Goal: Information Seeking & Learning: Compare options

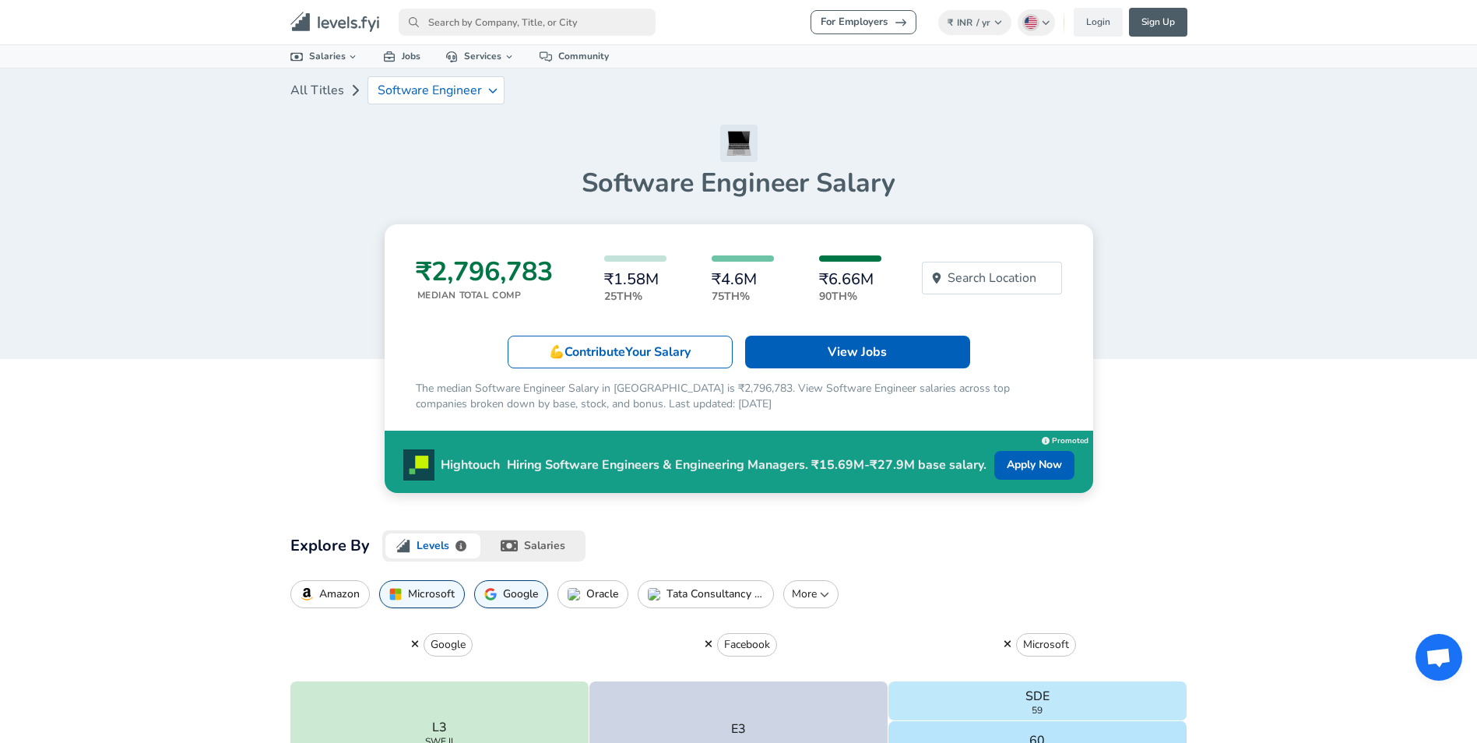
click at [547, 551] on button "salaries" at bounding box center [534, 545] width 102 height 31
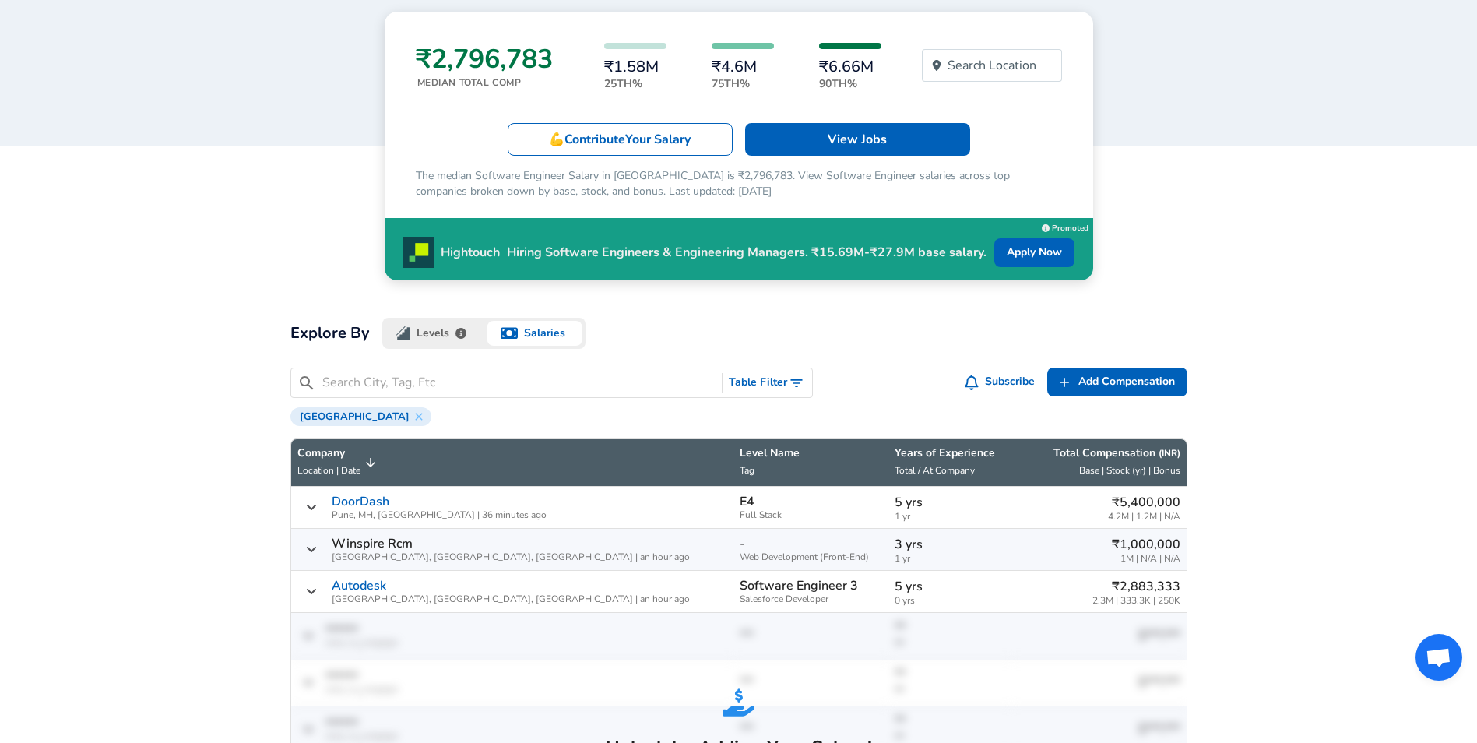
scroll to position [234, 0]
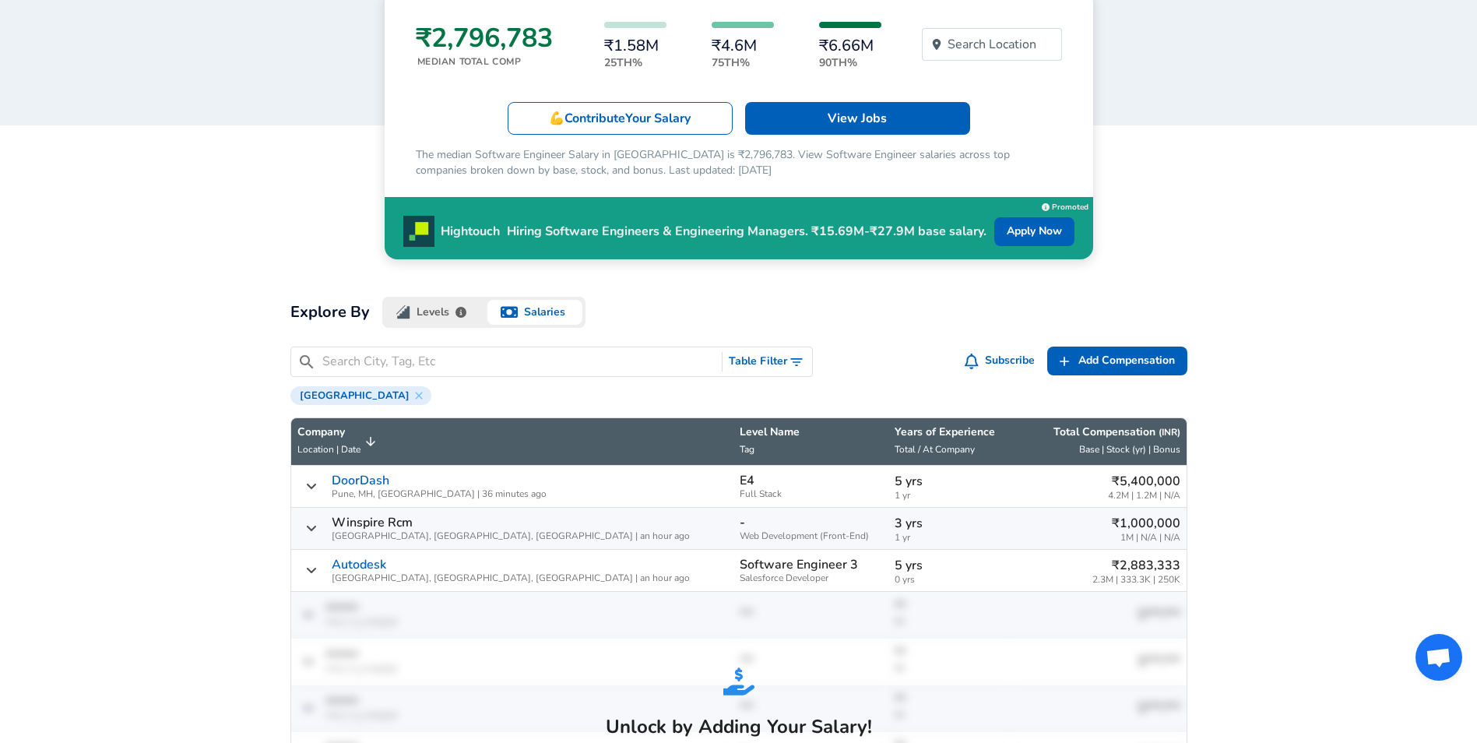
click at [537, 368] on input "Search City, Tag, Etc" at bounding box center [519, 361] width 394 height 19
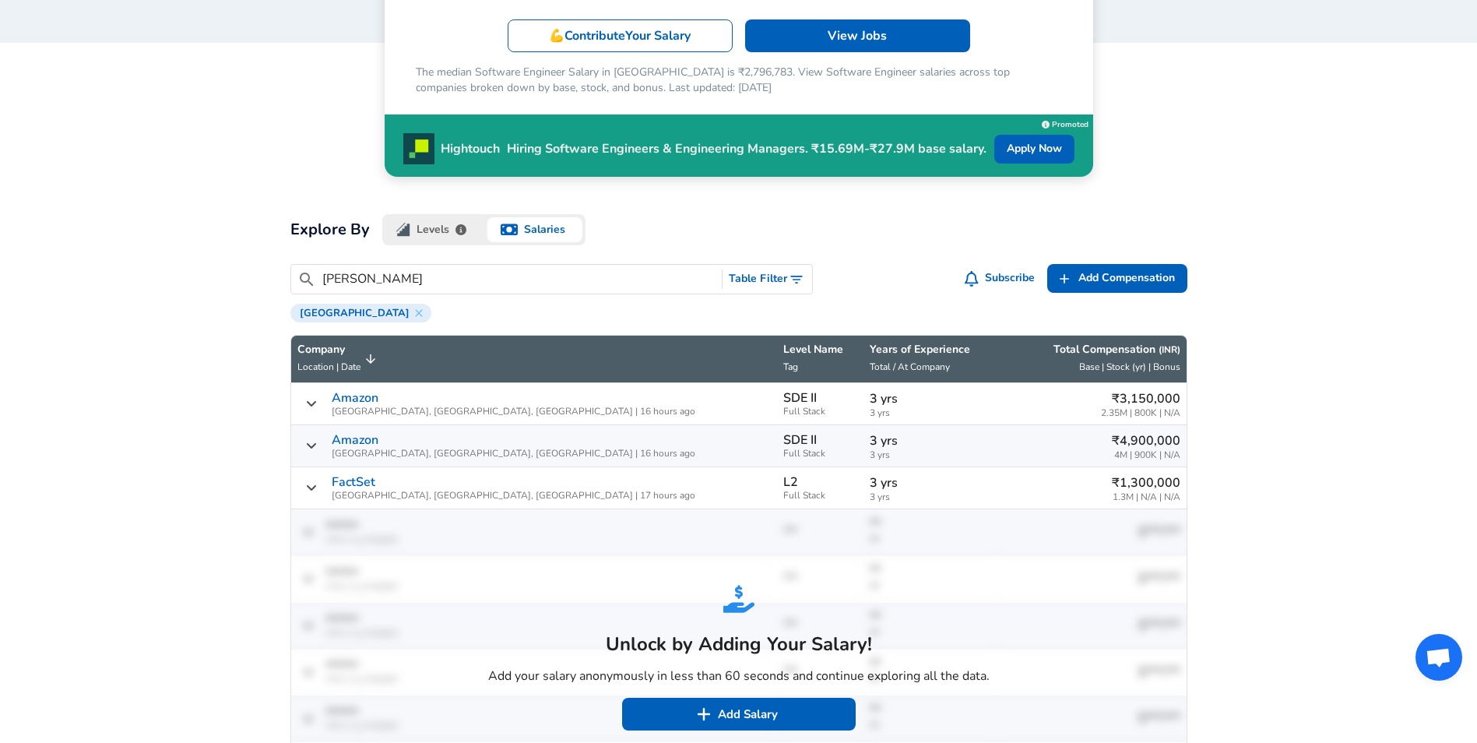
scroll to position [623, 0]
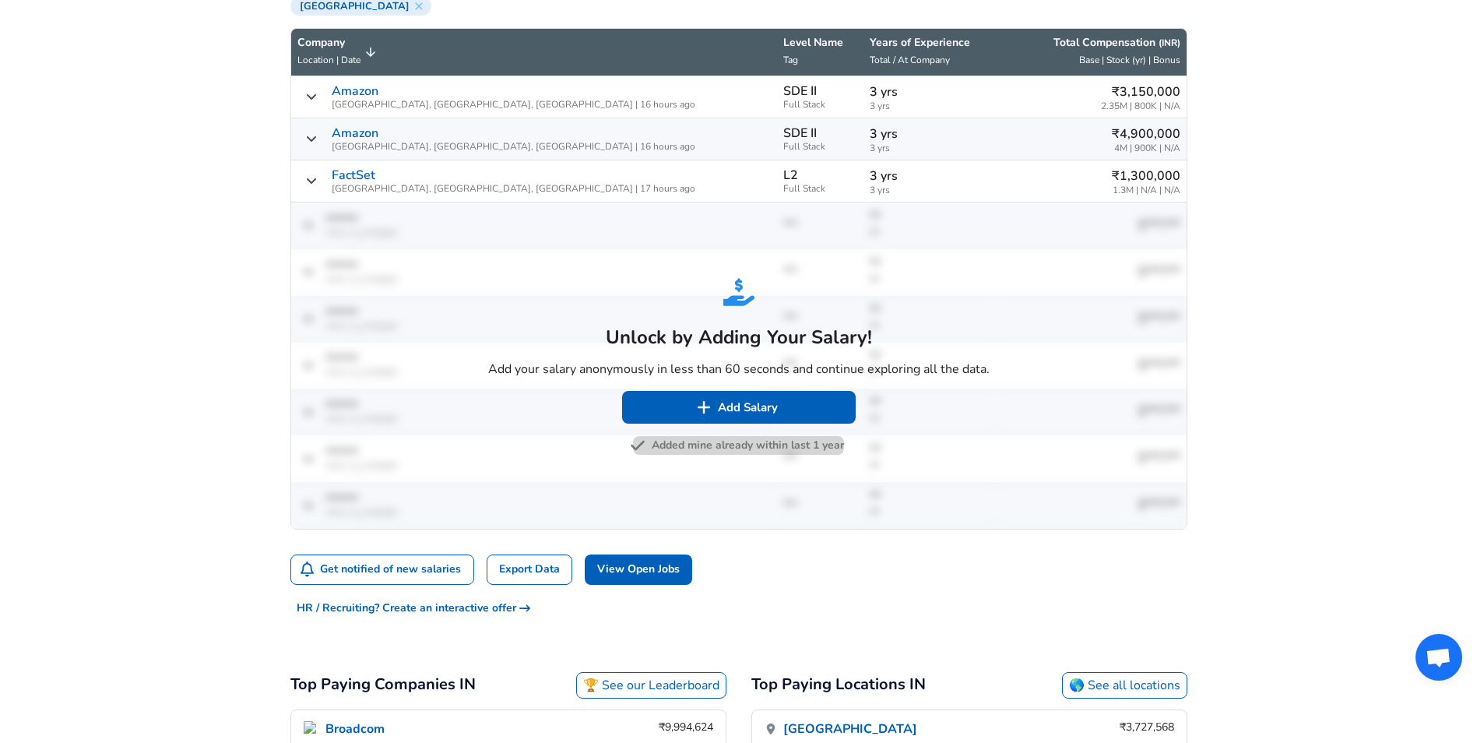
click at [753, 449] on button "Added mine already within last 1 year" at bounding box center [738, 445] width 211 height 19
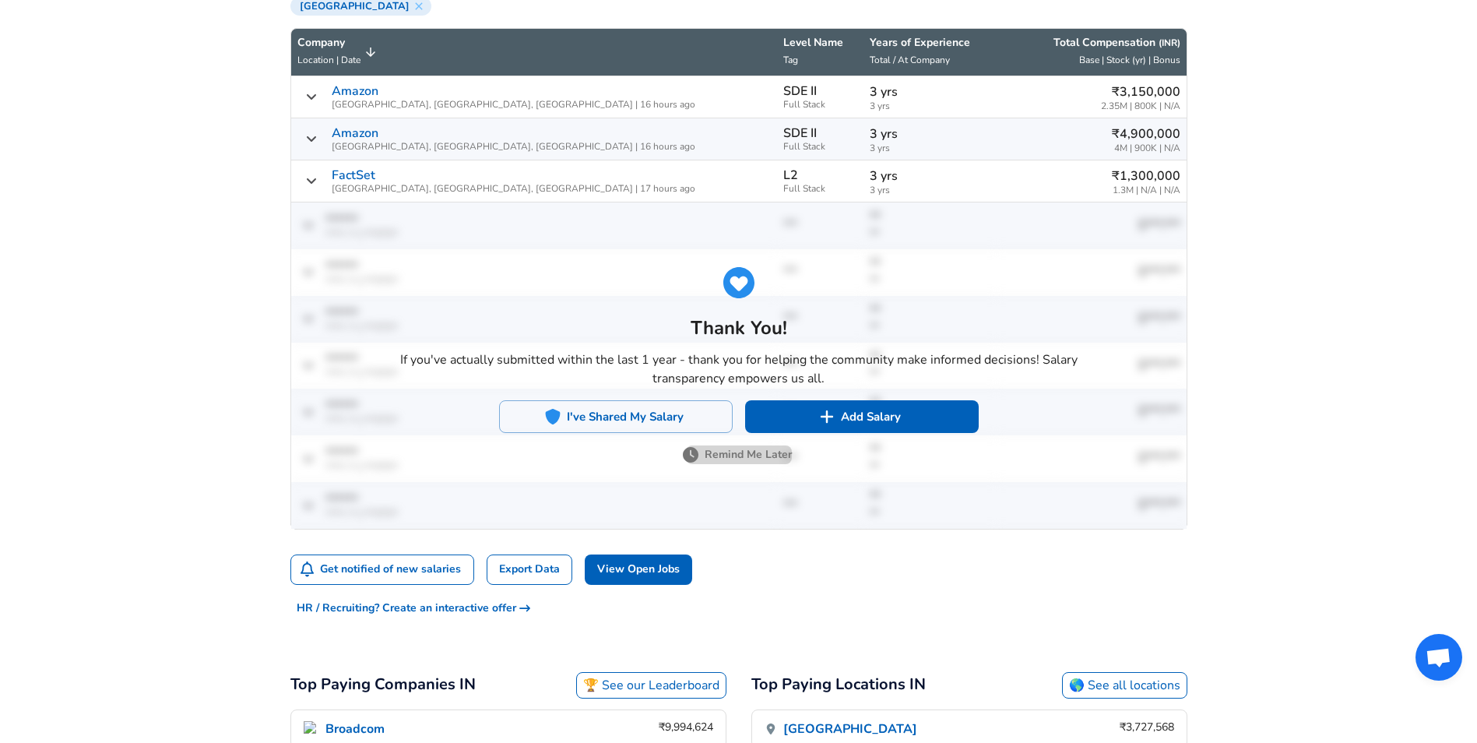
click at [753, 448] on button "Remind Me Later" at bounding box center [739, 454] width 106 height 19
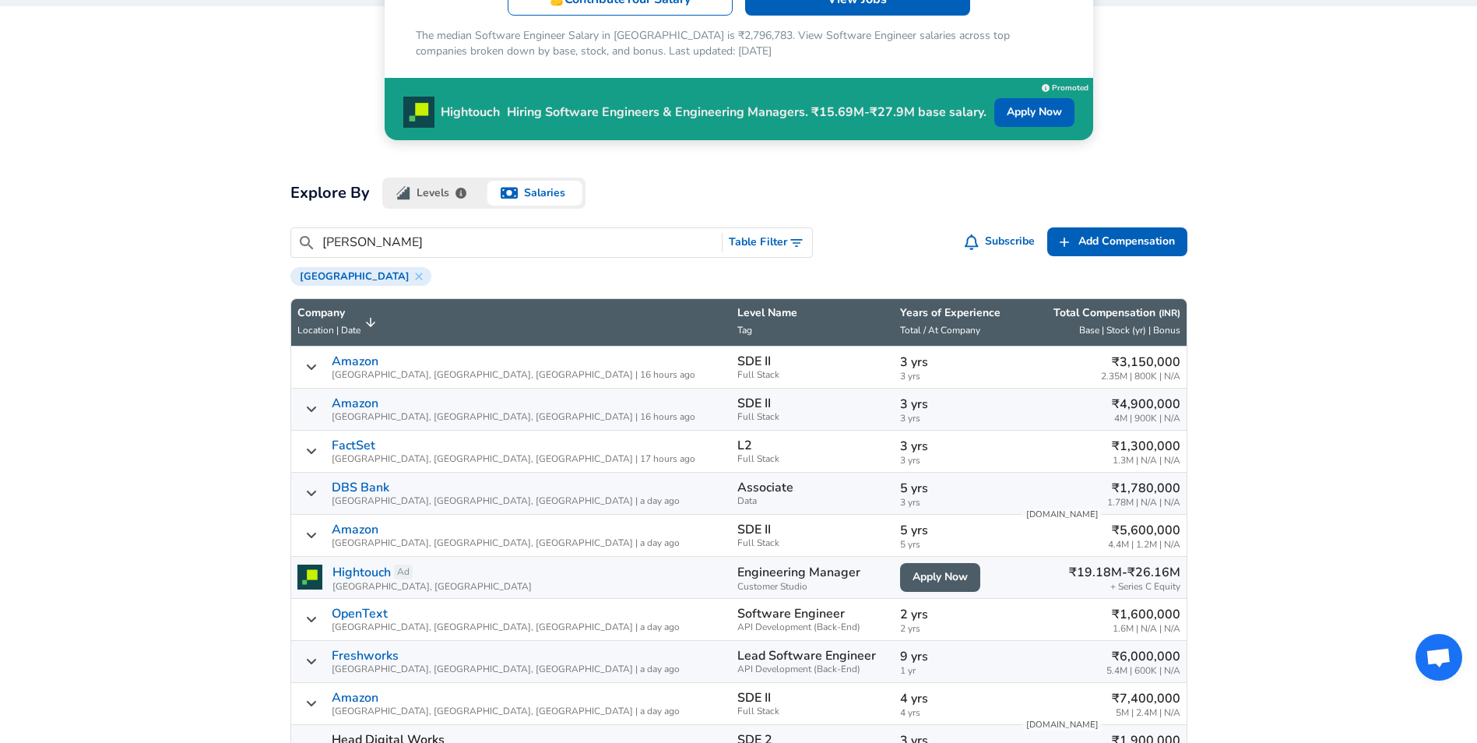
scroll to position [389, 0]
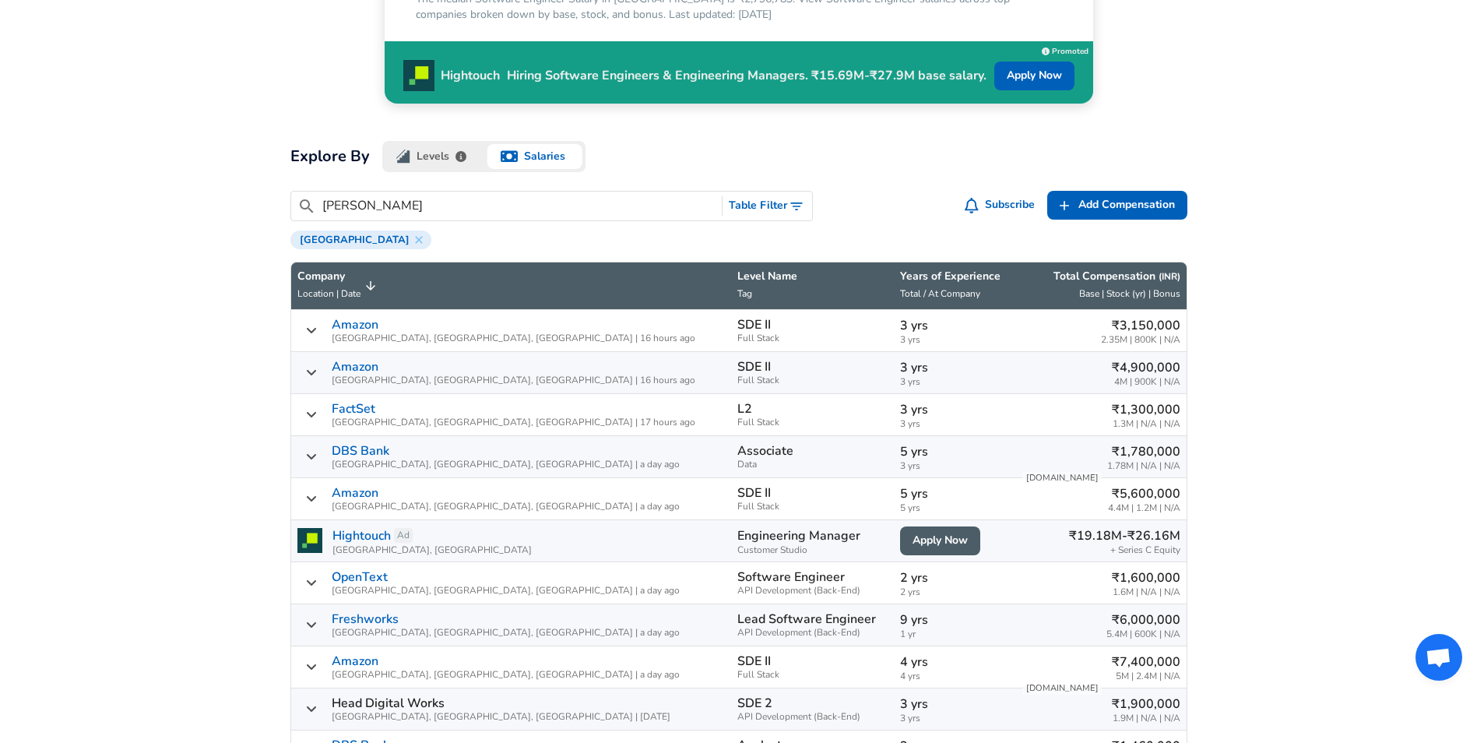
click at [388, 211] on input "[PERSON_NAME]" at bounding box center [519, 205] width 394 height 19
type input "[GEOGRAPHIC_DATA]"
click at [1119, 328] on p "₹3,150,000" at bounding box center [1140, 325] width 79 height 19
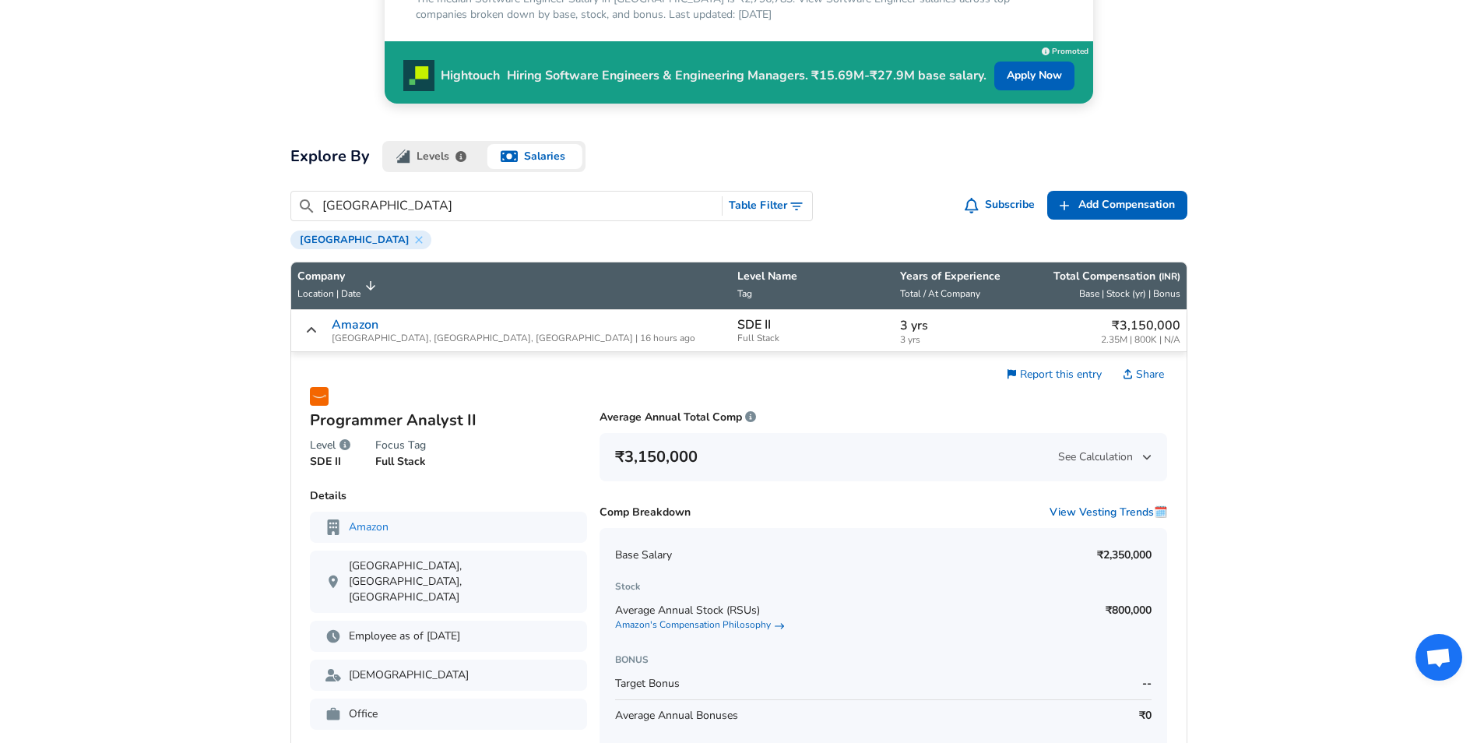
click at [1119, 328] on p "₹3,150,000" at bounding box center [1140, 325] width 79 height 19
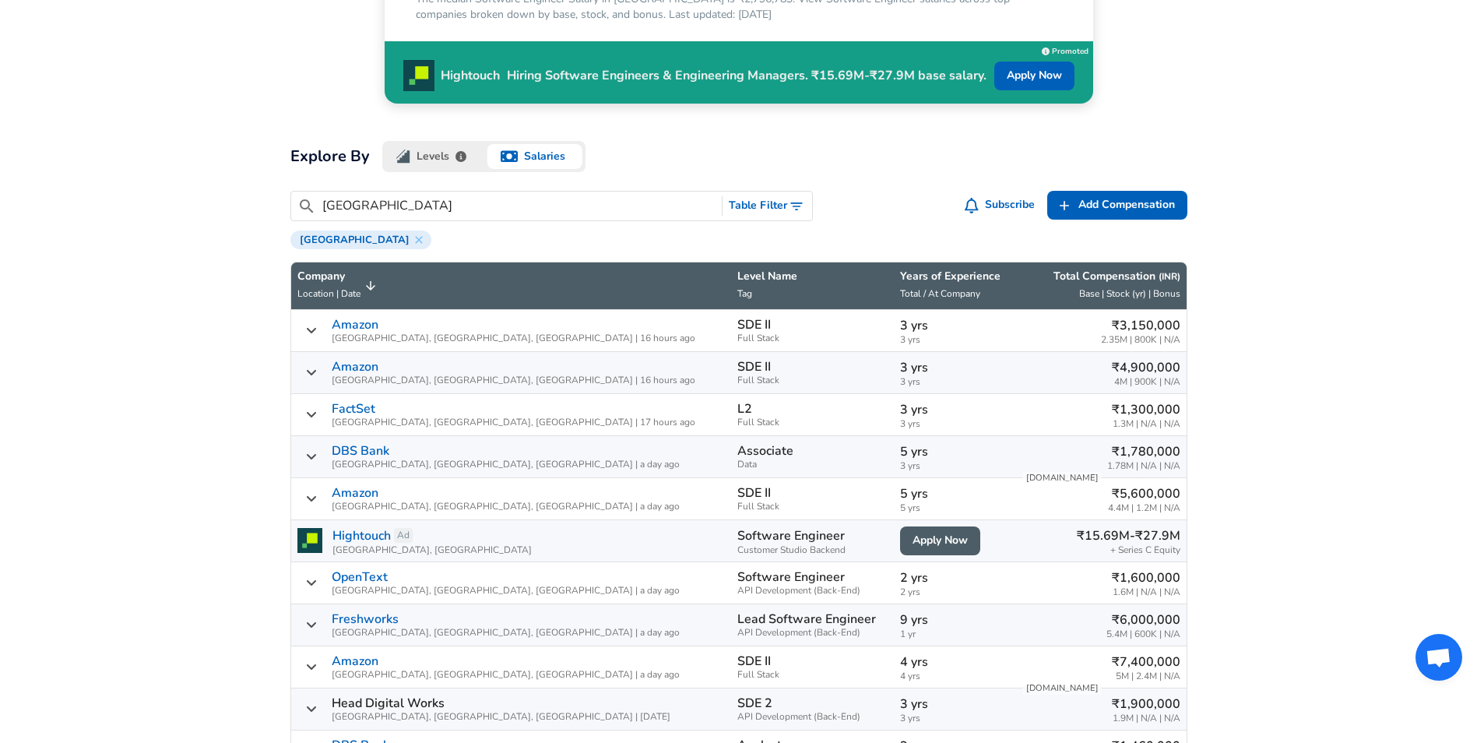
click at [1122, 384] on span "4M | 900K | N/A" at bounding box center [1145, 382] width 68 height 10
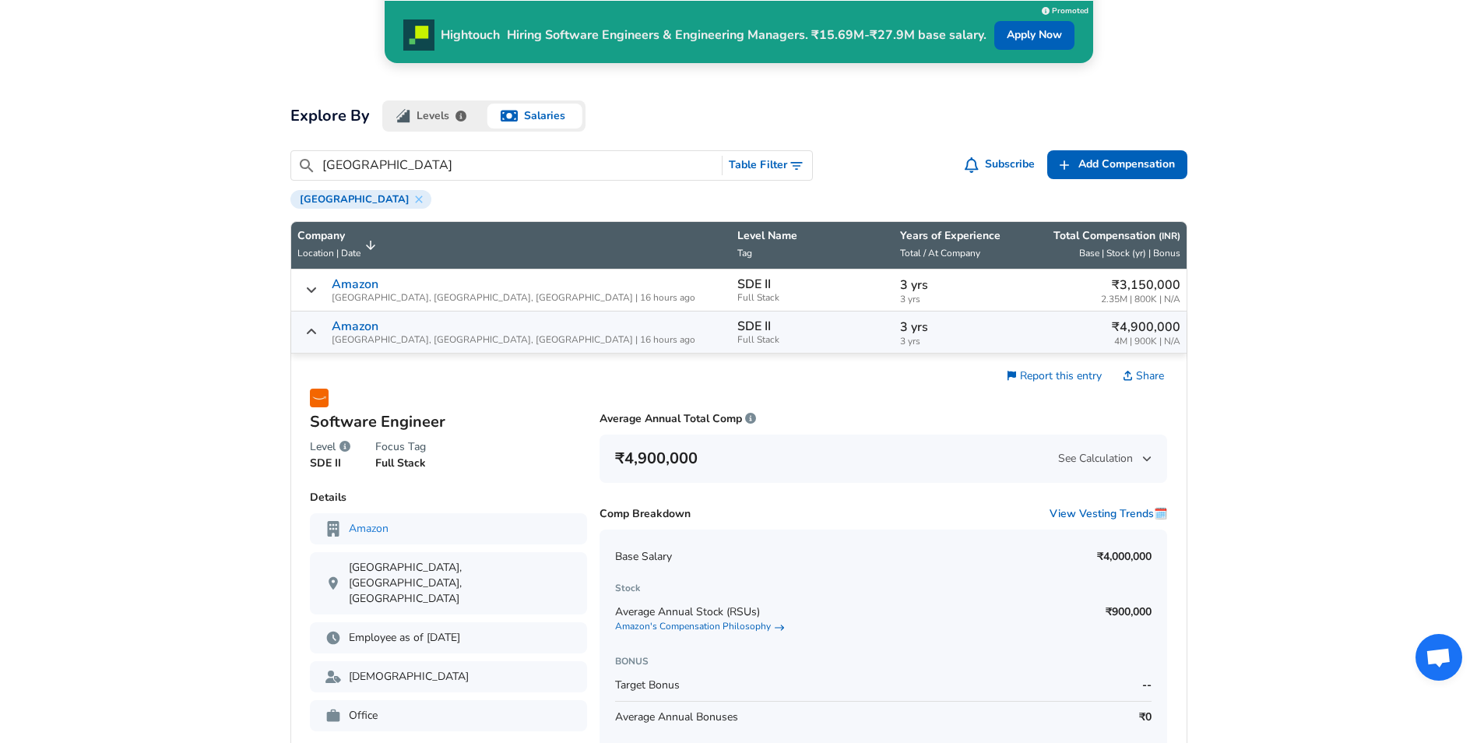
scroll to position [467, 0]
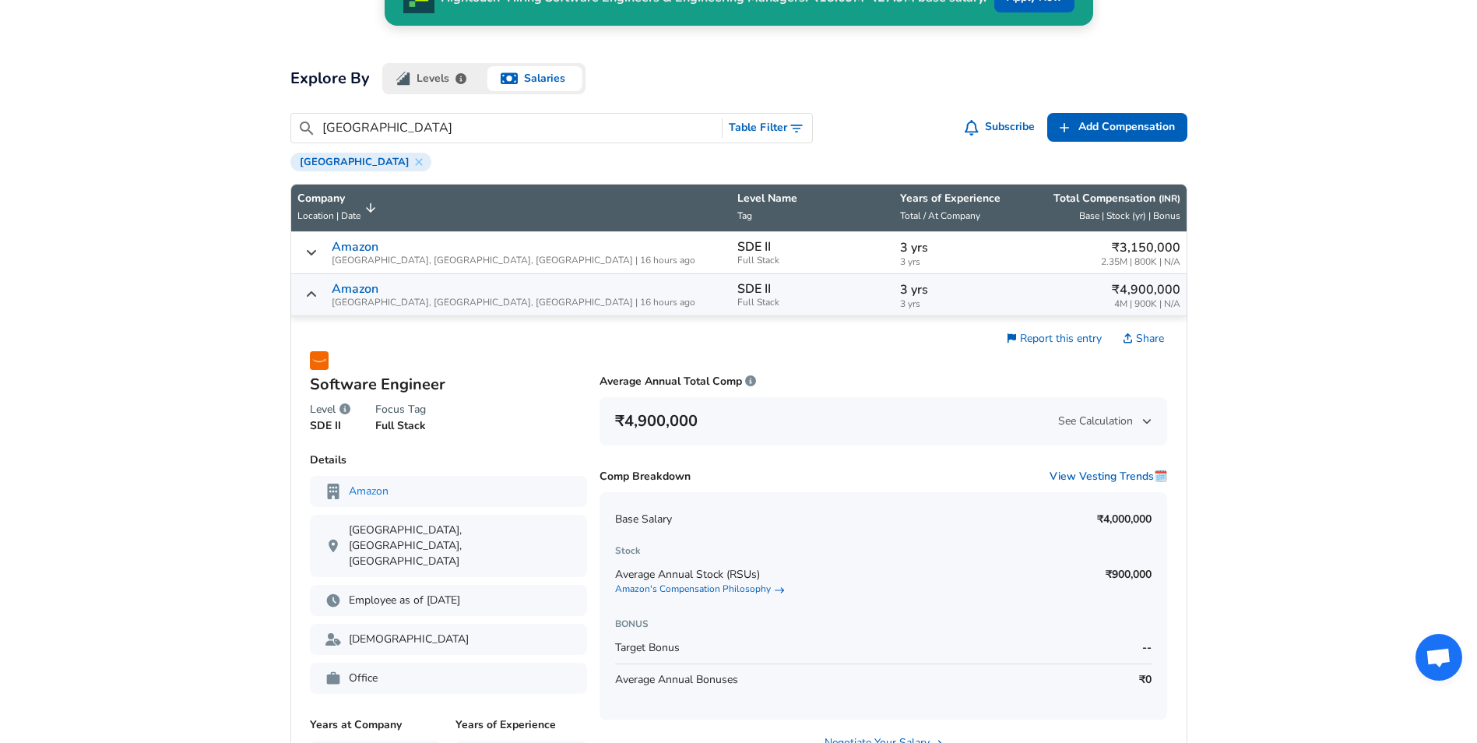
click at [1143, 294] on p "₹4,900,000" at bounding box center [1145, 289] width 68 height 19
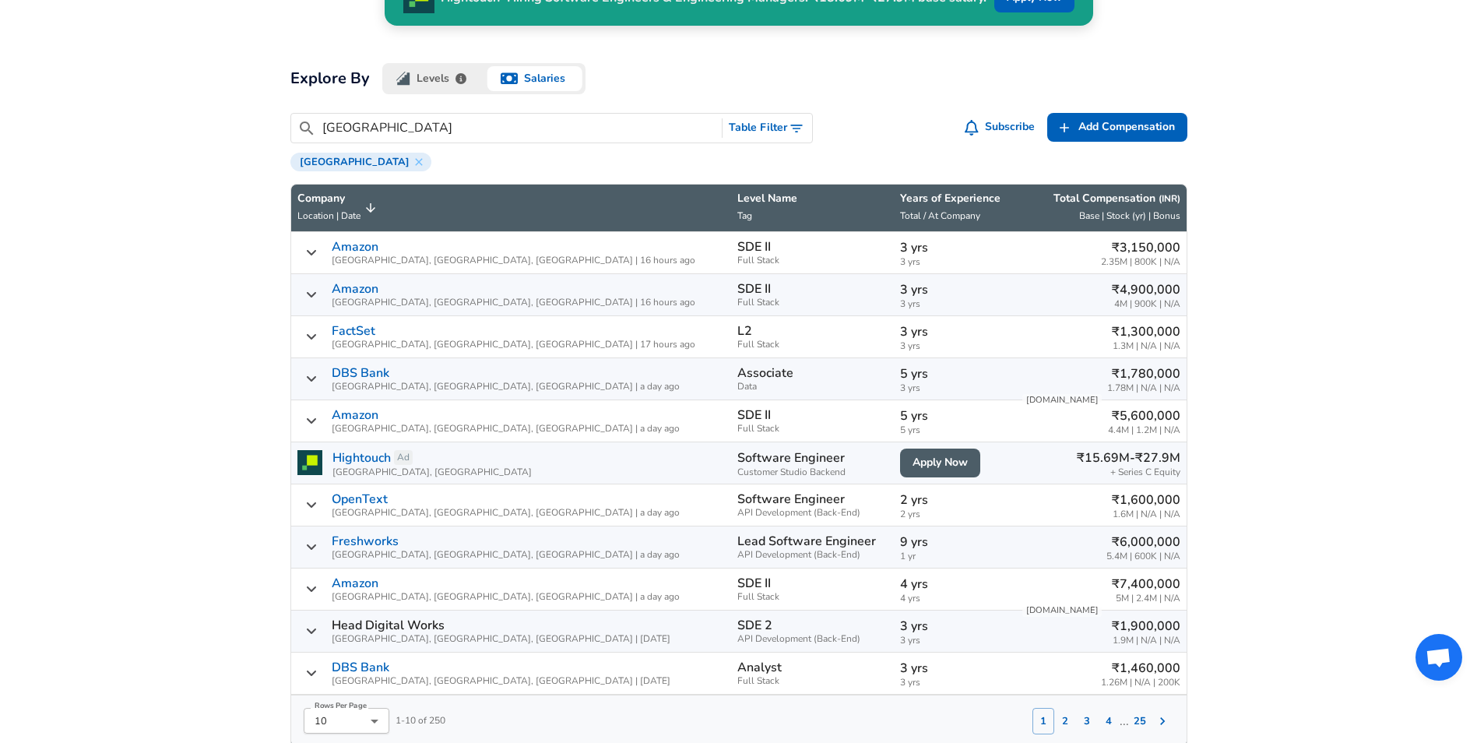
click at [1097, 336] on div "₹1,300,000 1.3M | N/A | N/A" at bounding box center [1099, 336] width 159 height 29
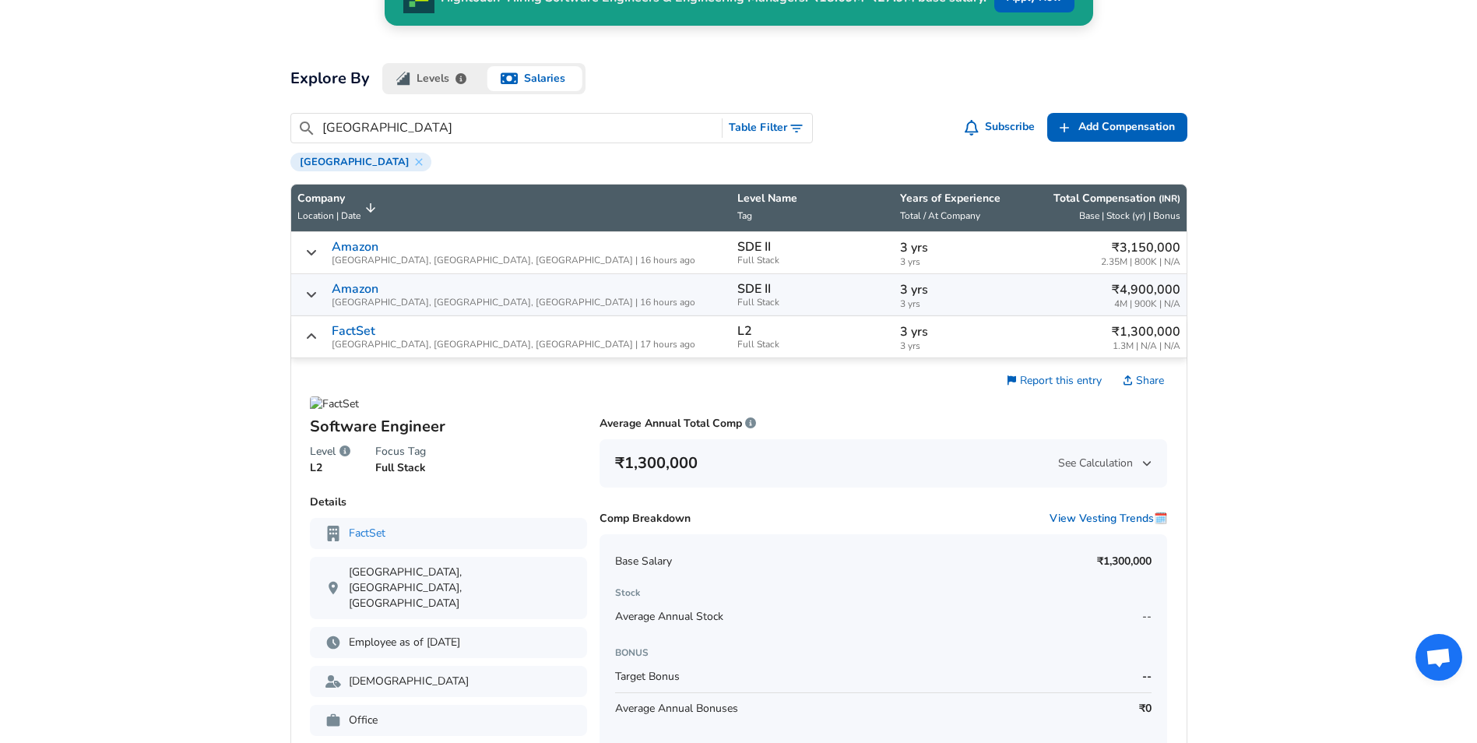
click at [1097, 336] on div "₹1,300,000 1.3M | N/A | N/A" at bounding box center [1099, 336] width 159 height 29
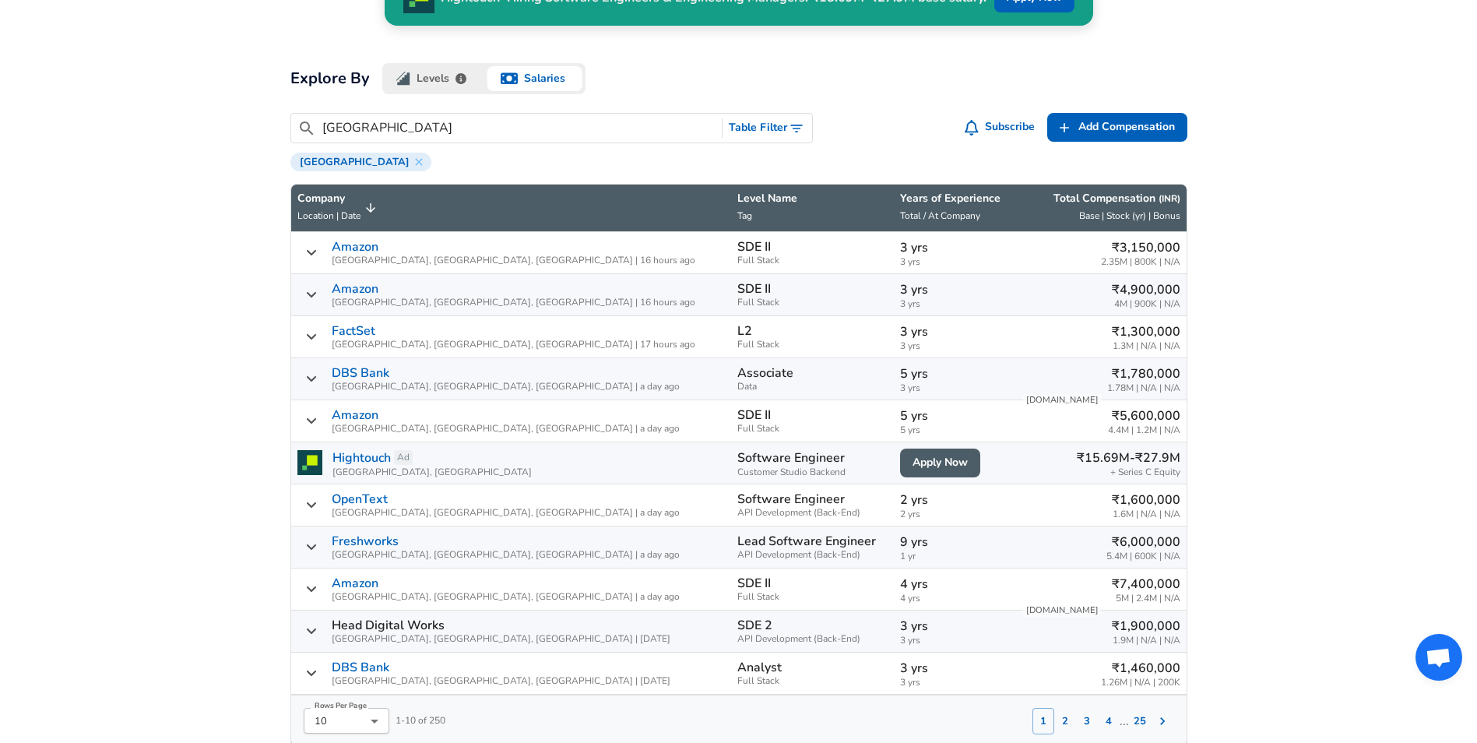
click at [1107, 375] on p "₹1,780,000" at bounding box center [1143, 373] width 73 height 19
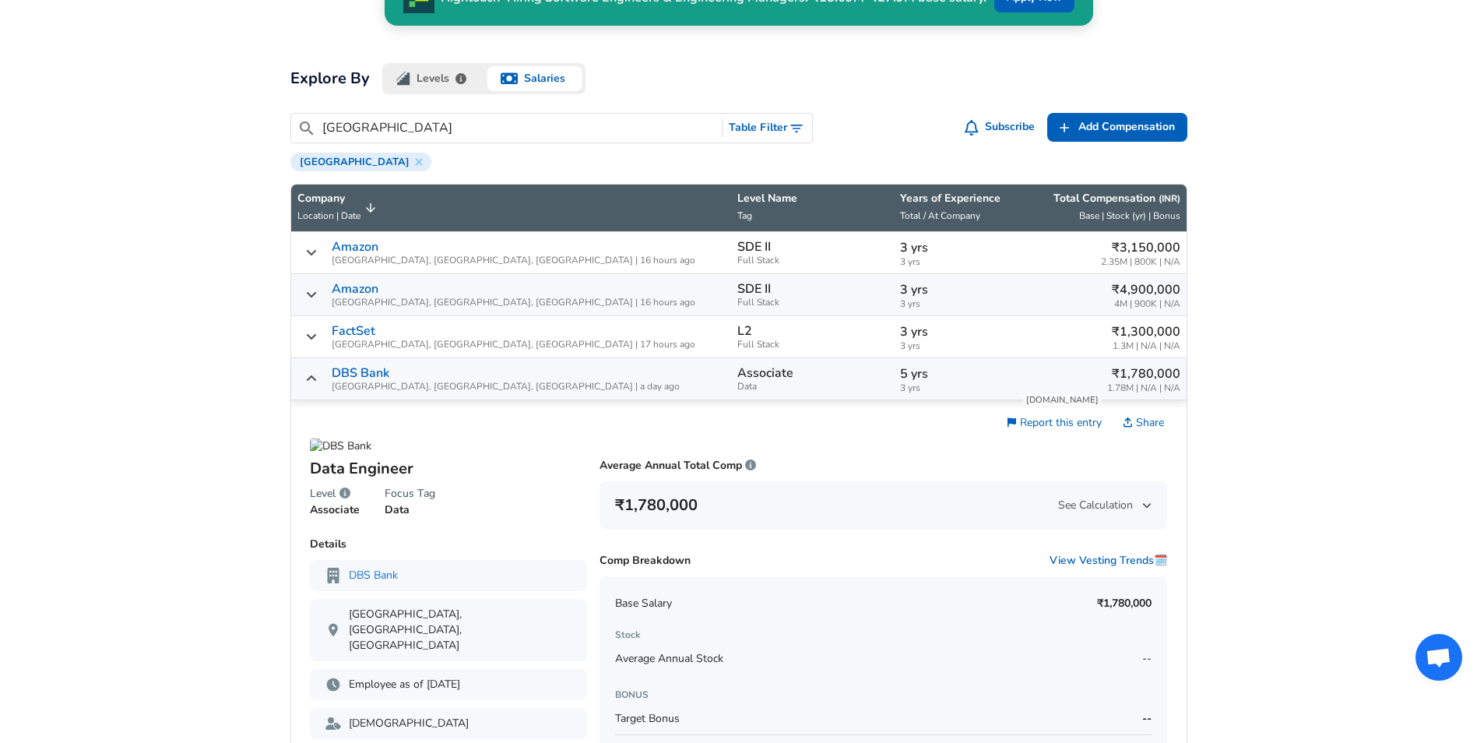
click at [1107, 375] on p "₹1,780,000" at bounding box center [1143, 373] width 73 height 19
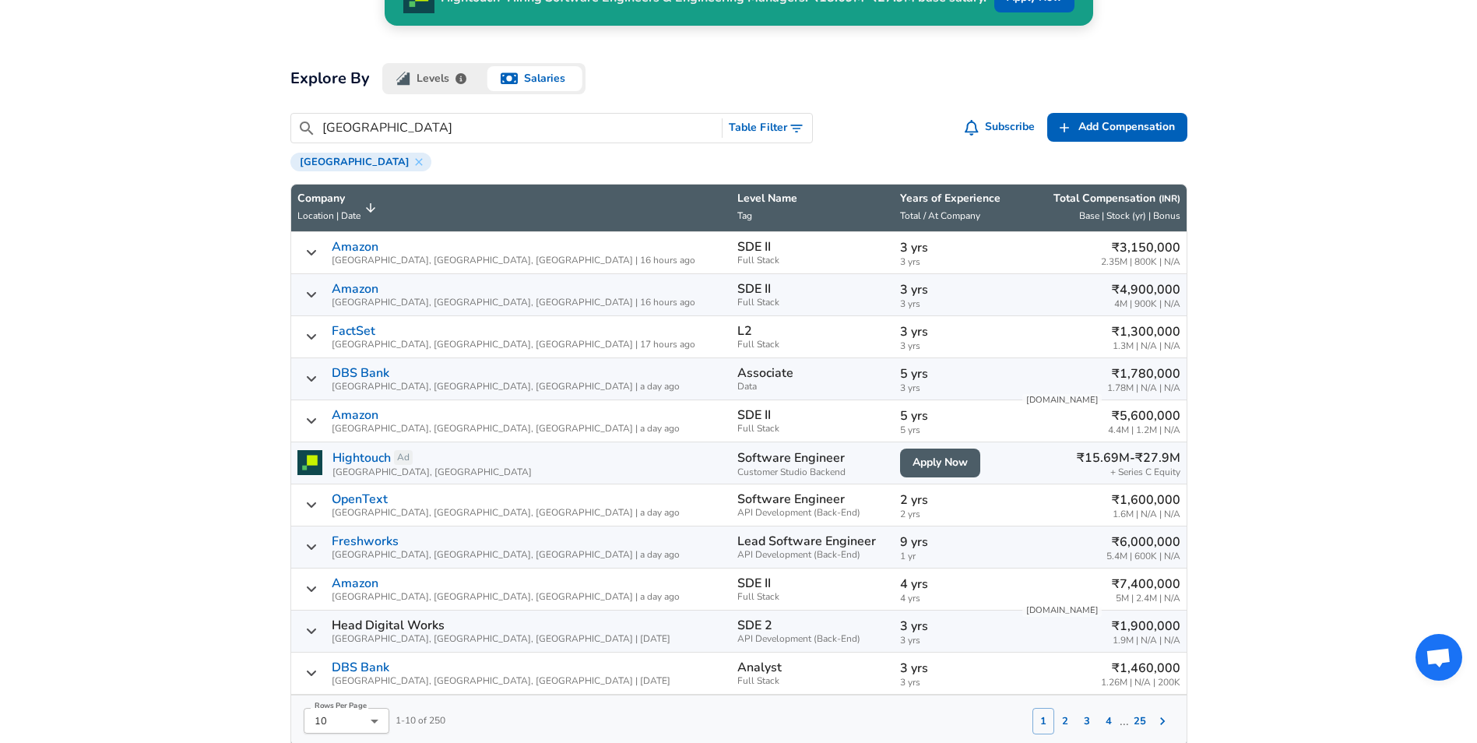
click at [1091, 421] on div "₹5,600,000 4.4M | 1.2M | N/A" at bounding box center [1099, 420] width 159 height 29
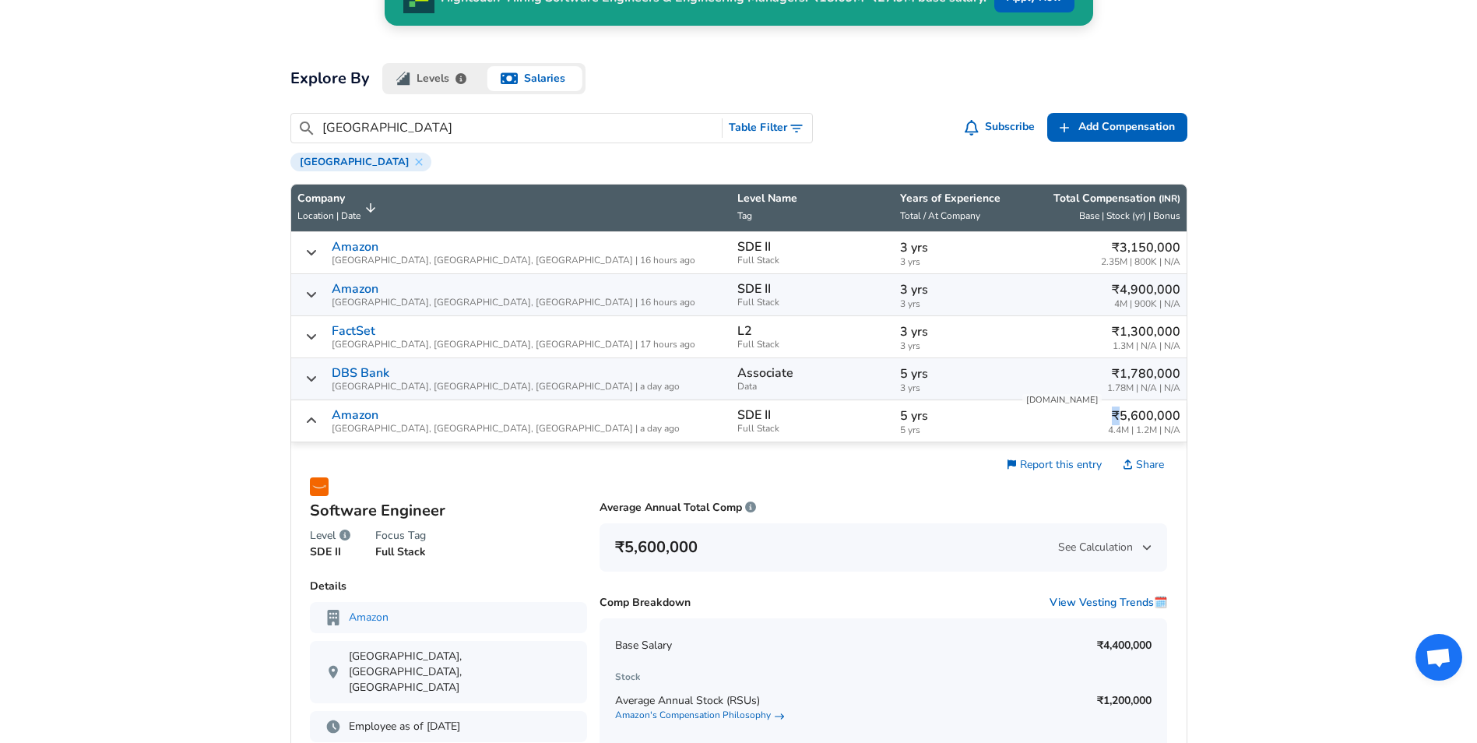
click at [1091, 421] on div "₹5,600,000 4.4M | 1.2M | N/A" at bounding box center [1099, 420] width 159 height 29
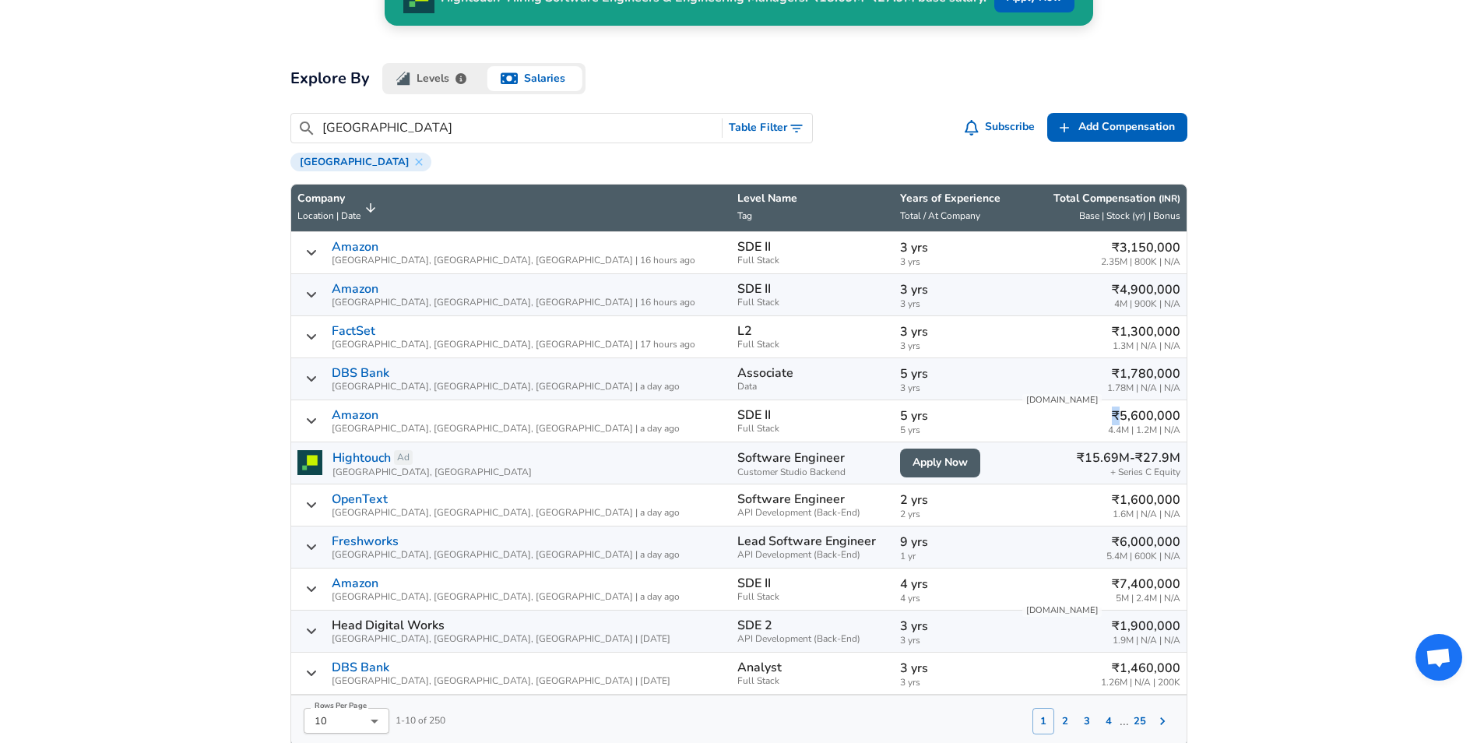
click at [1087, 420] on div "₹5,600,000 4.4M | 1.2M | N/A" at bounding box center [1099, 420] width 159 height 29
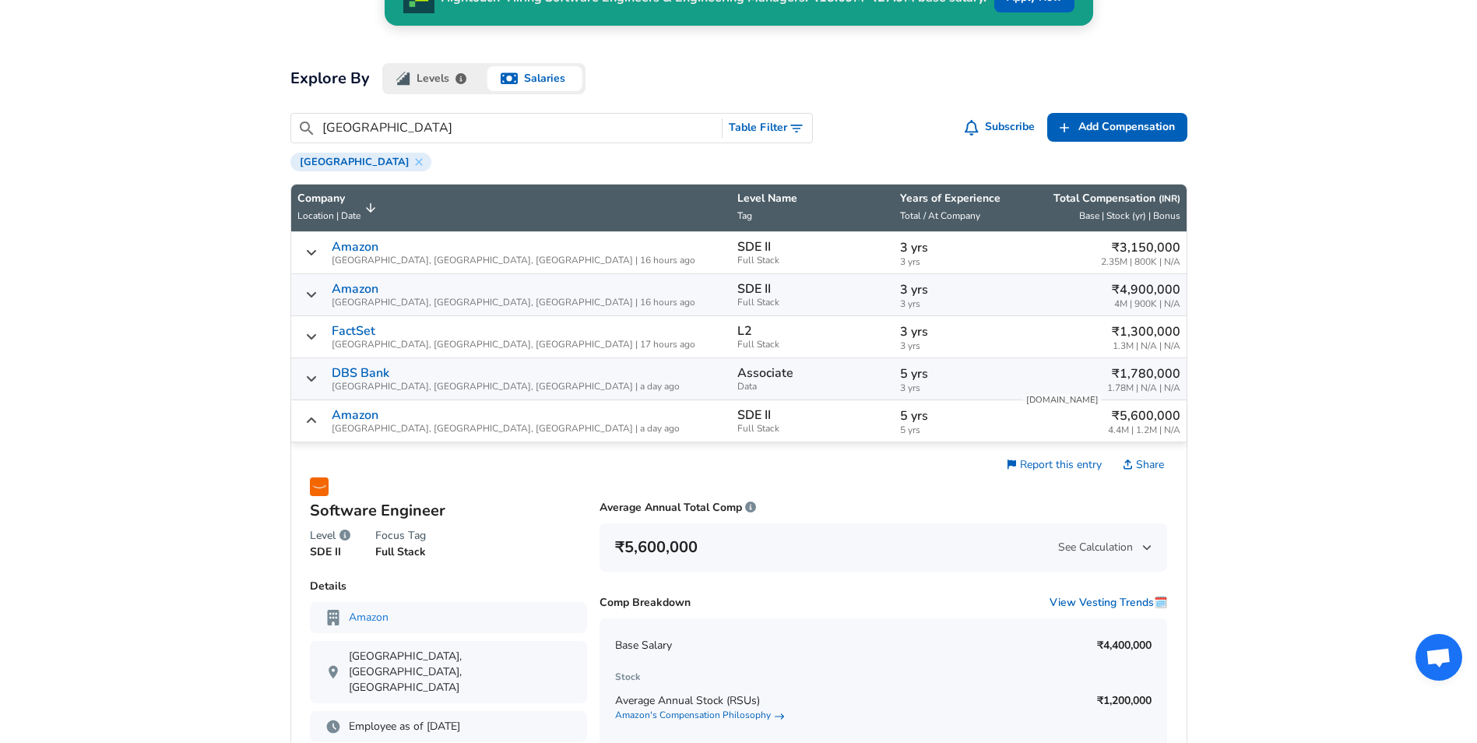
click at [1087, 420] on div "₹5,600,000 4.4M | 1.2M | N/A" at bounding box center [1099, 420] width 159 height 29
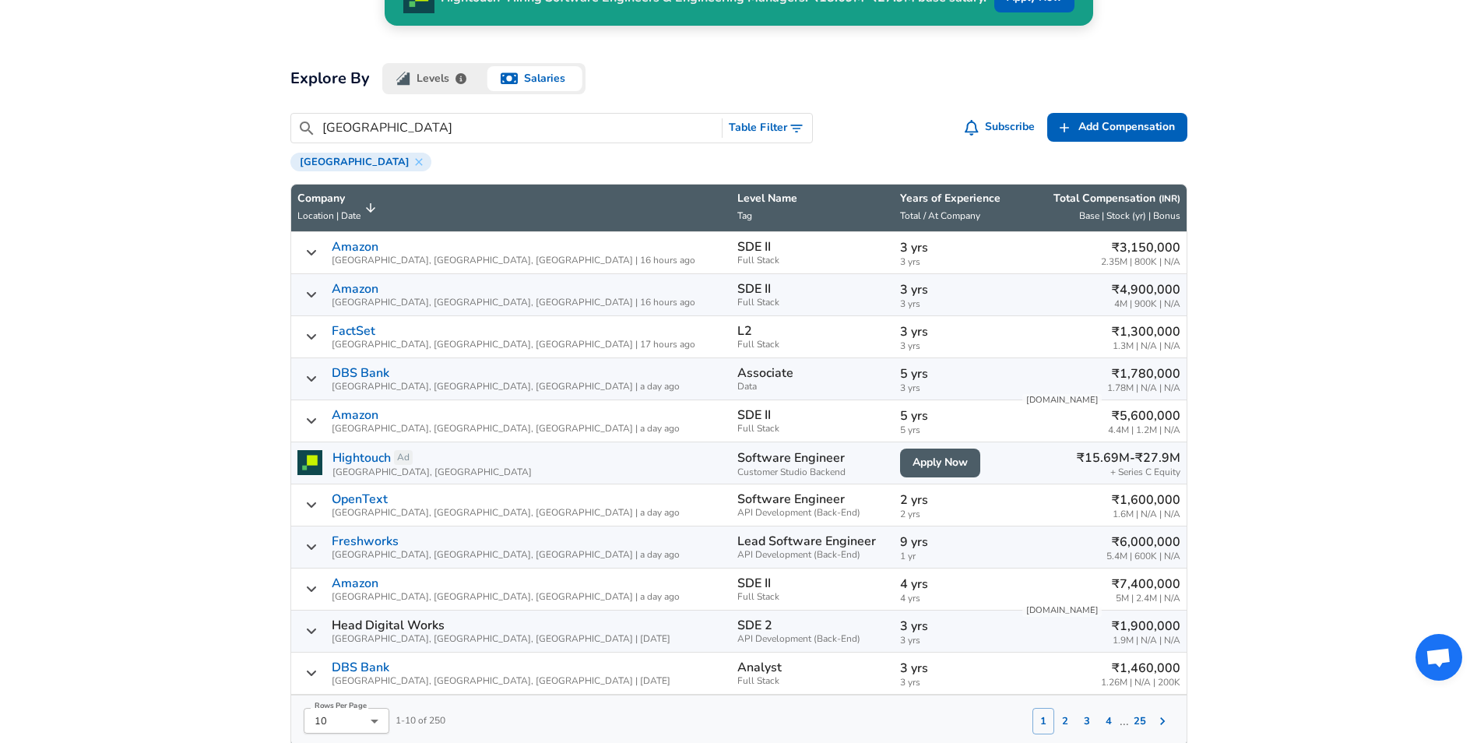
click at [1087, 420] on div "₹5,600,000 4.4M | 1.2M | N/A" at bounding box center [1099, 420] width 159 height 29
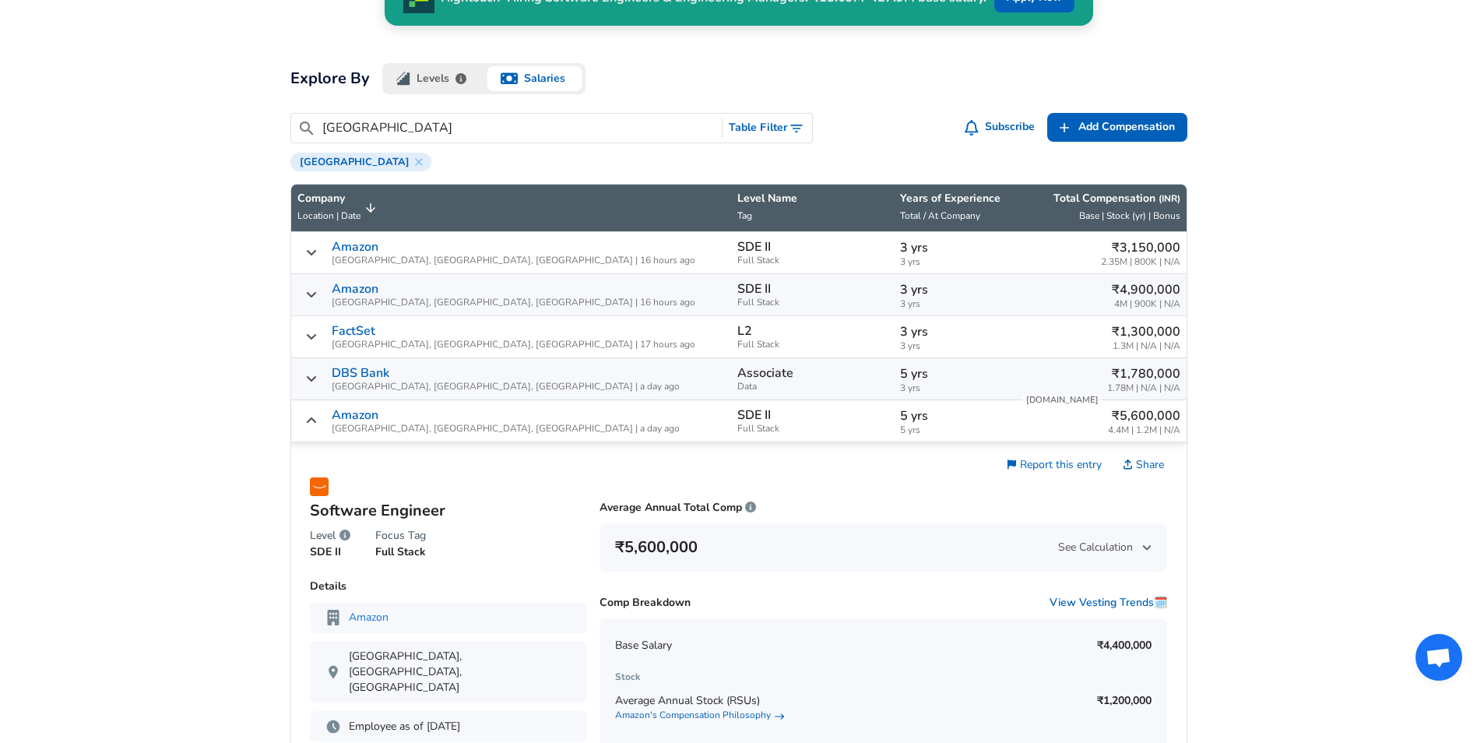
click at [1087, 420] on div "₹5,600,000 4.4M | 1.2M | N/A" at bounding box center [1099, 420] width 159 height 29
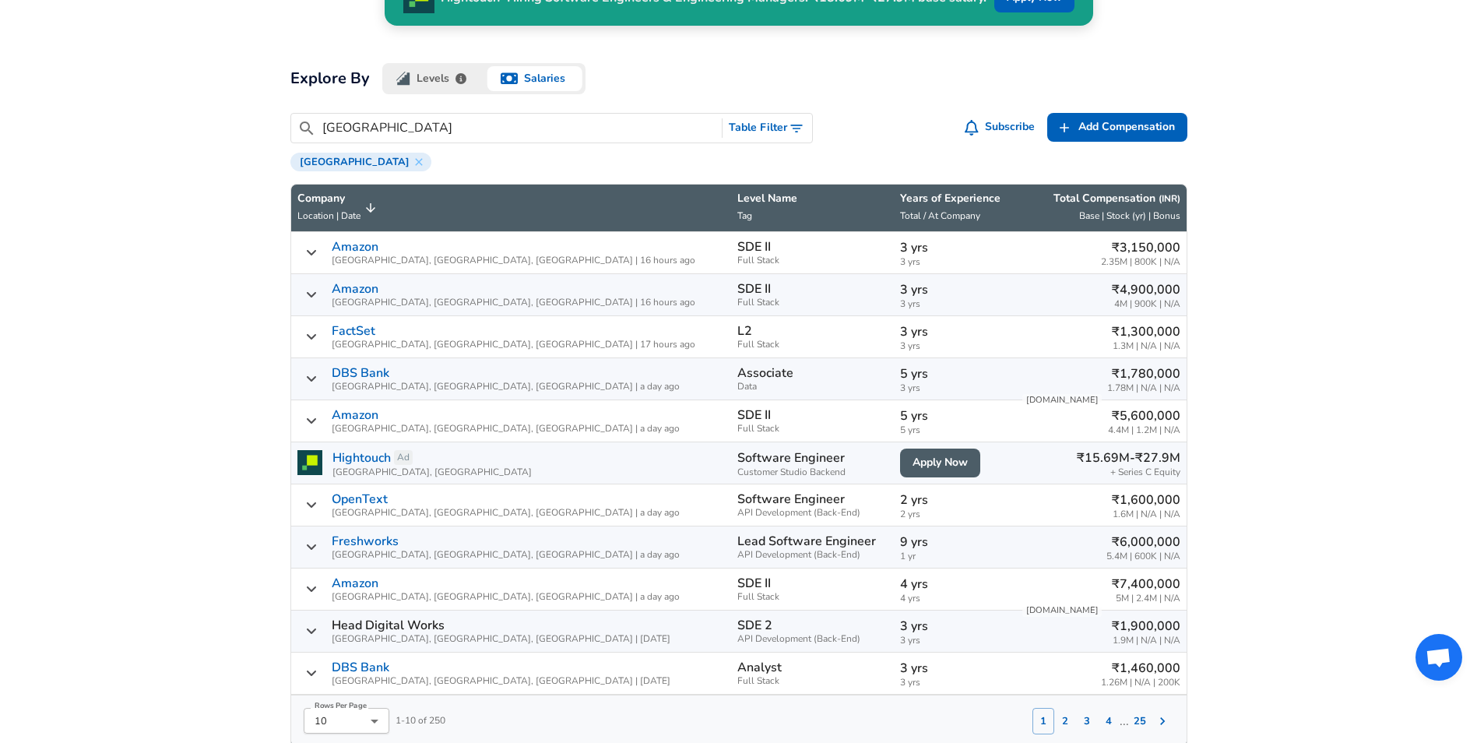
click at [1094, 539] on div "₹6,000,000 5.4M | 600K | N/A" at bounding box center [1099, 546] width 159 height 29
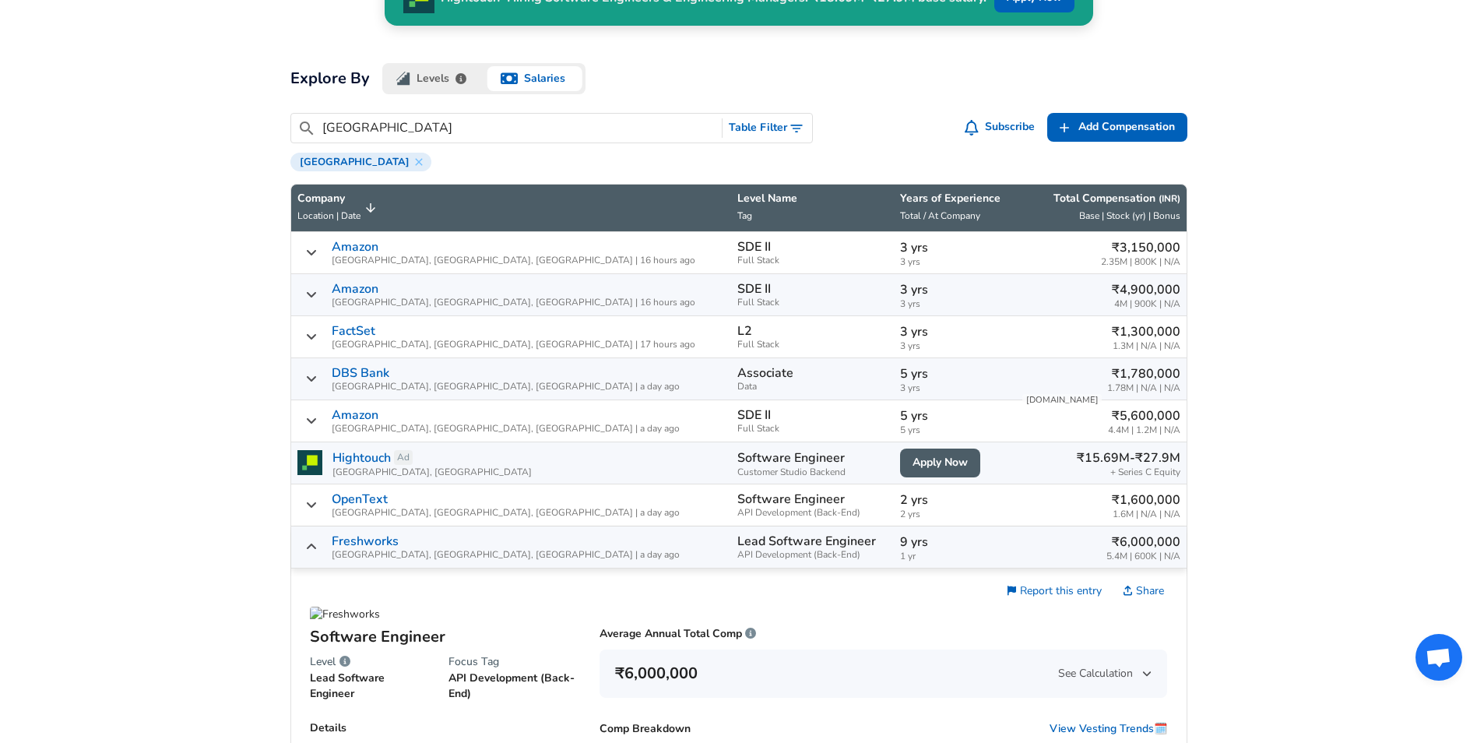
click at [1094, 539] on div "₹6,000,000 5.4M | 600K | N/A" at bounding box center [1099, 546] width 159 height 29
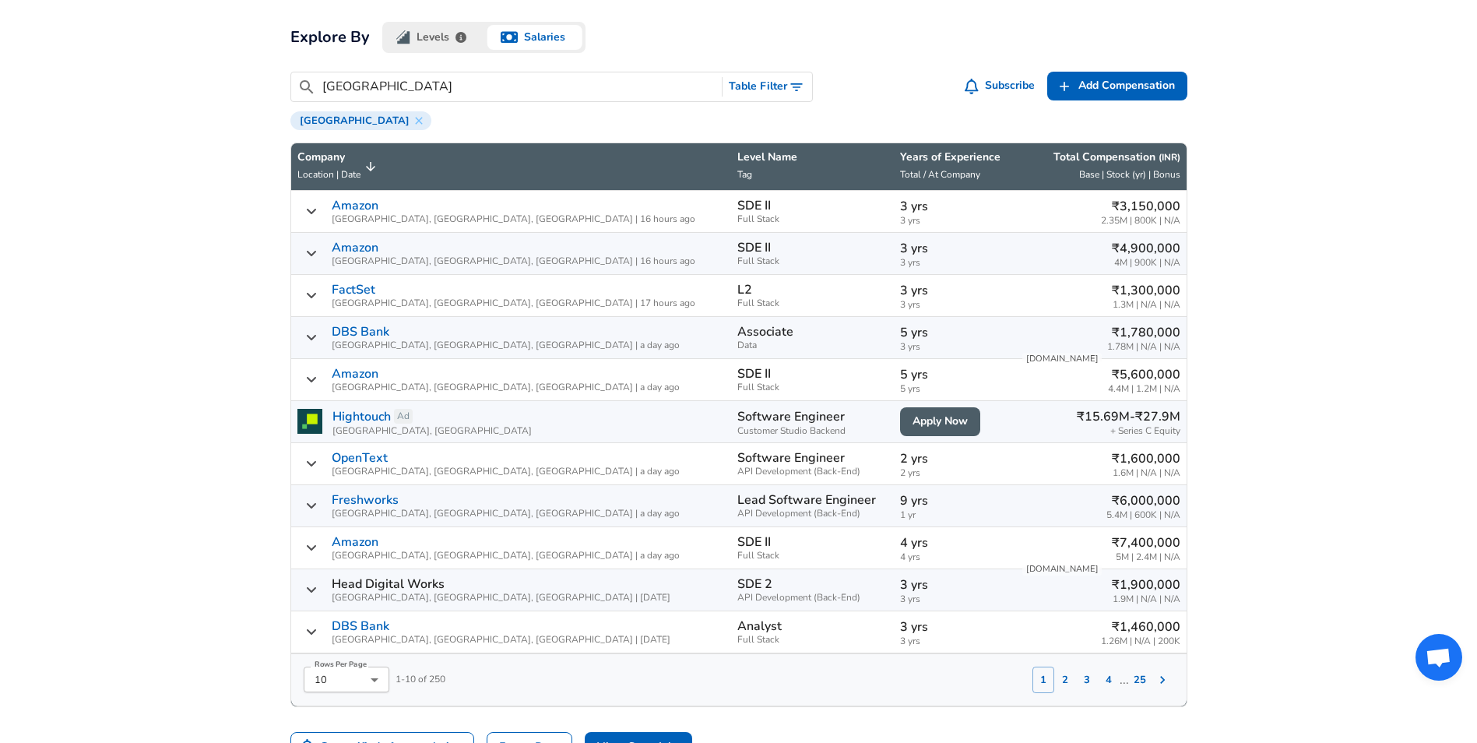
scroll to position [545, 0]
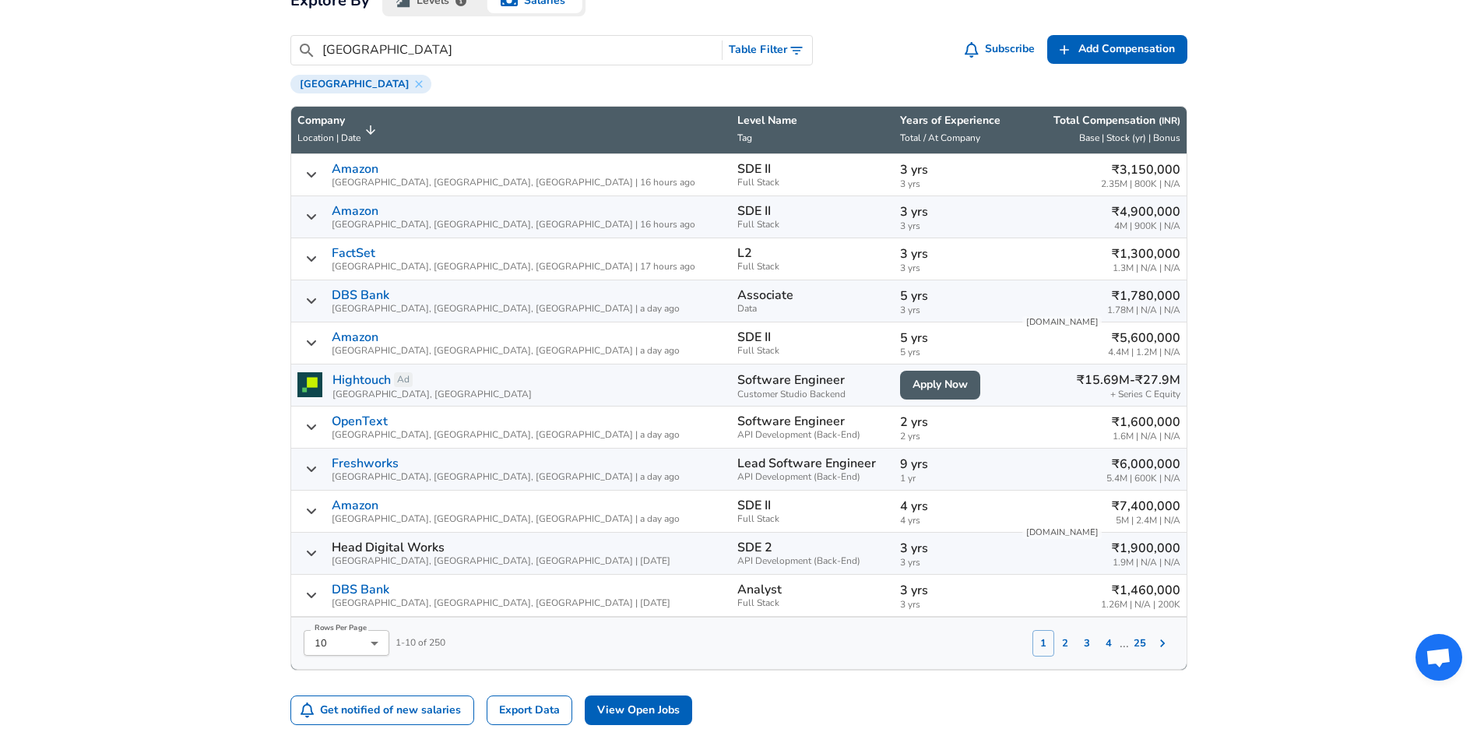
click at [1083, 510] on div "₹7,400,000 5M | 2.4M | N/A" at bounding box center [1099, 511] width 159 height 29
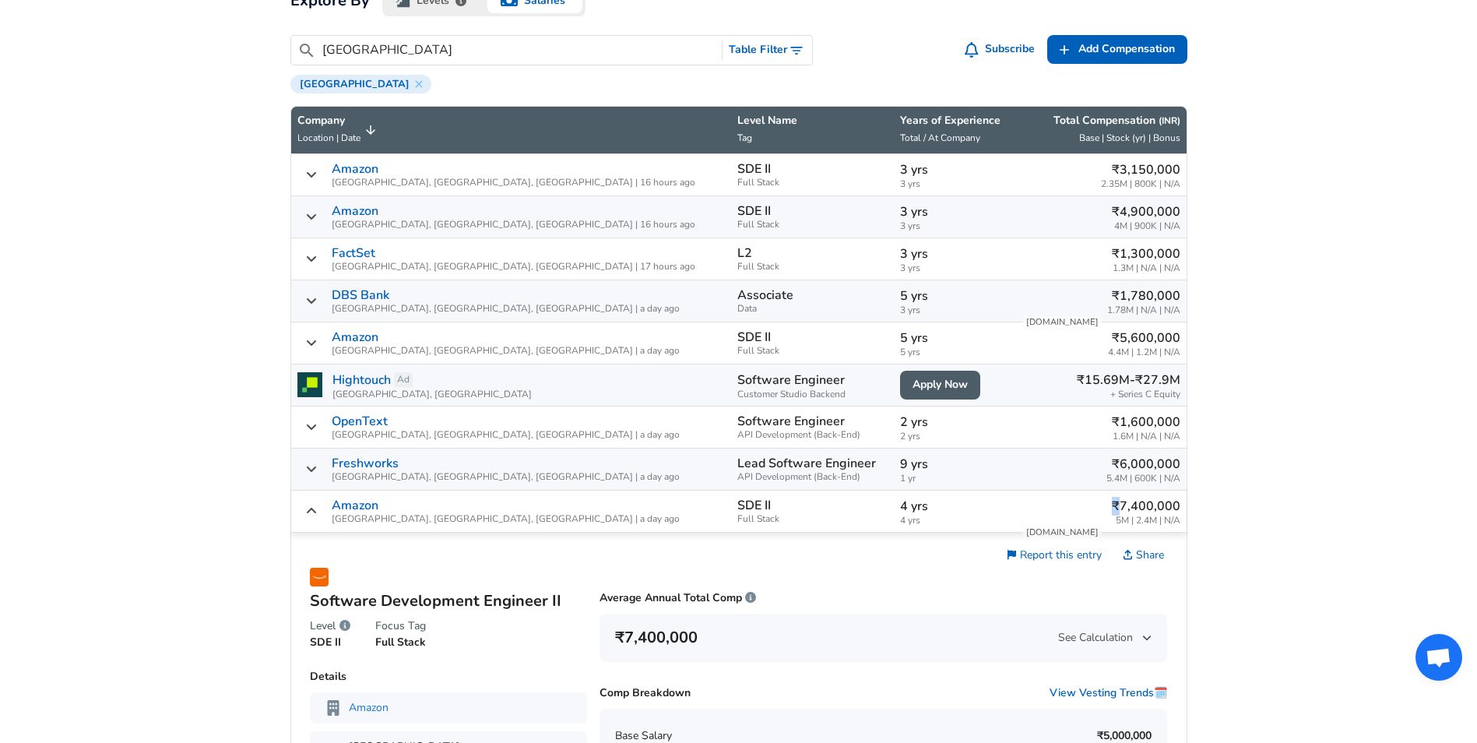
click at [1083, 510] on div "₹7,400,000 5M | 2.4M | N/A" at bounding box center [1099, 511] width 159 height 29
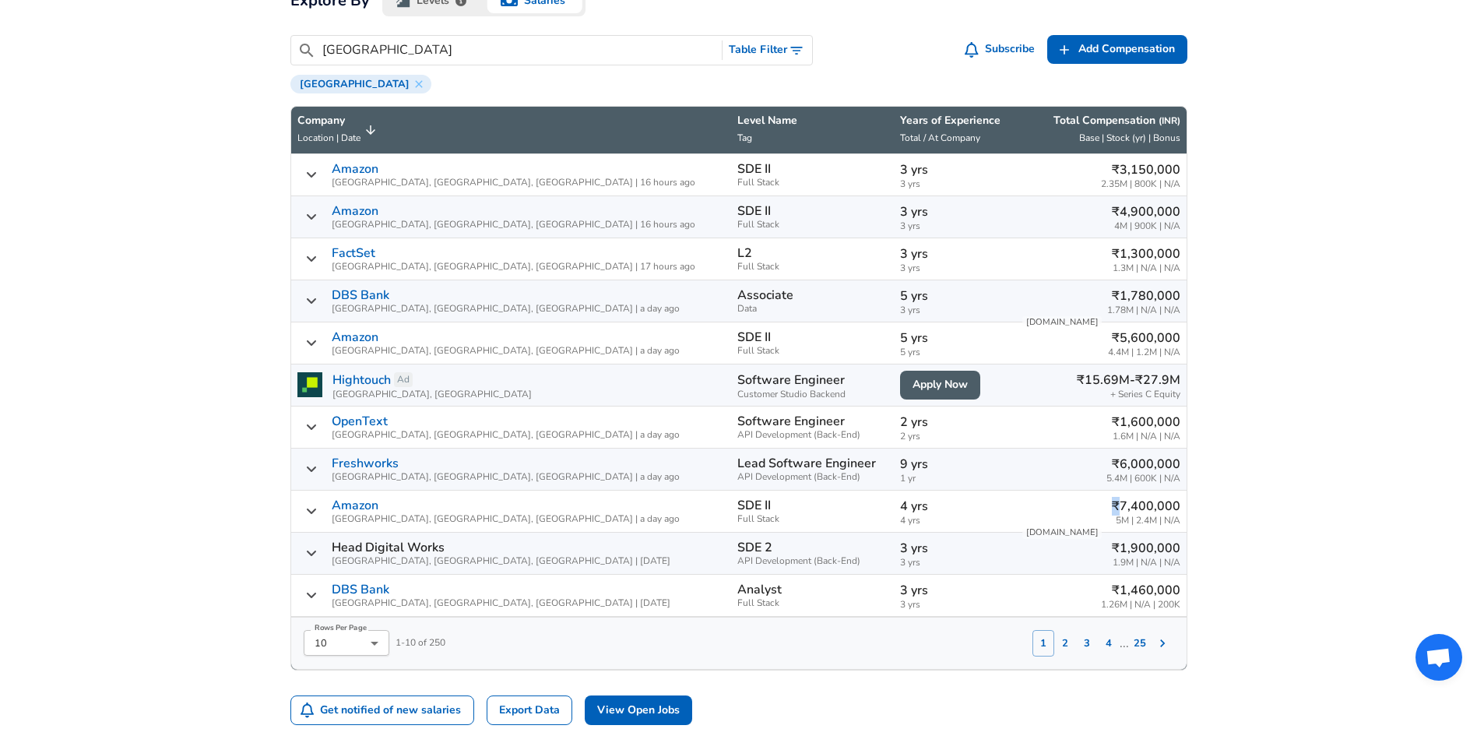
drag, startPoint x: 1083, startPoint y: 510, endPoint x: 1068, endPoint y: 505, distance: 15.5
click at [1068, 505] on div "₹7,400,000 5M | 2.4M | N/A" at bounding box center [1099, 511] width 159 height 29
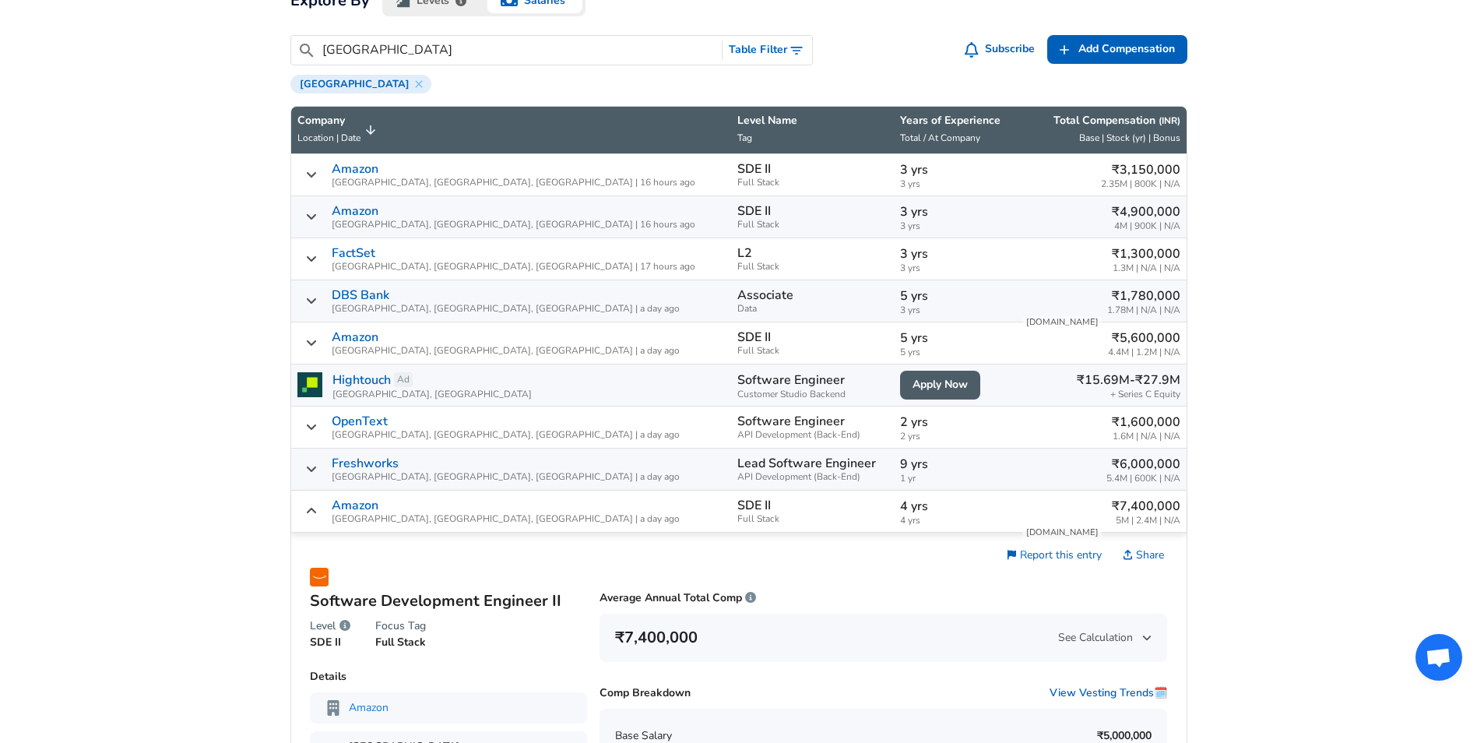
click at [1068, 505] on div "₹7,400,000 5M | 2.4M | N/A" at bounding box center [1099, 511] width 159 height 29
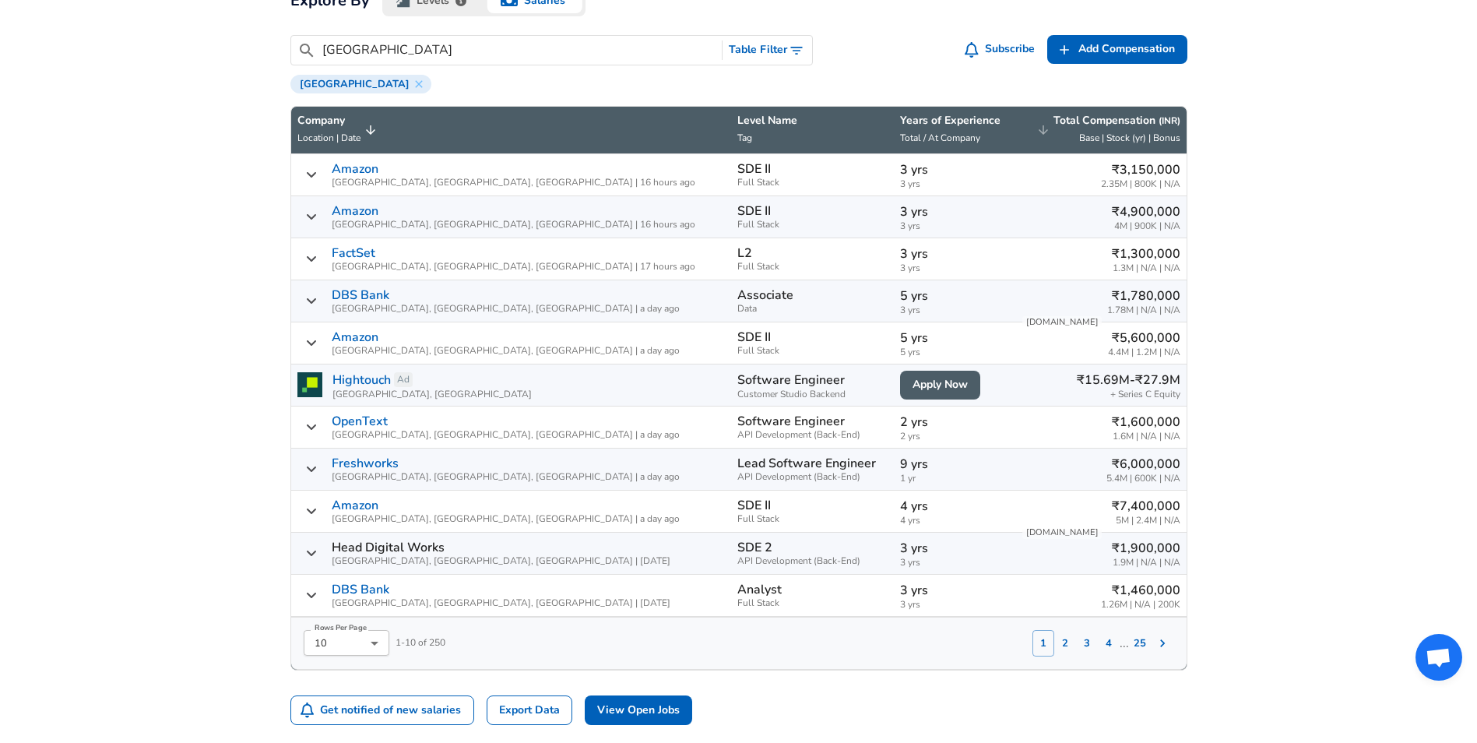
click at [1167, 139] on span "Base | Stock (yr) | Bonus" at bounding box center [1129, 138] width 101 height 12
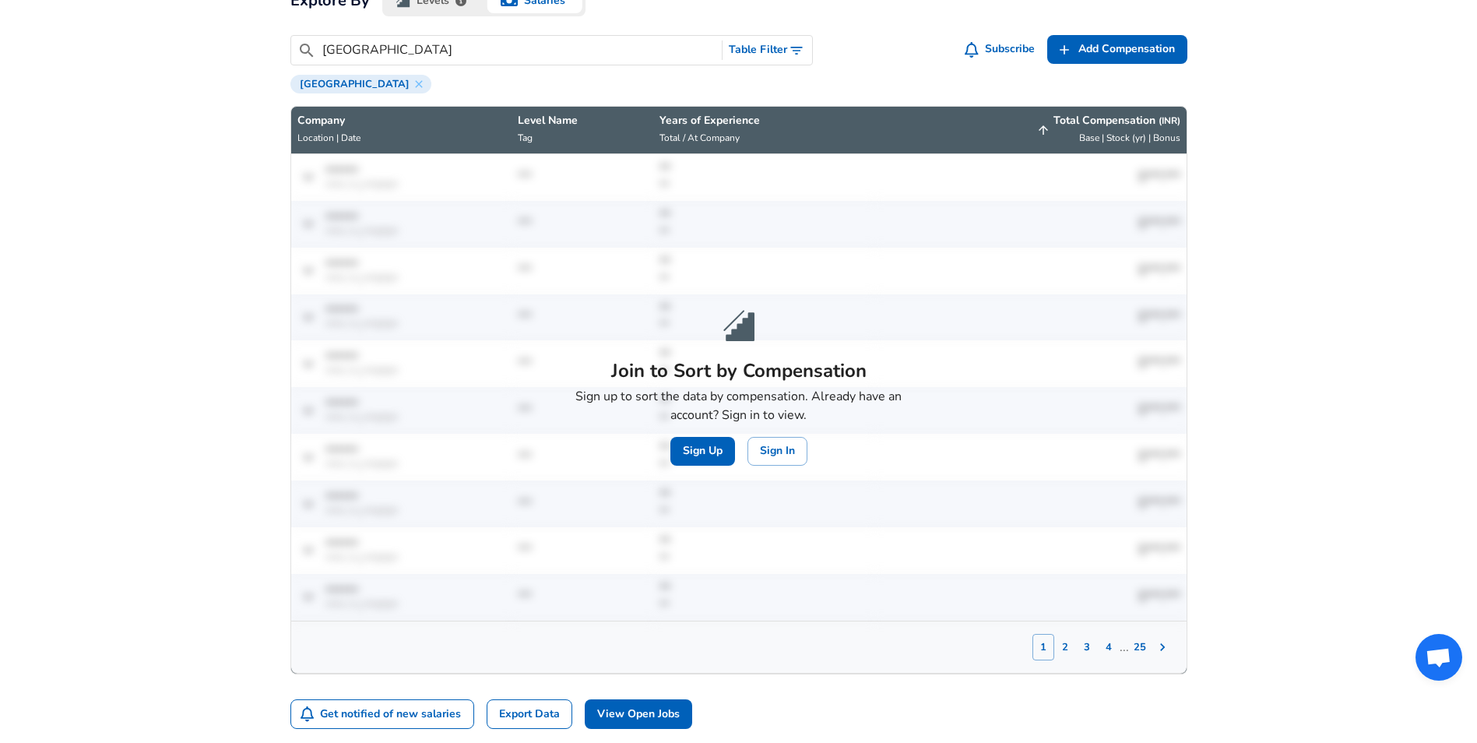
click at [1167, 139] on span "Base | Stock (yr) | Bonus" at bounding box center [1129, 138] width 101 height 12
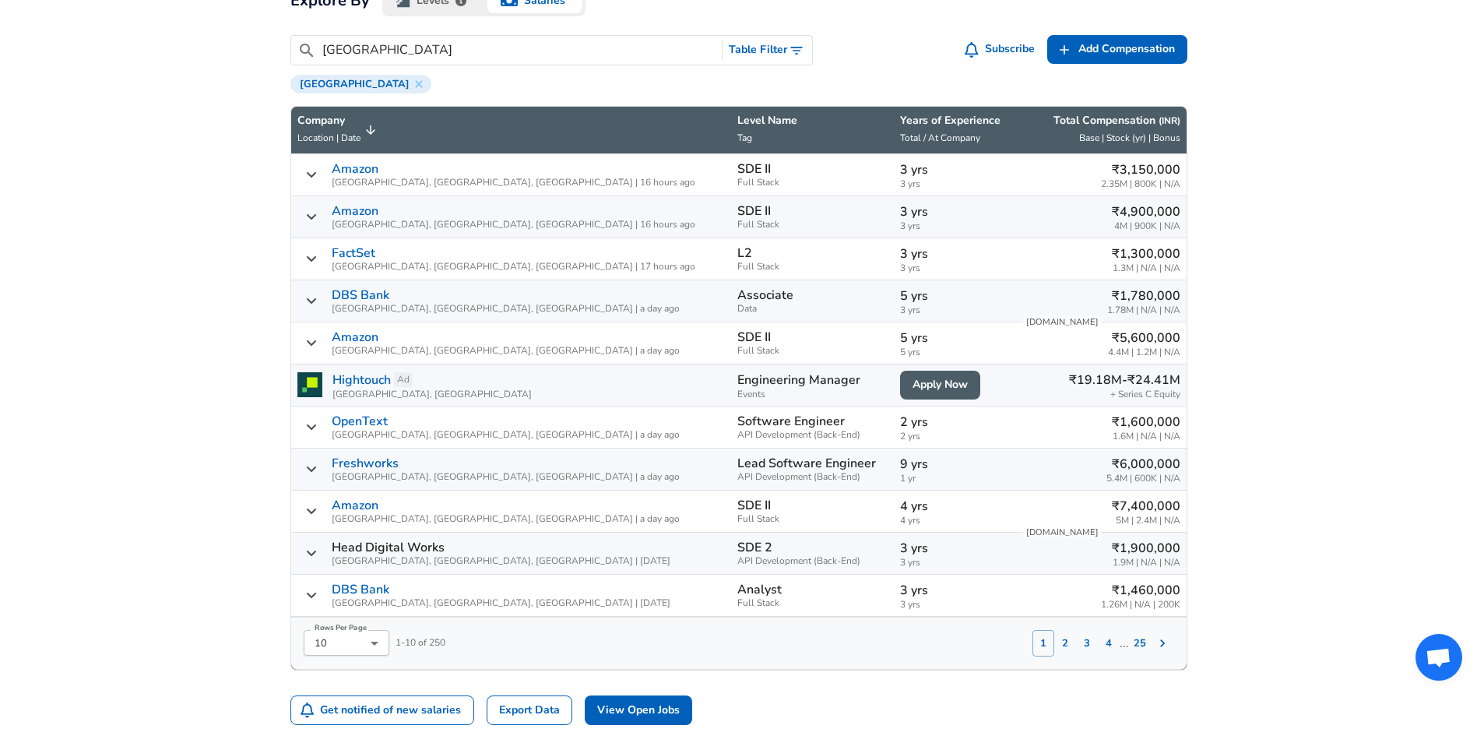
click at [1167, 638] on icon "Salary Submissions" at bounding box center [1162, 643] width 16 height 16
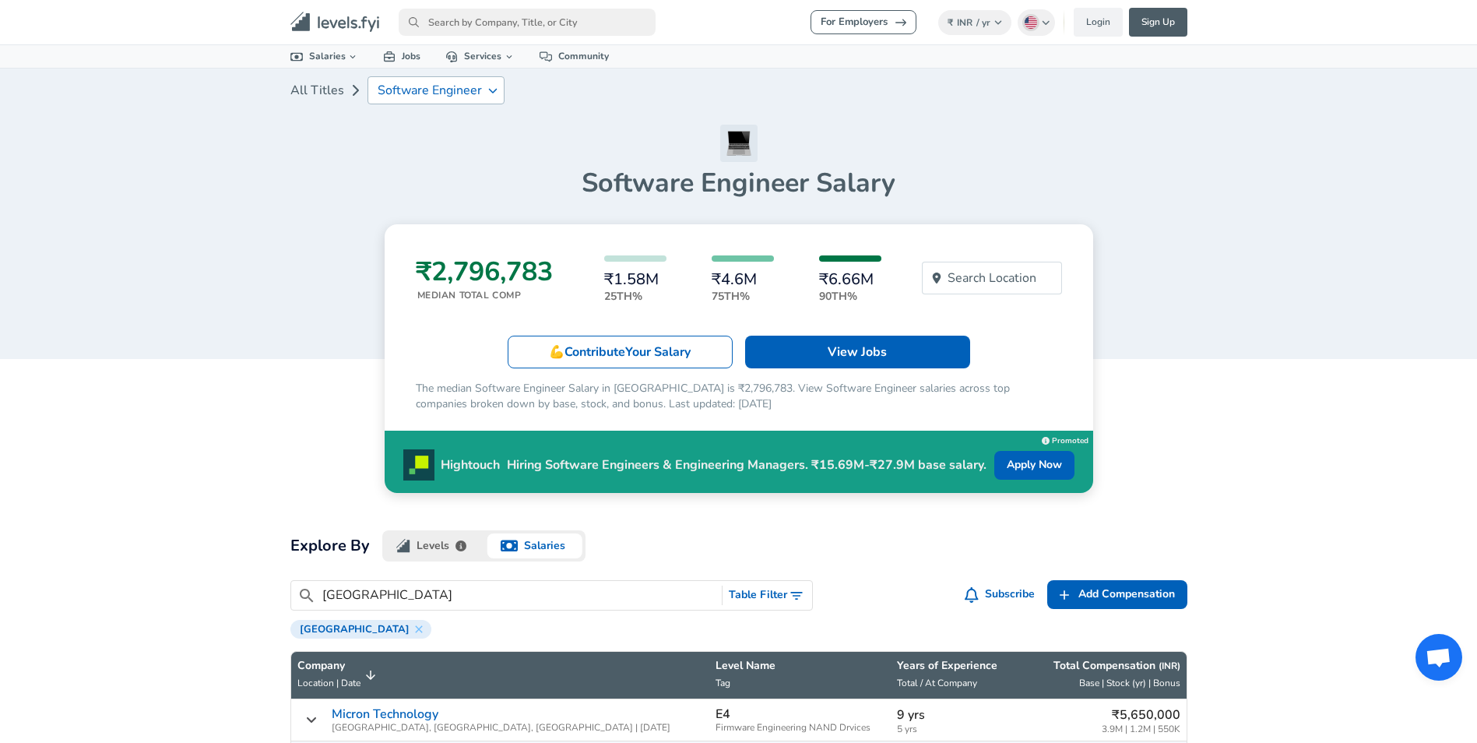
click at [409, 88] on p "Software Engineer" at bounding box center [430, 90] width 104 height 14
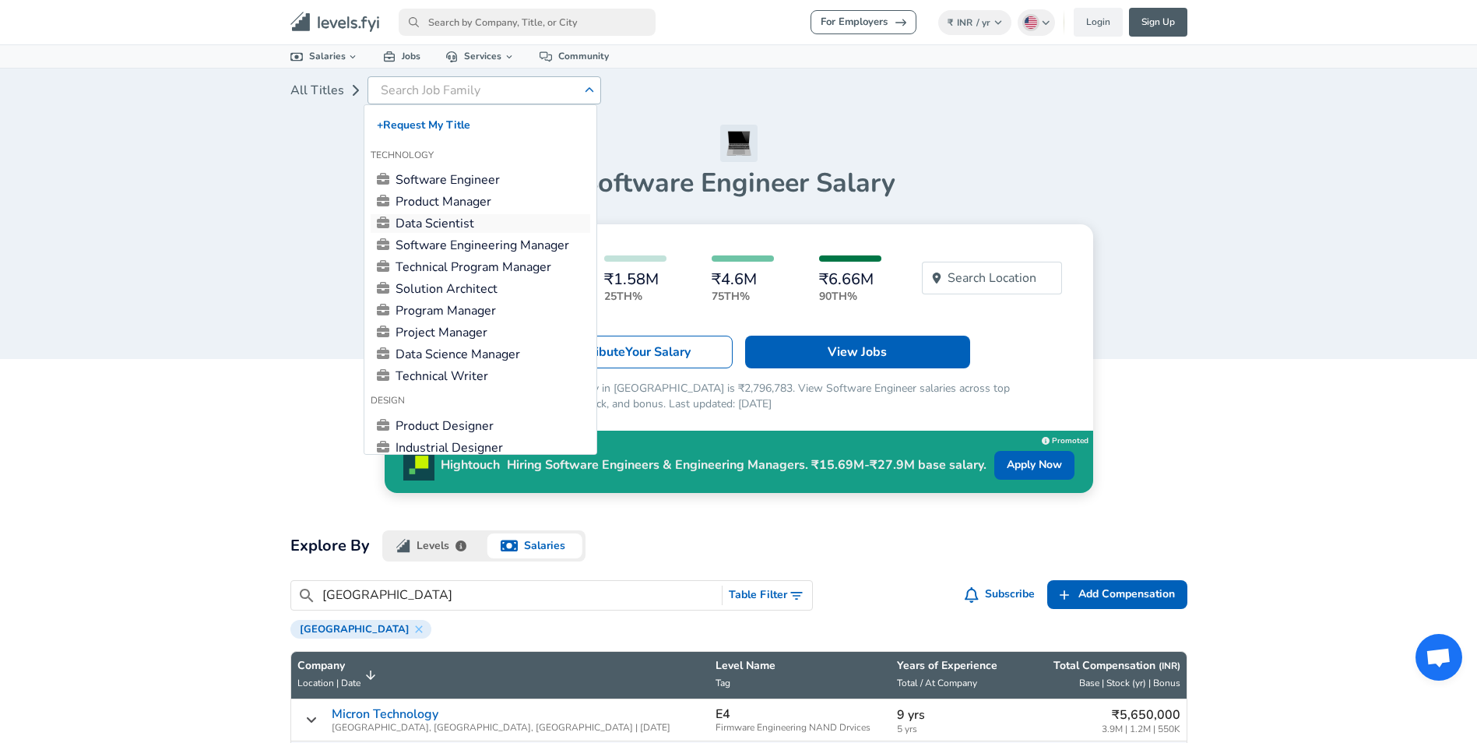
click at [471, 224] on link "Data Scientist" at bounding box center [479, 223] width 219 height 19
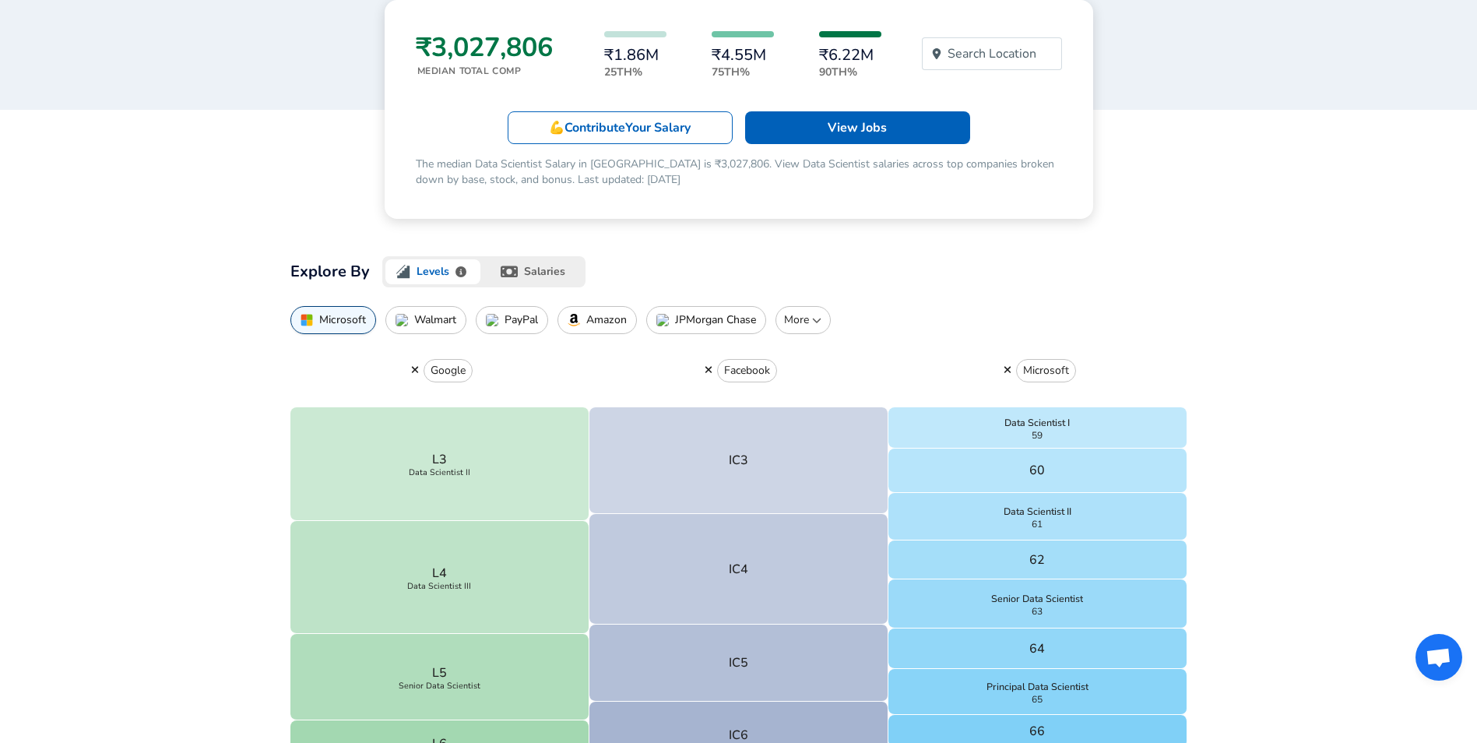
scroll to position [234, 0]
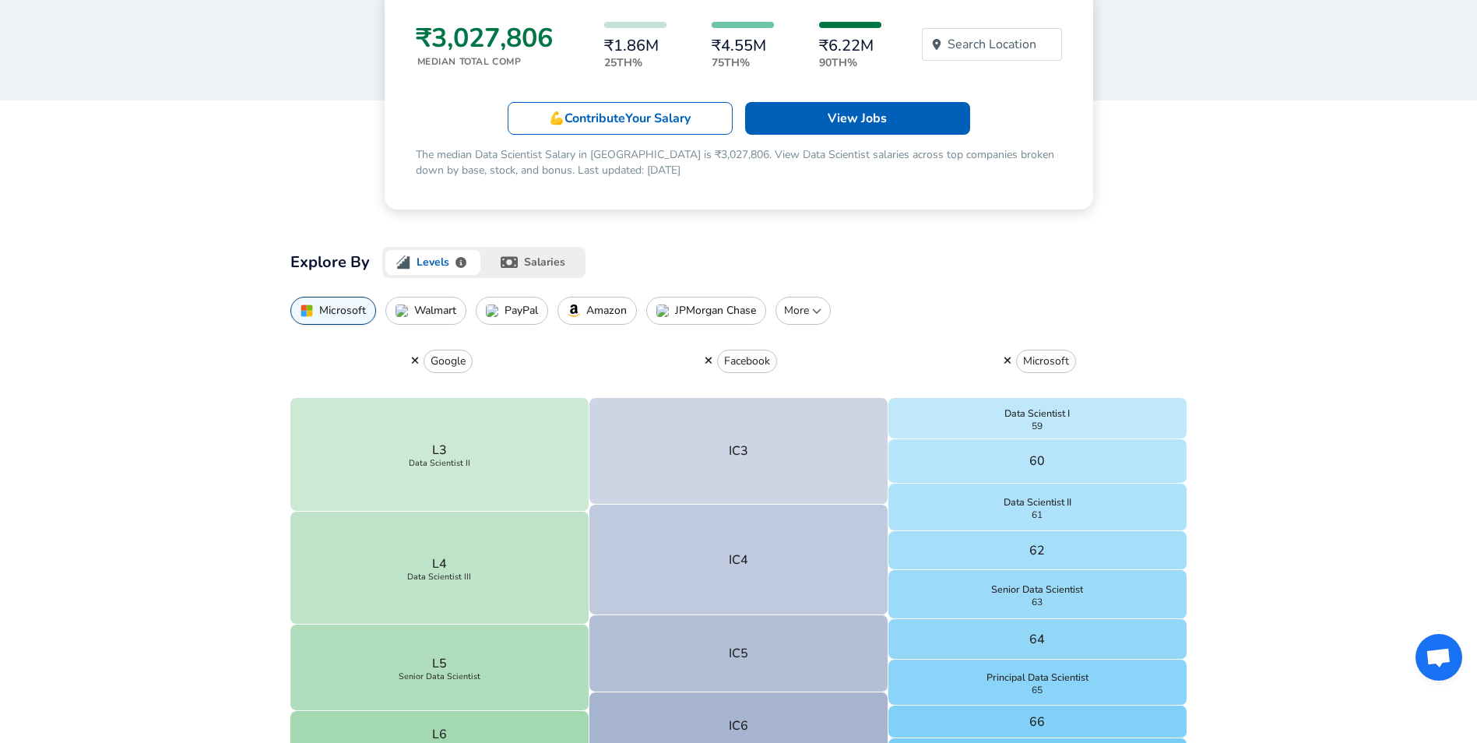
click at [504, 267] on icon "button" at bounding box center [509, 263] width 18 height 12
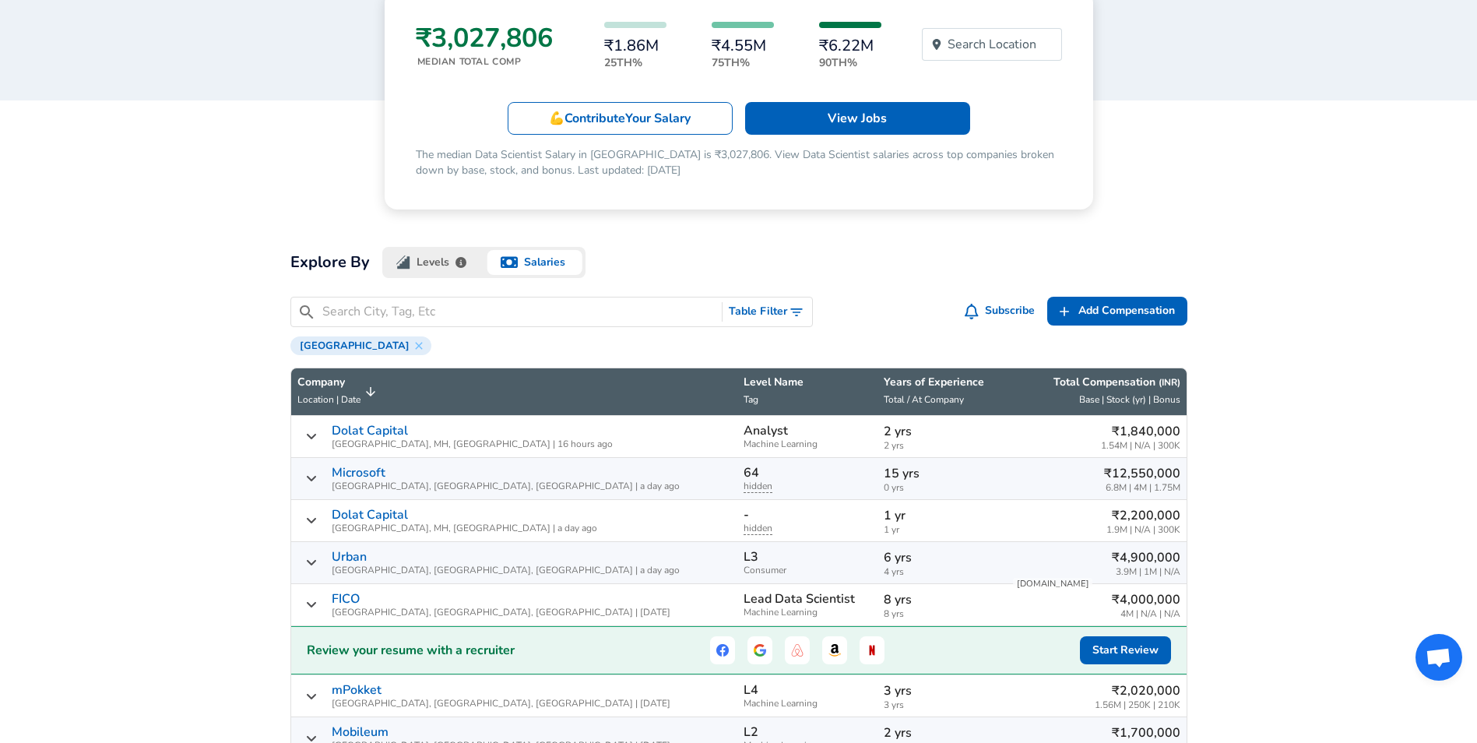
click at [409, 303] on input "Search City, Tag, Etc" at bounding box center [519, 311] width 394 height 19
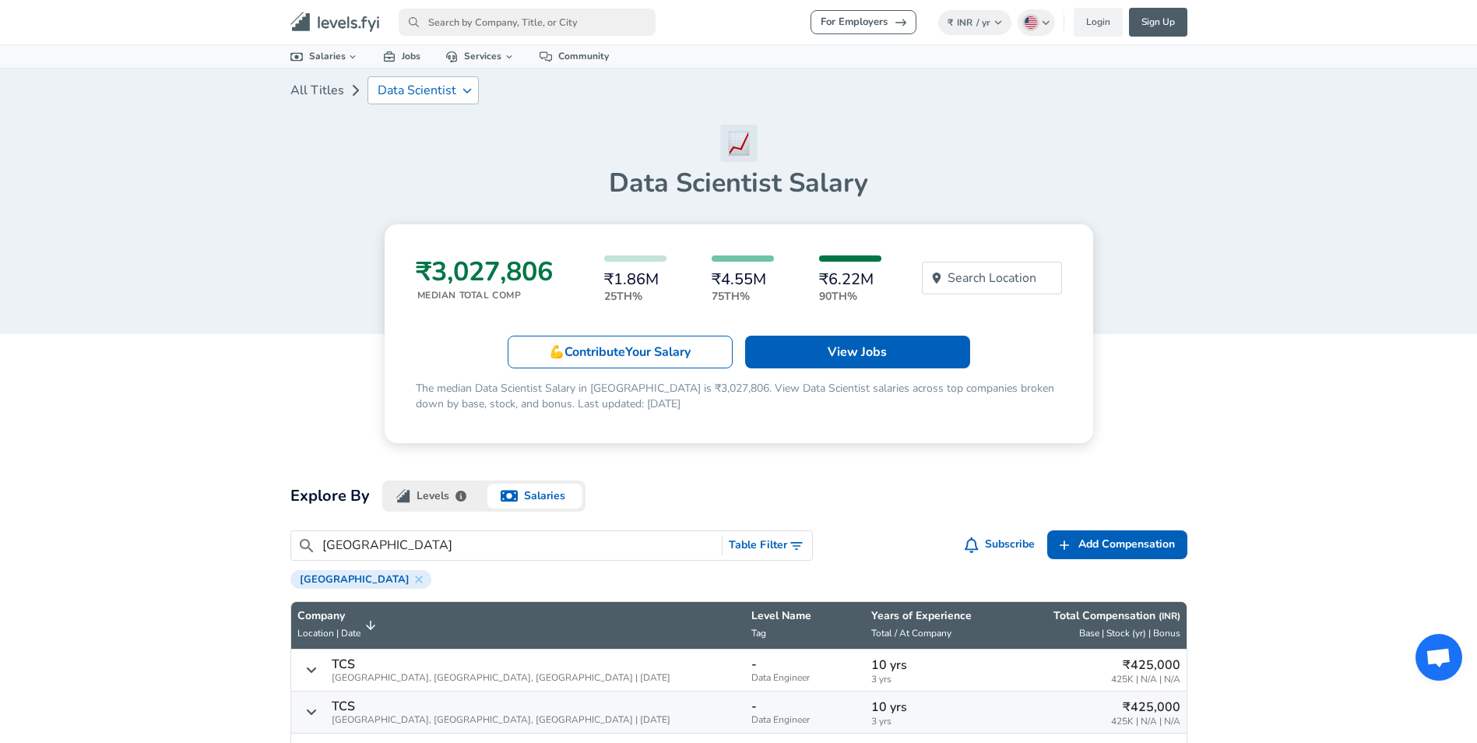
type input "[GEOGRAPHIC_DATA]"
click at [414, 86] on p "Data Scientist" at bounding box center [417, 90] width 79 height 14
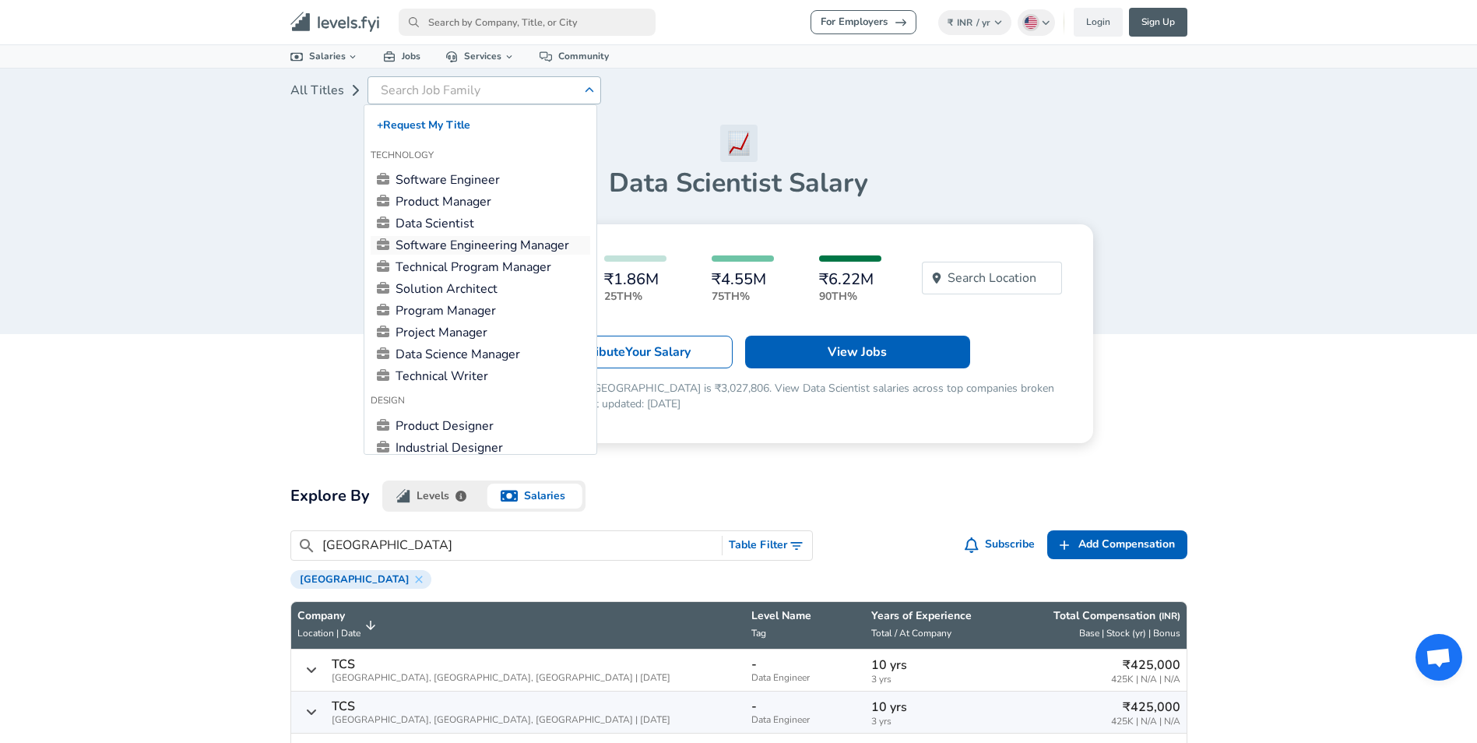
click at [502, 251] on link "Software Engineering Manager" at bounding box center [479, 245] width 219 height 19
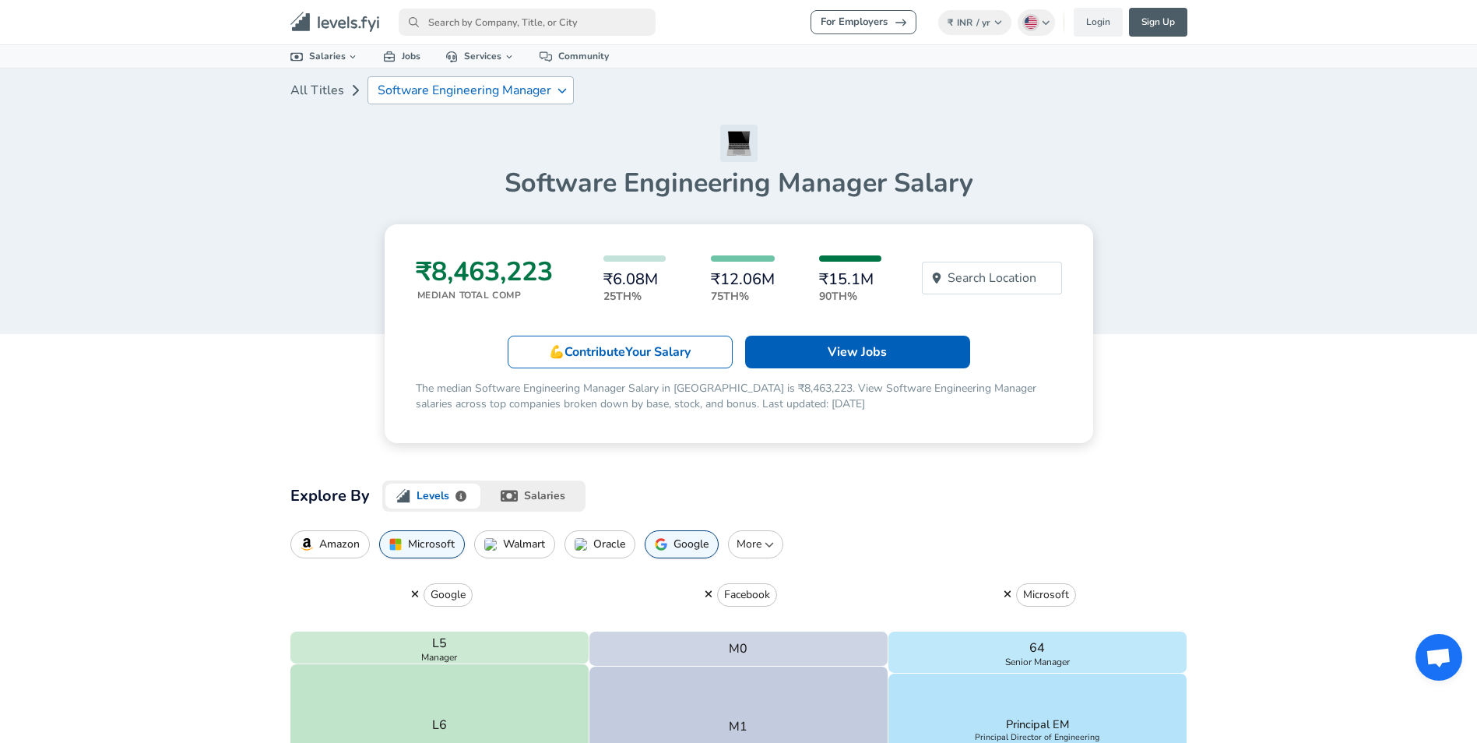
click at [558, 506] on button "salaries" at bounding box center [534, 495] width 102 height 31
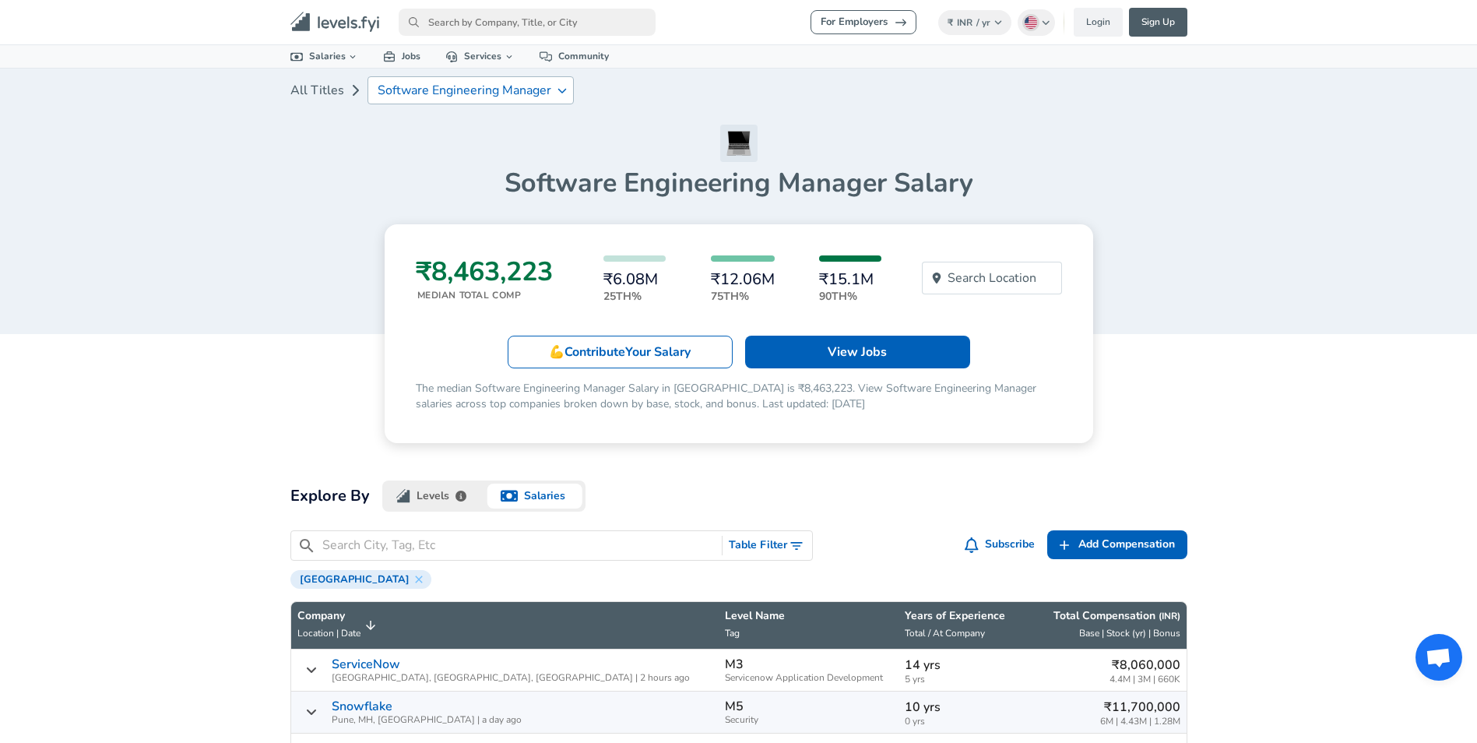
click at [402, 93] on p "Software Engineering Manager" at bounding box center [465, 90] width 174 height 14
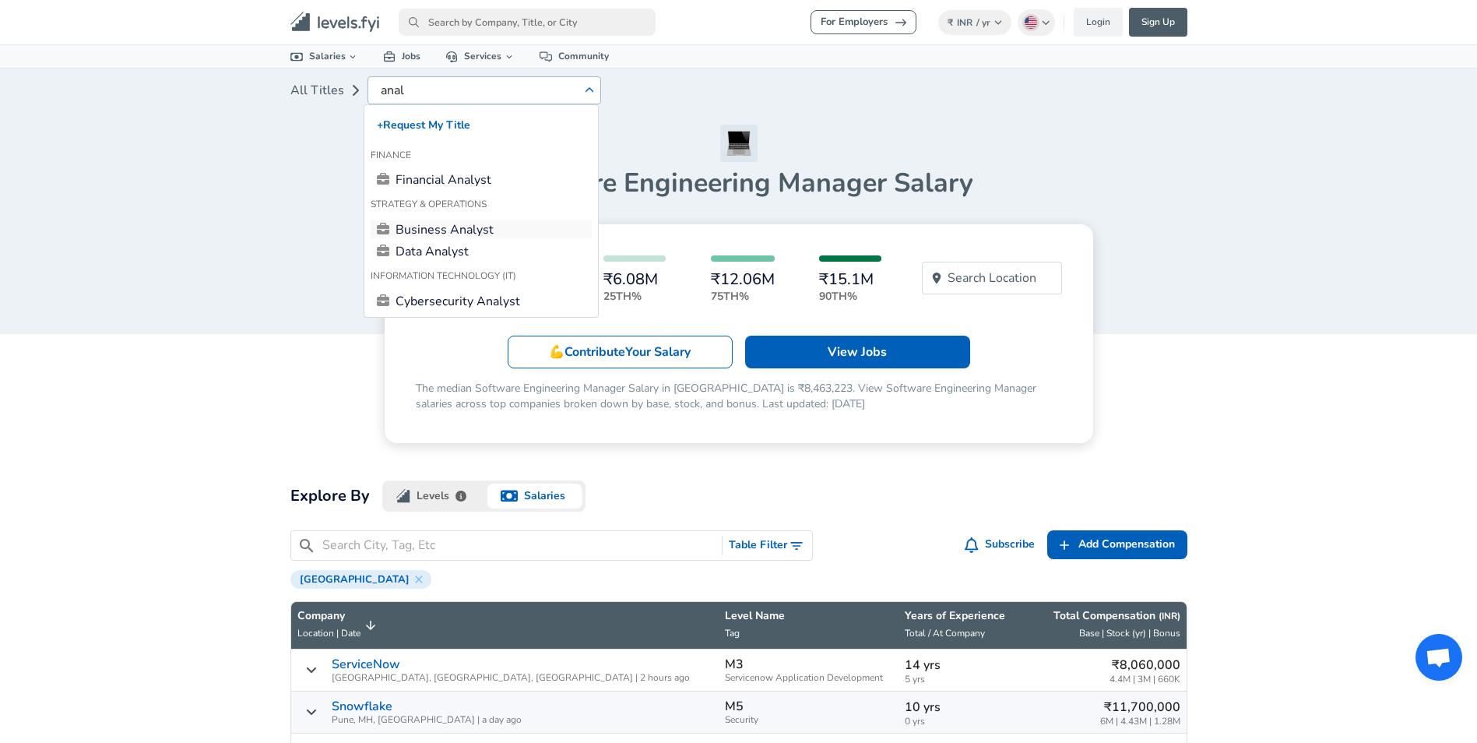
type input "anal"
click at [445, 233] on link "Business Analyst" at bounding box center [480, 229] width 221 height 19
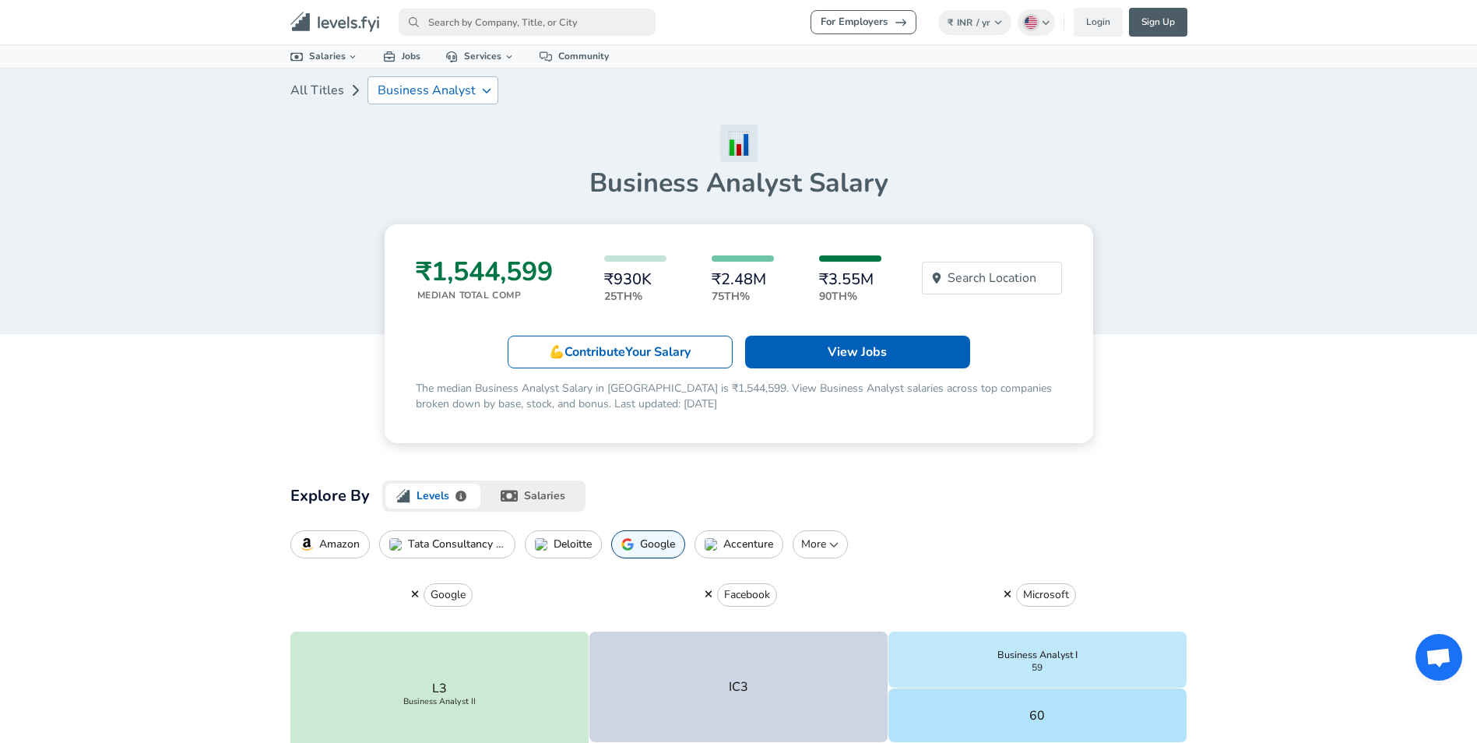
click at [503, 505] on button "salaries" at bounding box center [534, 495] width 102 height 31
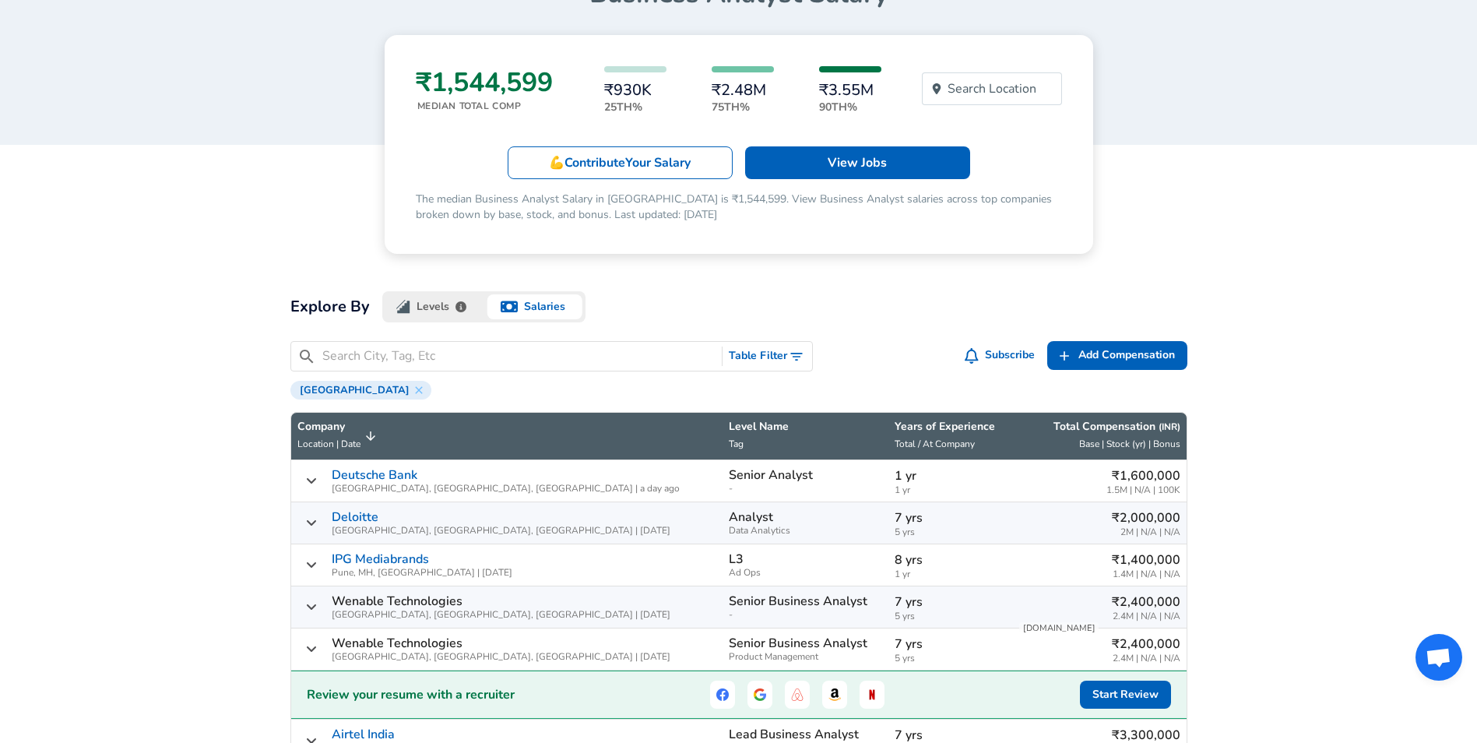
scroll to position [156, 0]
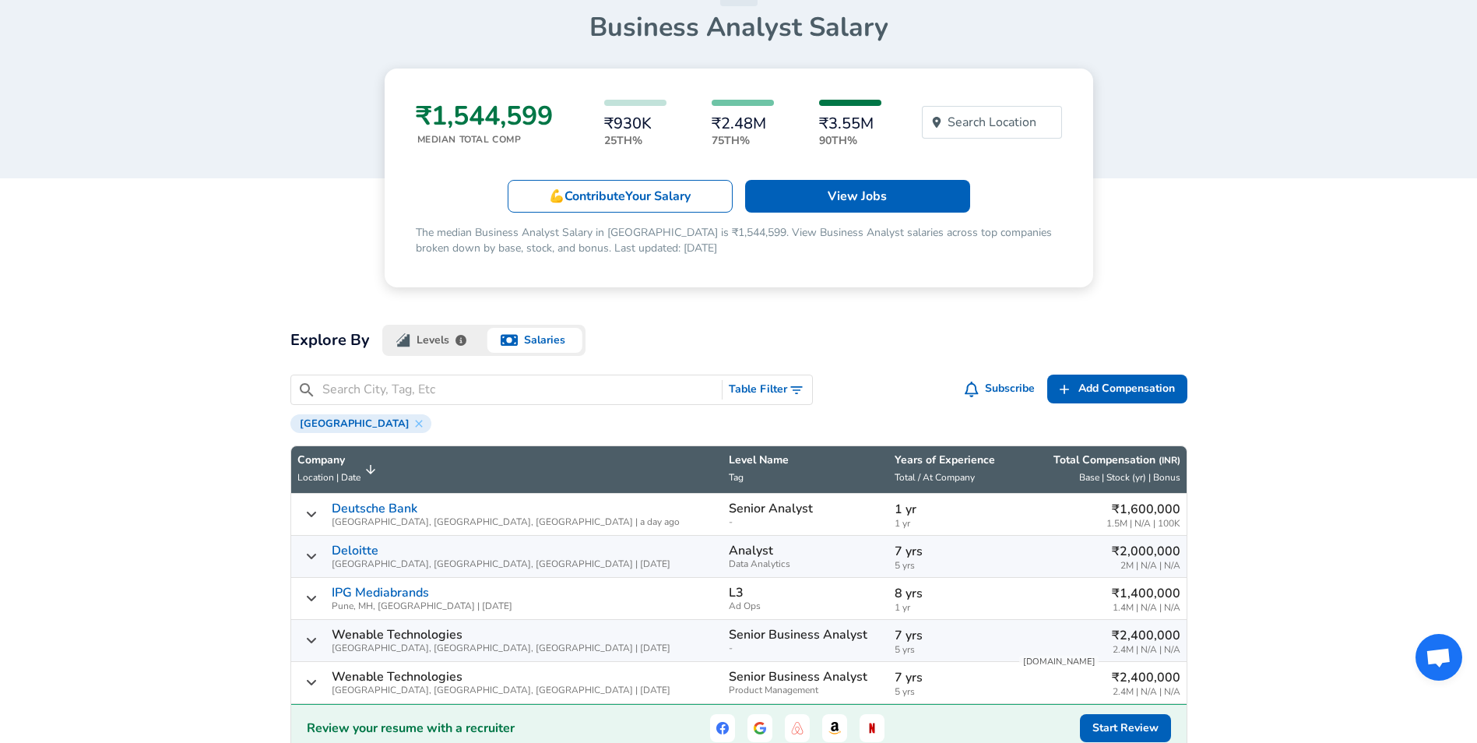
click at [411, 346] on button "Levels" at bounding box center [433, 340] width 102 height 31
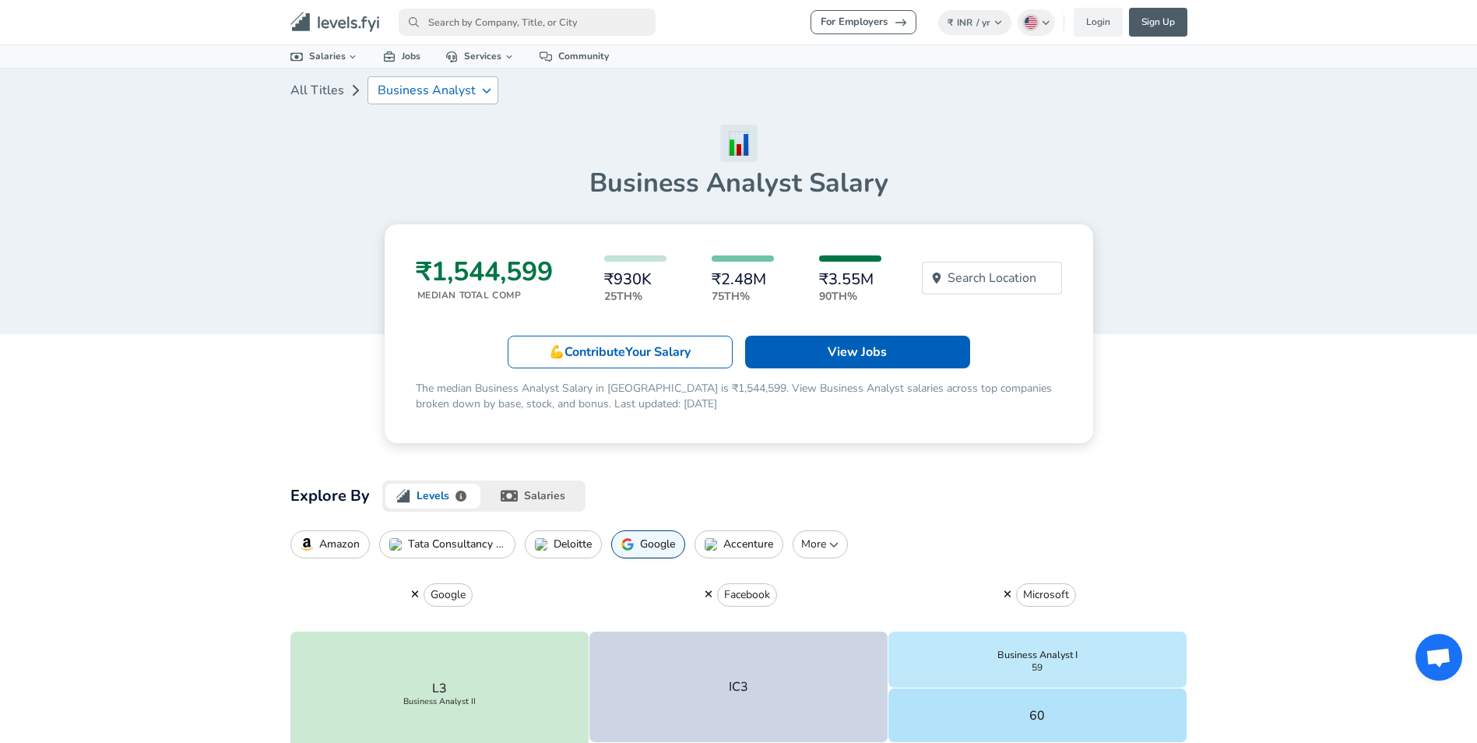
click at [438, 100] on div "Business Analyst" at bounding box center [432, 90] width 131 height 28
click at [468, 94] on p "Business Analyst" at bounding box center [427, 90] width 98 height 14
type input "web"
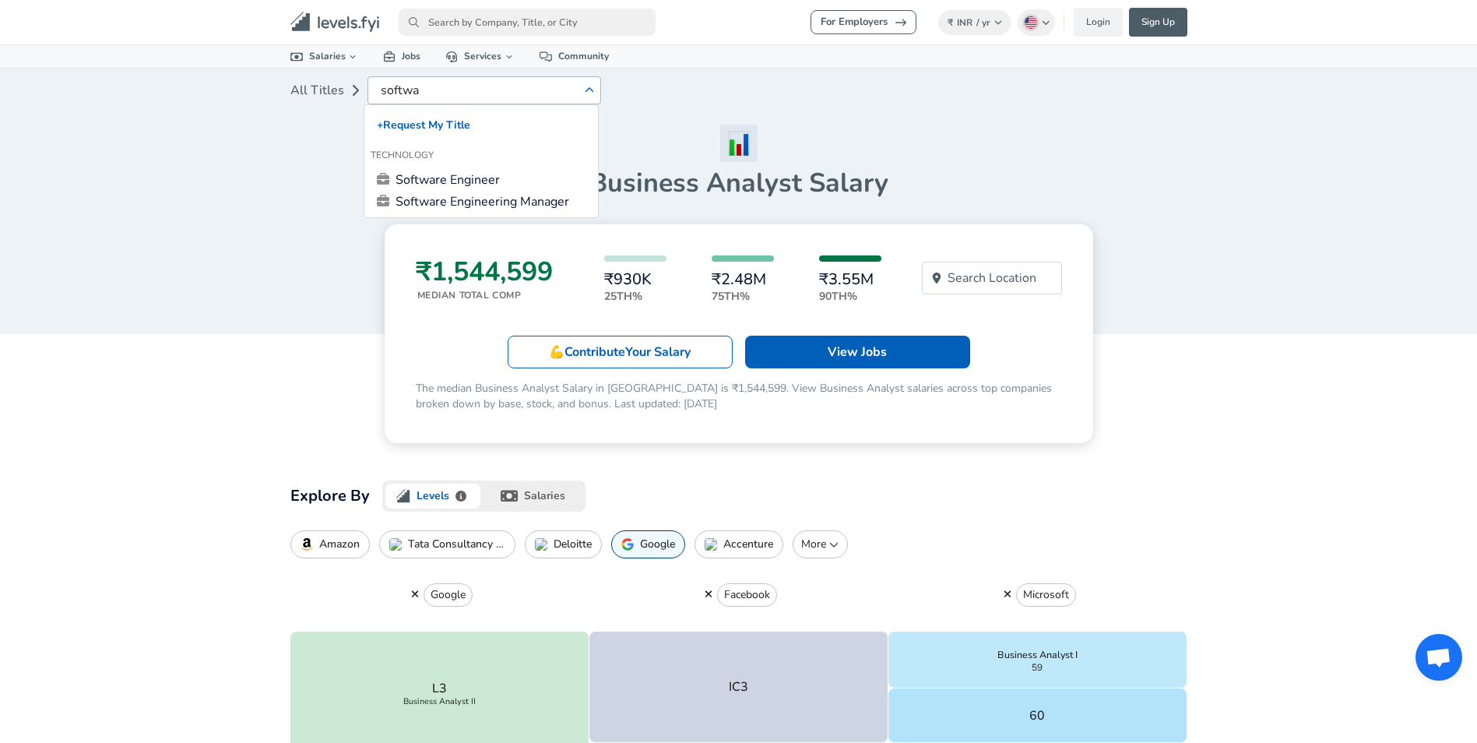
type input "softwa"
click at [447, 183] on link "Software Engineer" at bounding box center [480, 179] width 221 height 19
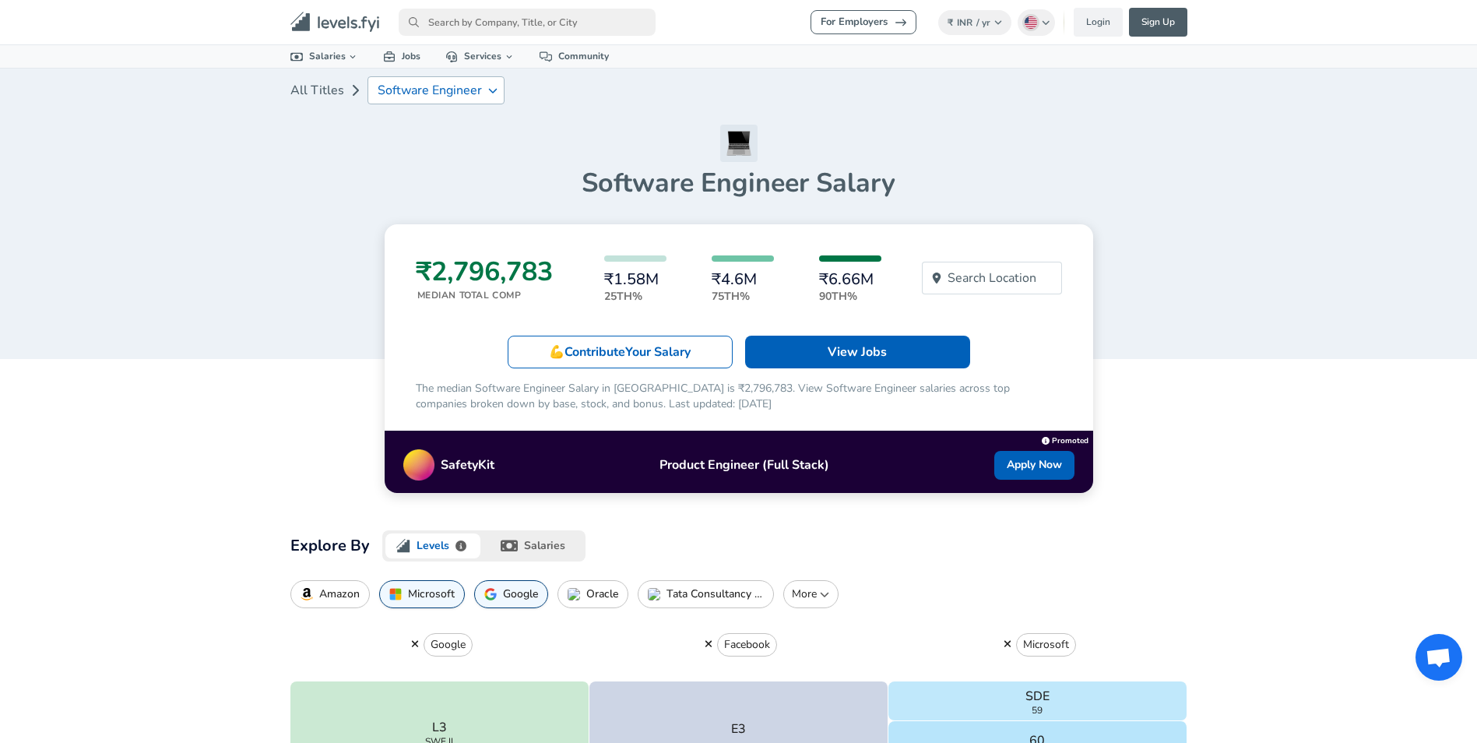
click at [553, 546] on button "salaries" at bounding box center [534, 545] width 102 height 31
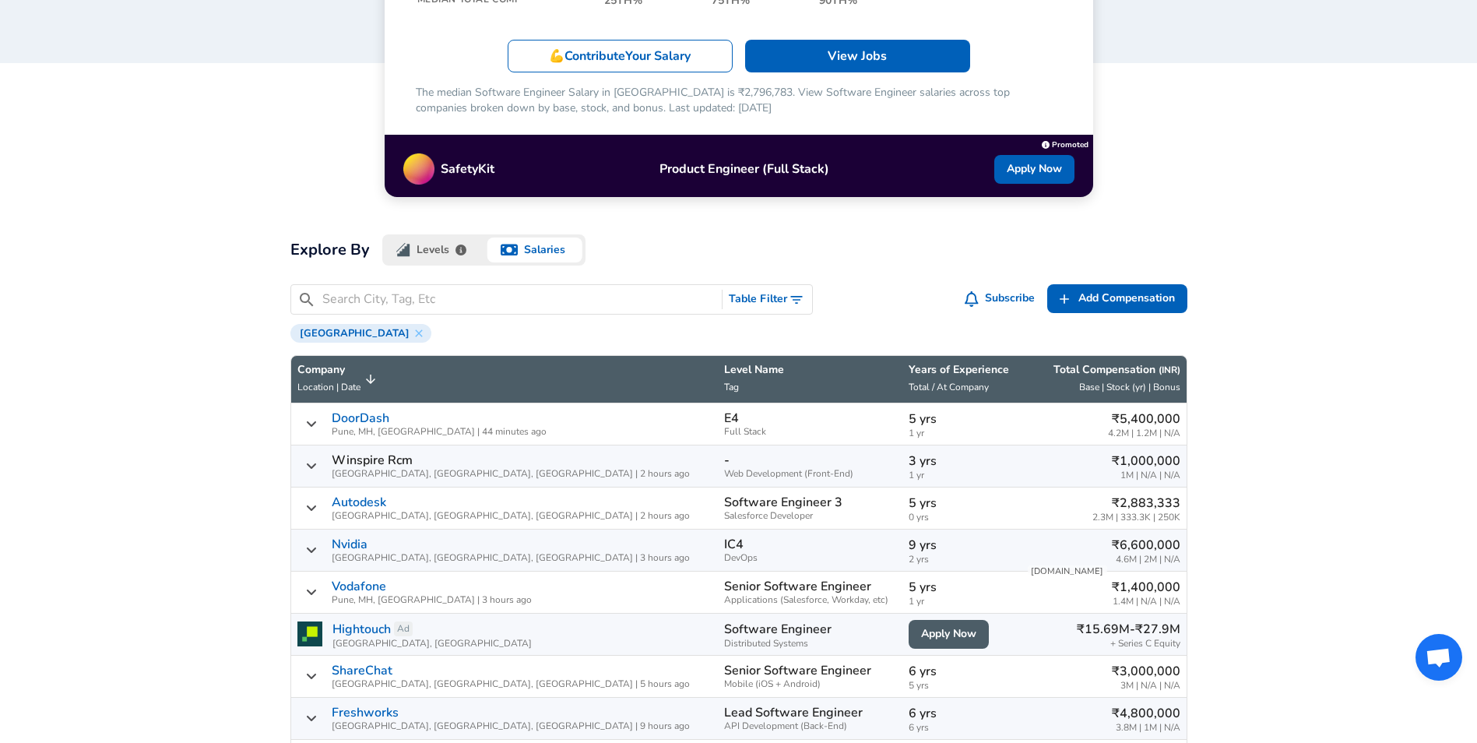
scroll to position [156, 0]
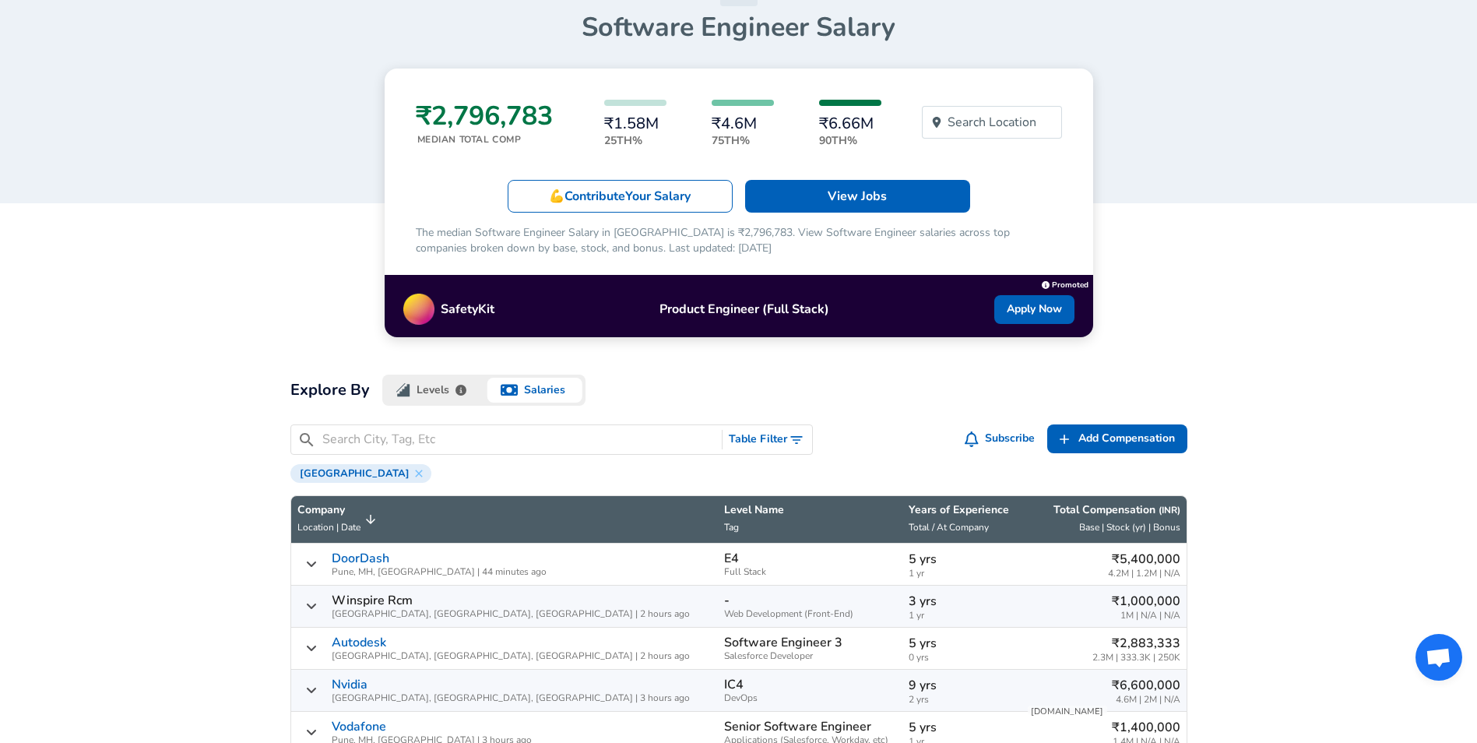
click at [446, 402] on button "Levels" at bounding box center [433, 389] width 102 height 31
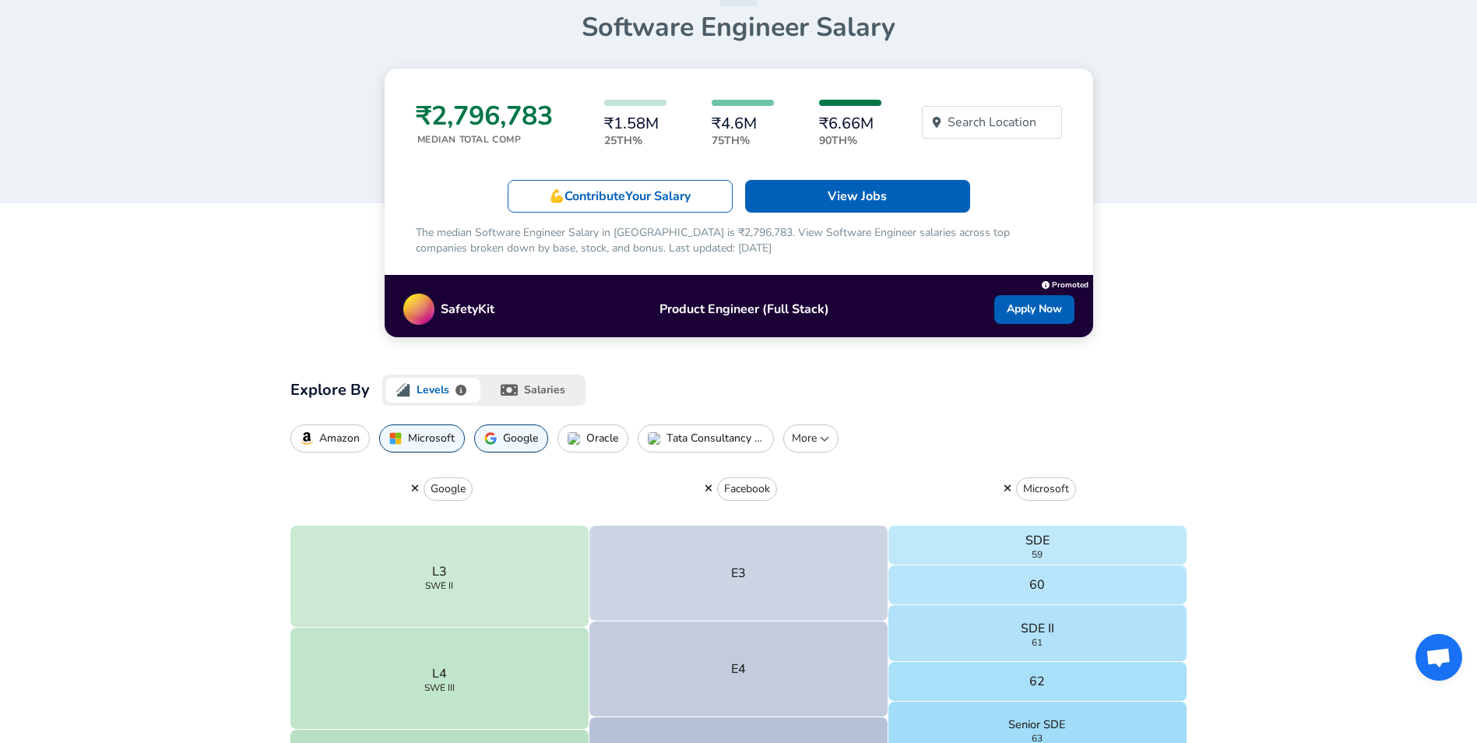
click at [658, 444] on img "button" at bounding box center [654, 438] width 12 height 12
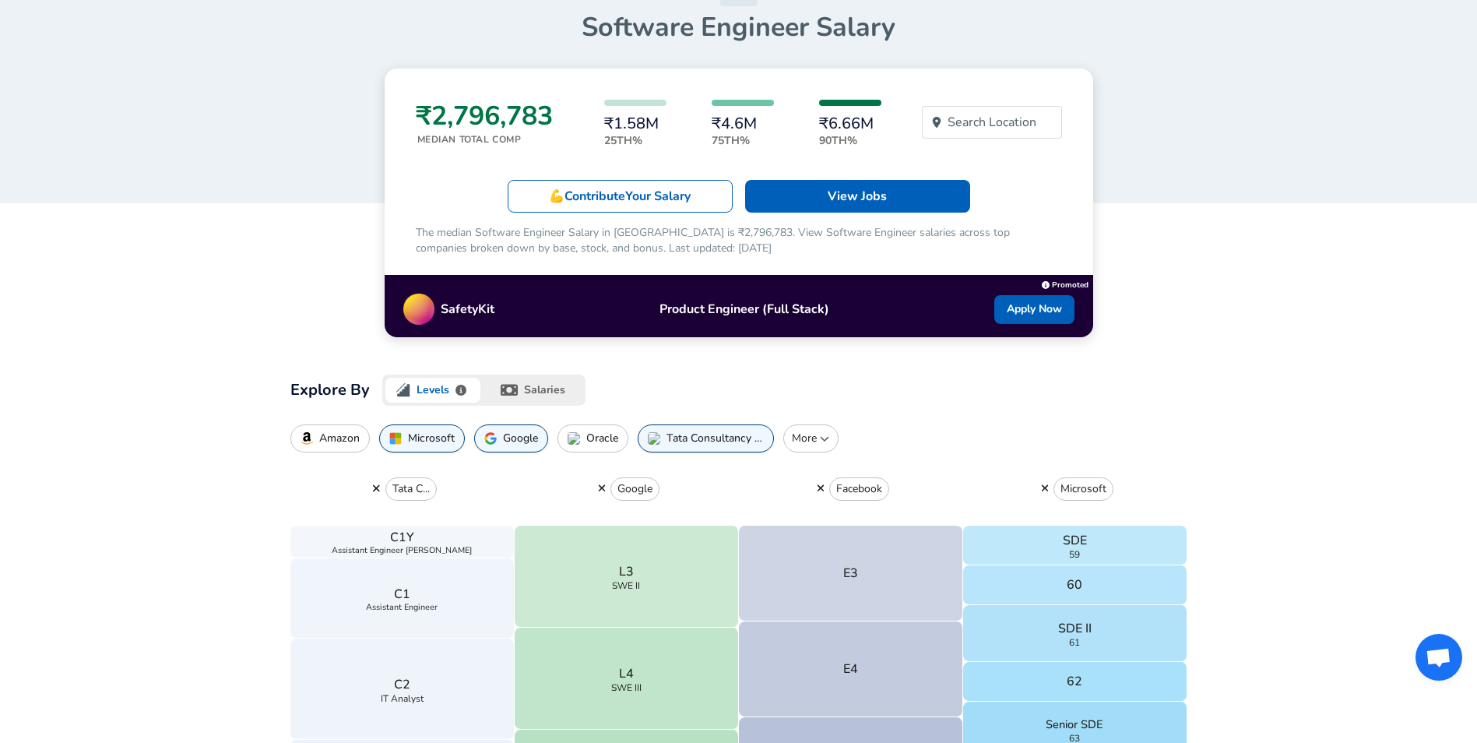
click at [611, 444] on p "Oracle" at bounding box center [602, 438] width 32 height 12
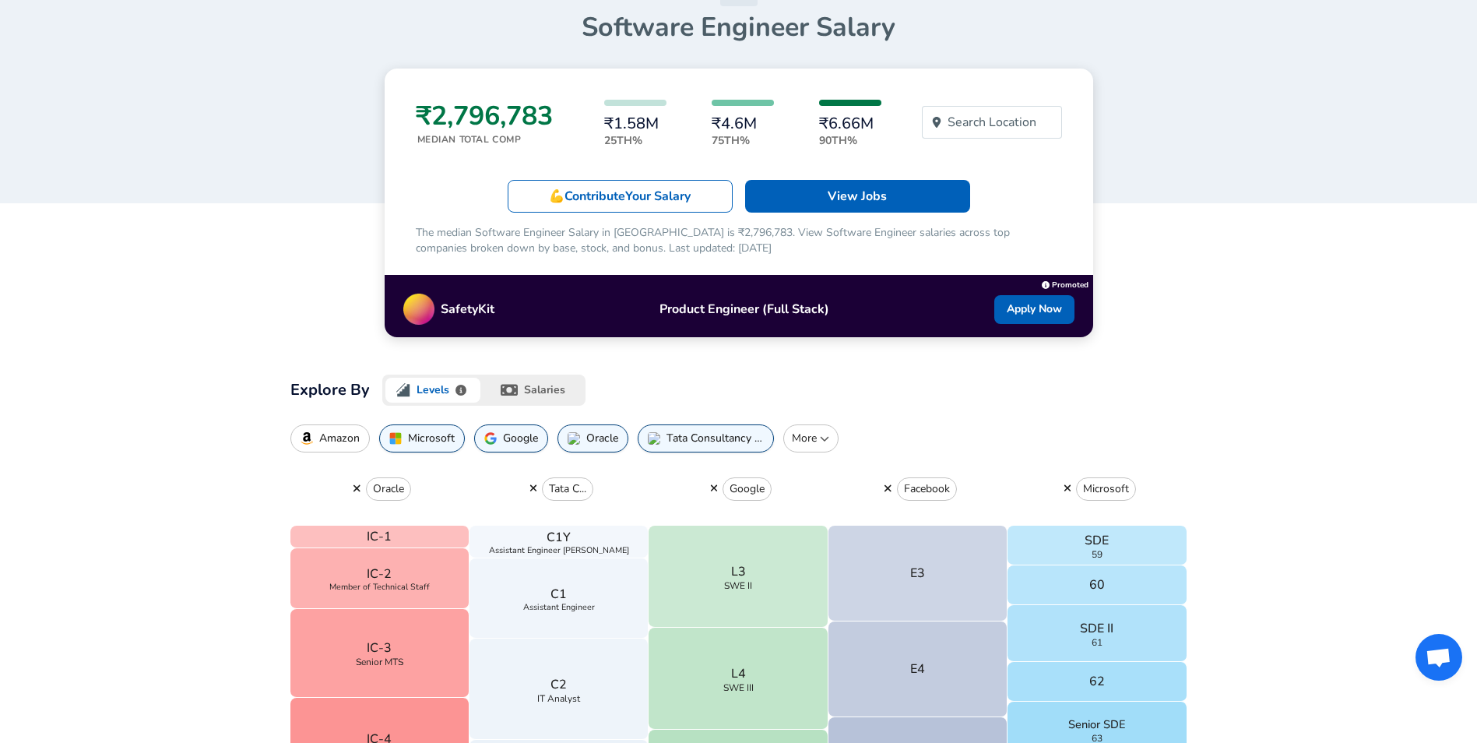
click at [814, 446] on p "More" at bounding box center [810, 438] width 41 height 16
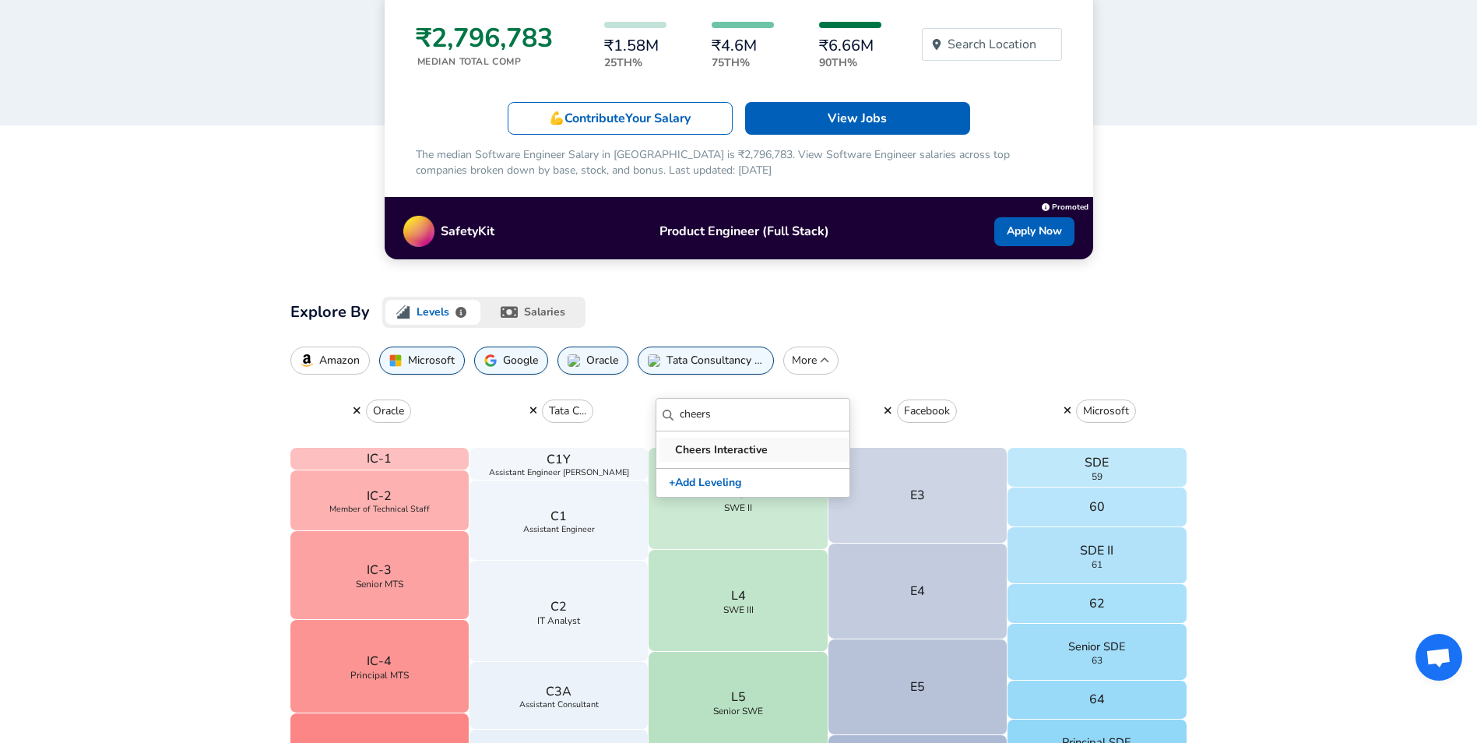
type input "cheers"
click at [807, 440] on button "Cheers Interactive" at bounding box center [755, 449] width 193 height 24
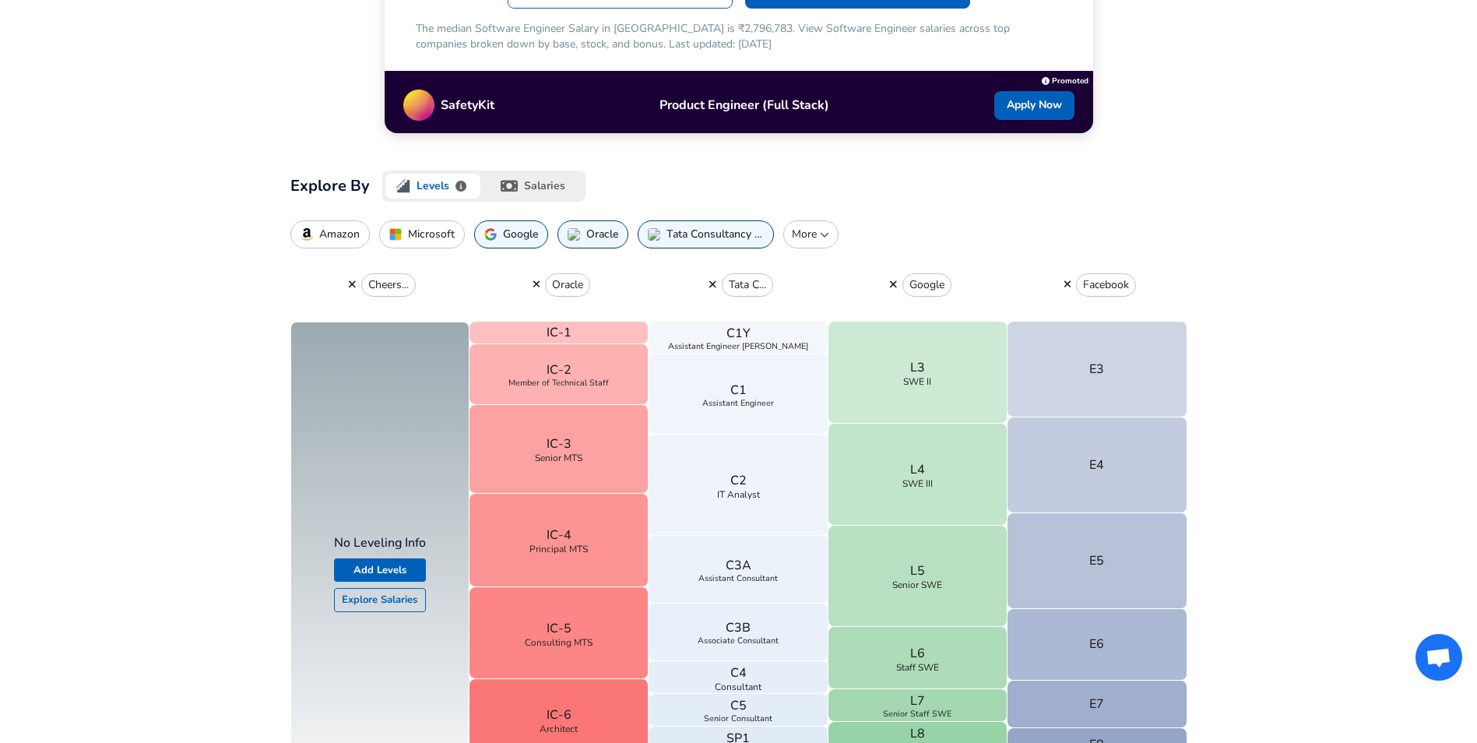
scroll to position [156, 0]
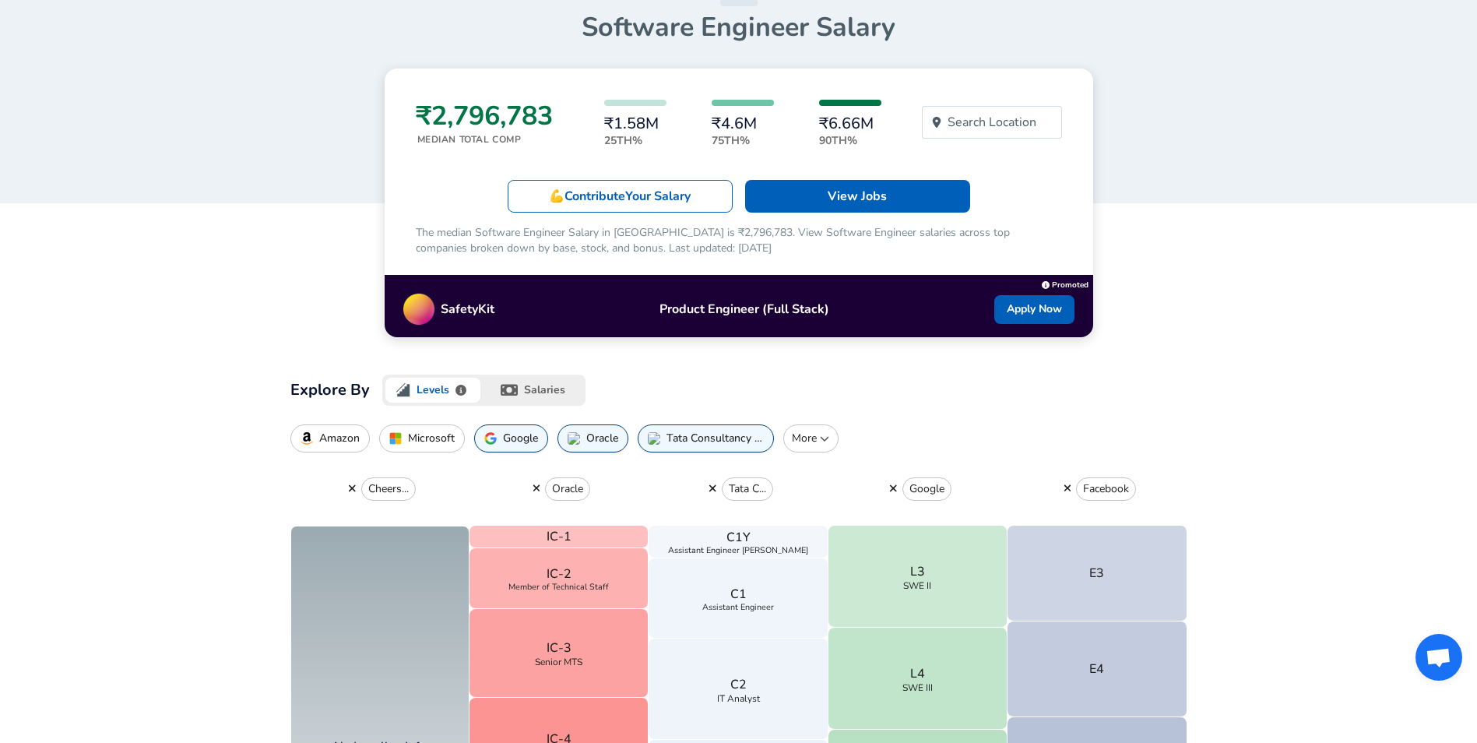
click at [827, 443] on icon "button" at bounding box center [824, 438] width 9 height 9
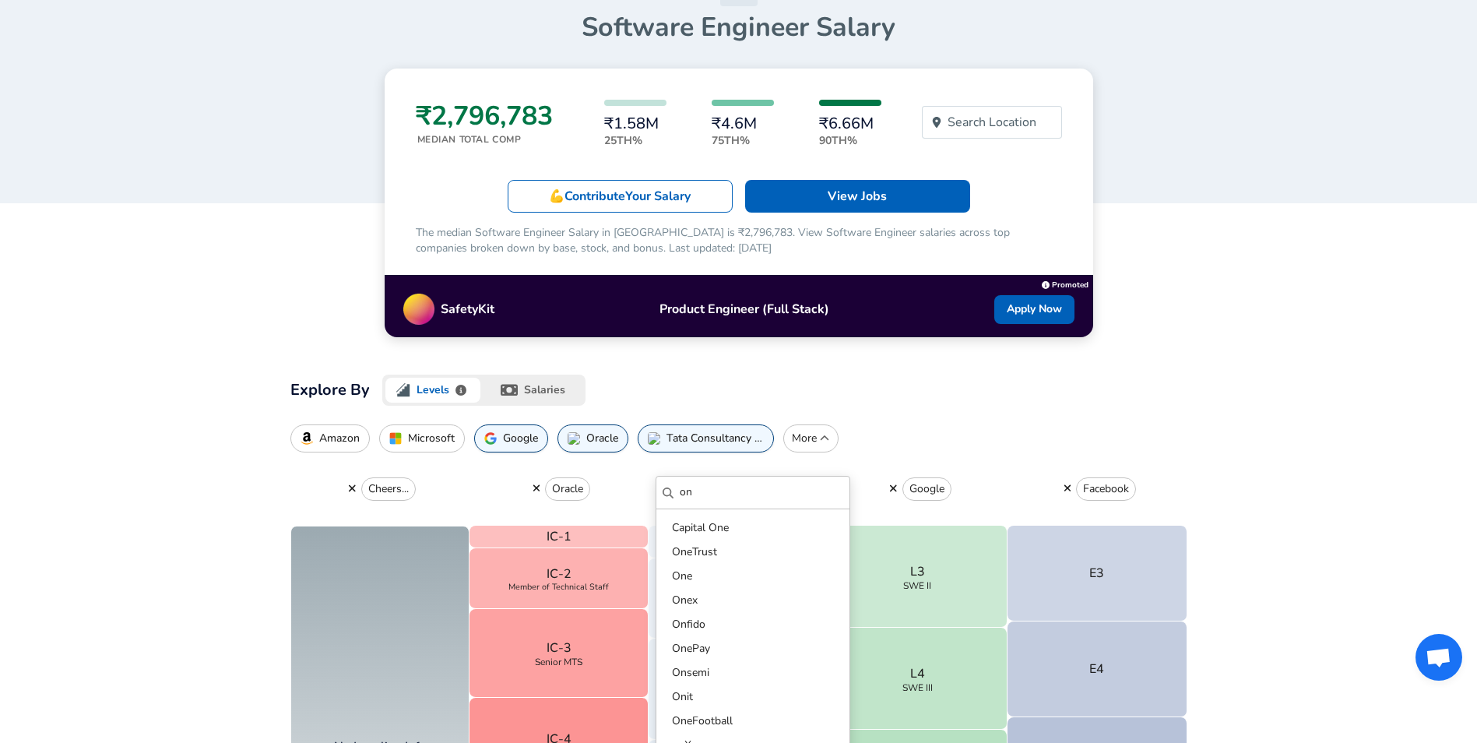
type input "o"
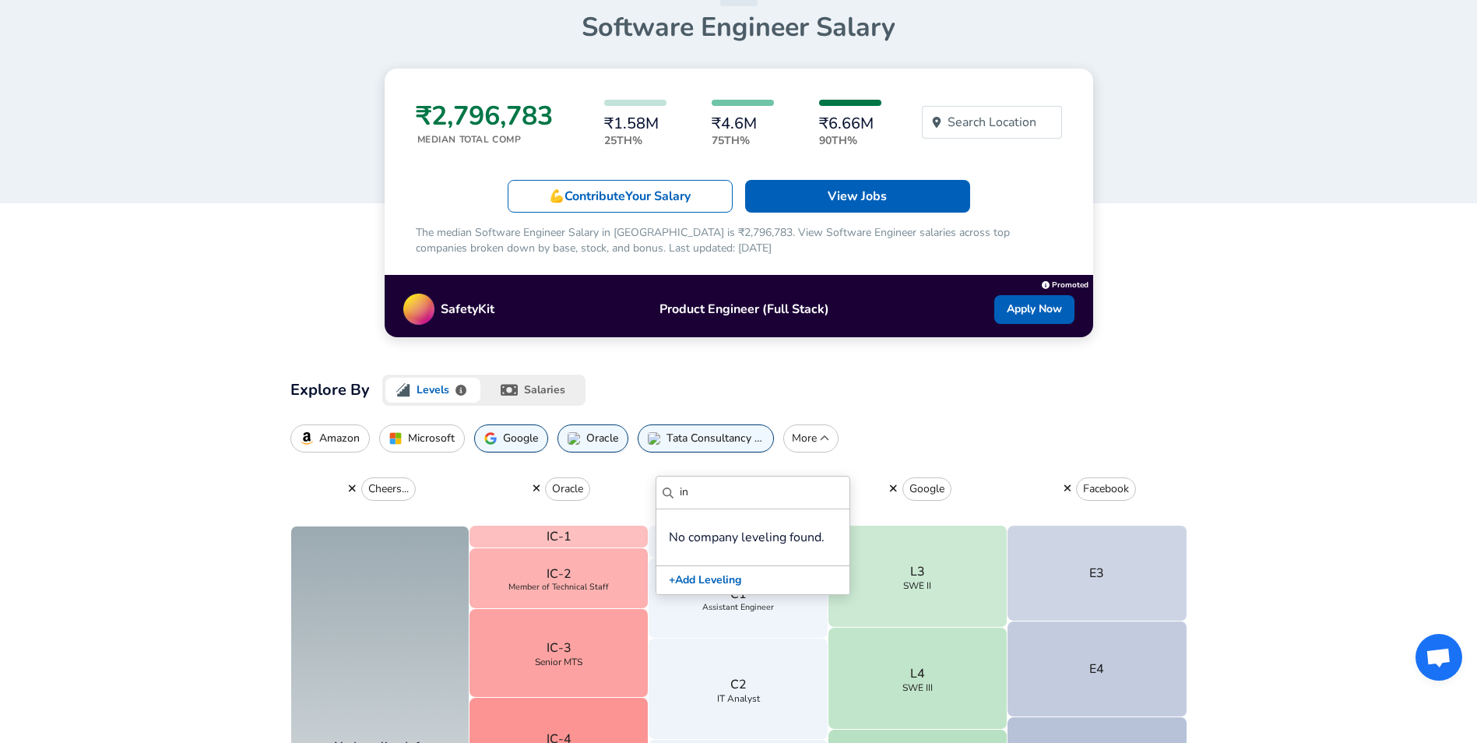
type input "i"
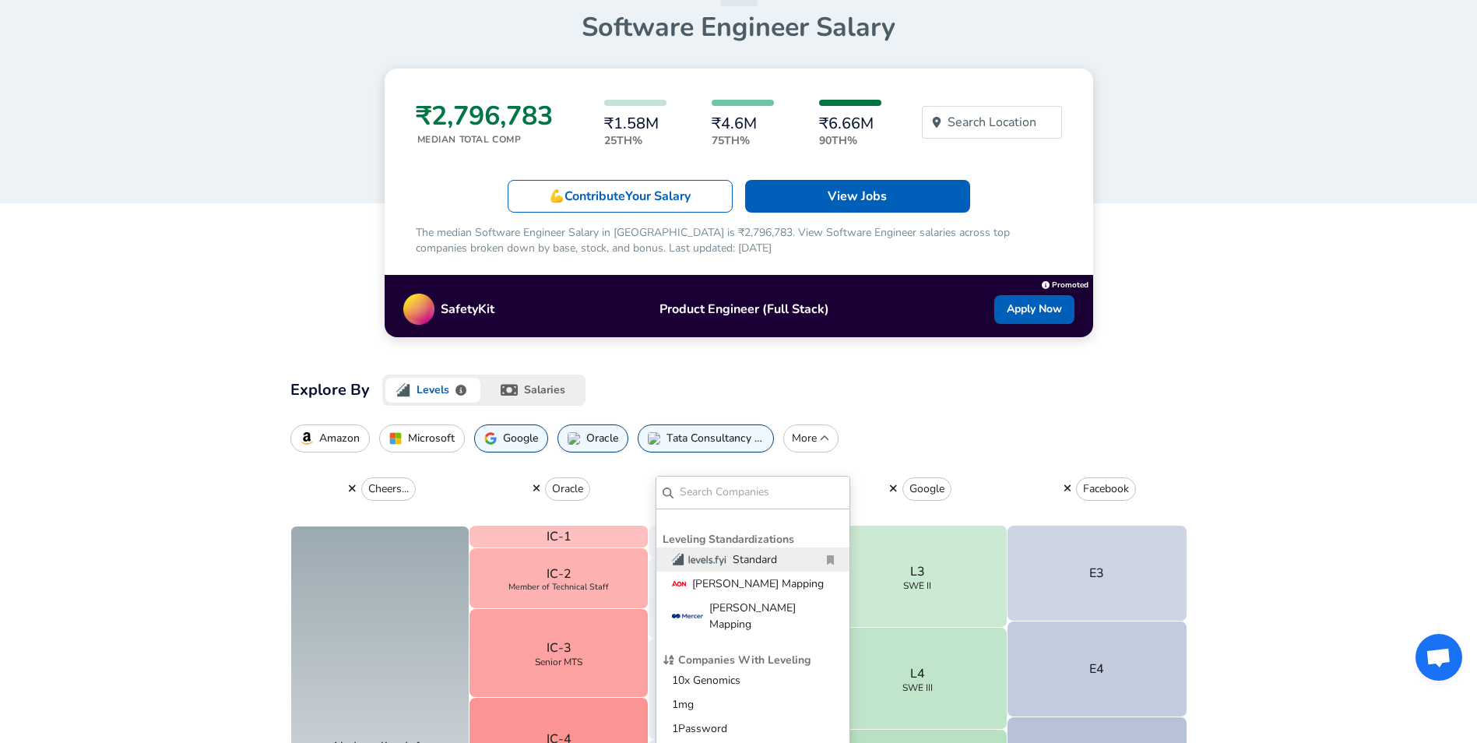
click at [729, 444] on p "Tata Consultancy Services" at bounding box center [714, 438] width 97 height 12
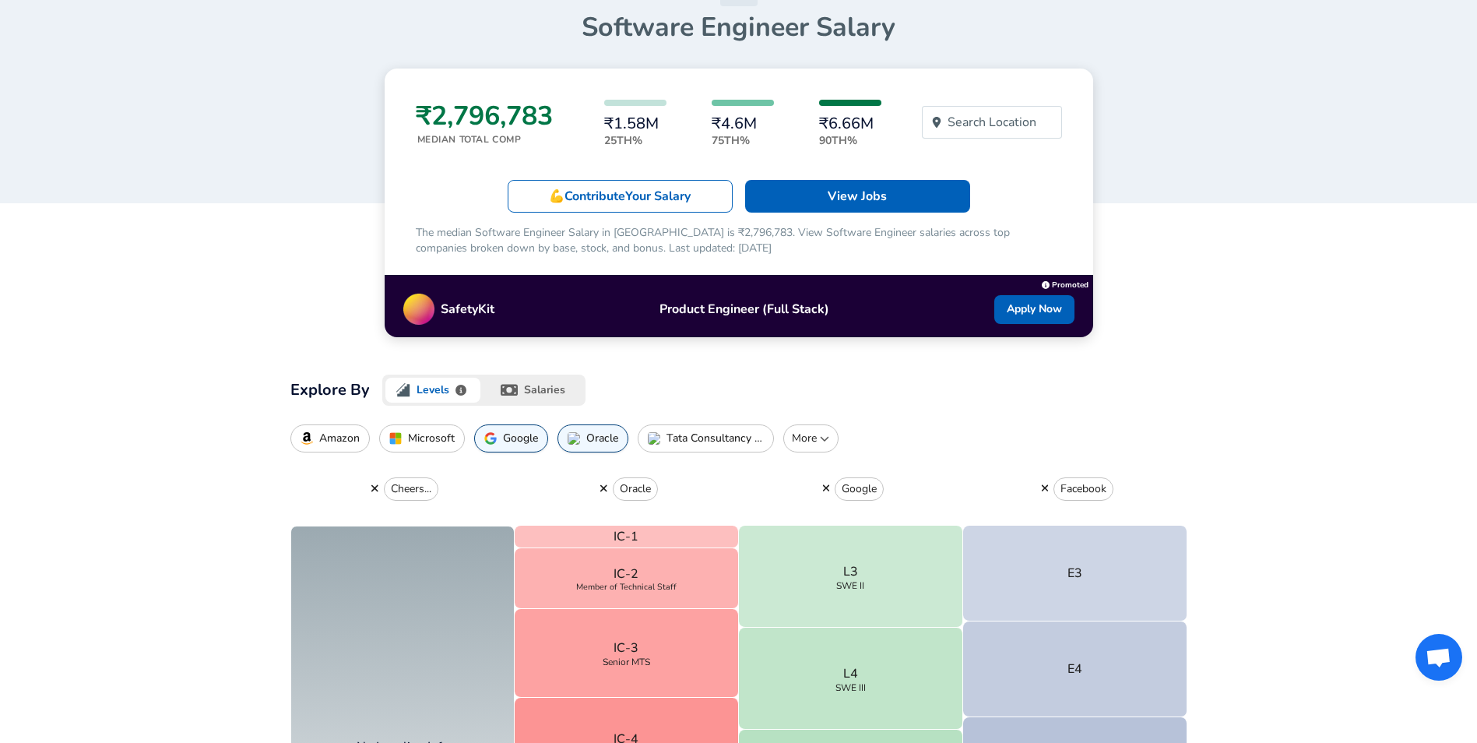
click at [367, 495] on button "button" at bounding box center [375, 488] width 18 height 14
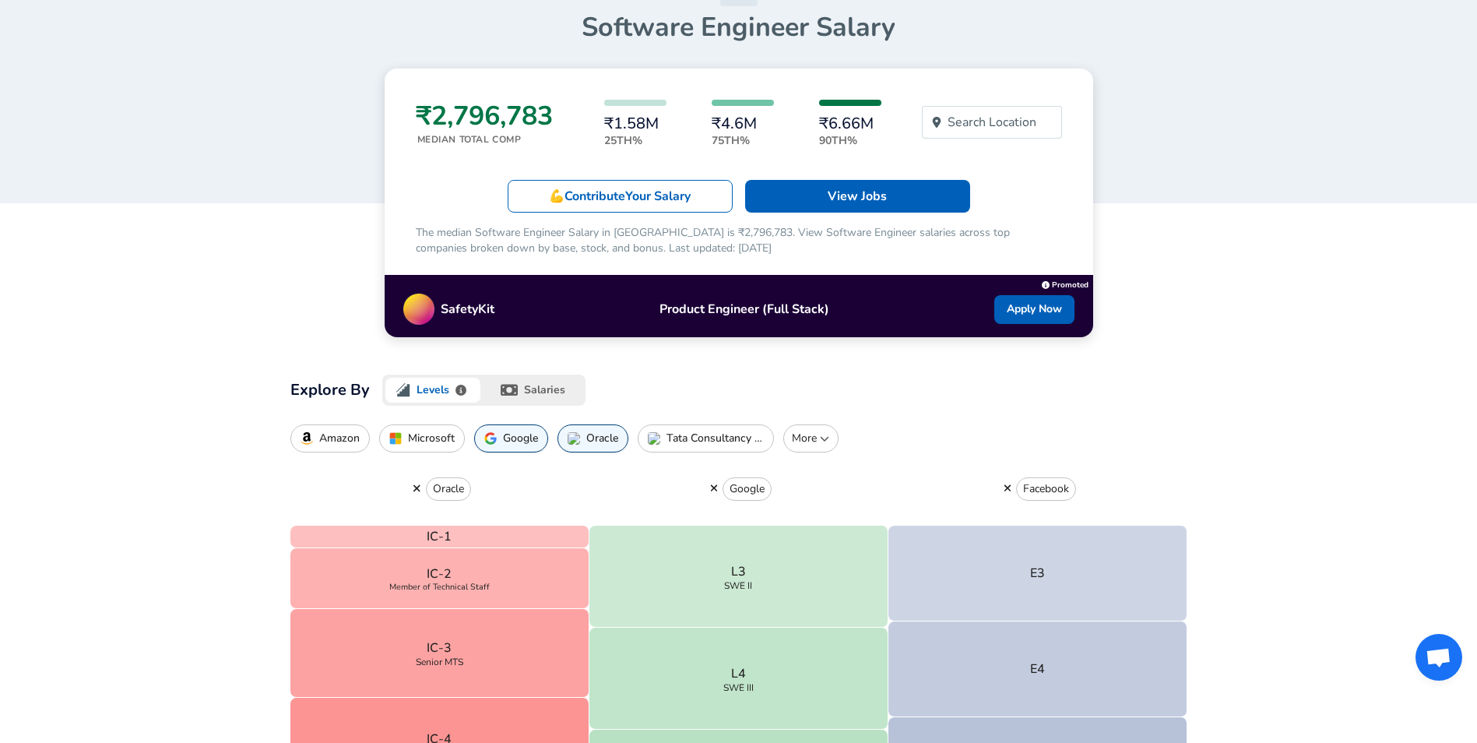
click at [681, 441] on button "Tata Consultancy Services" at bounding box center [705, 438] width 136 height 28
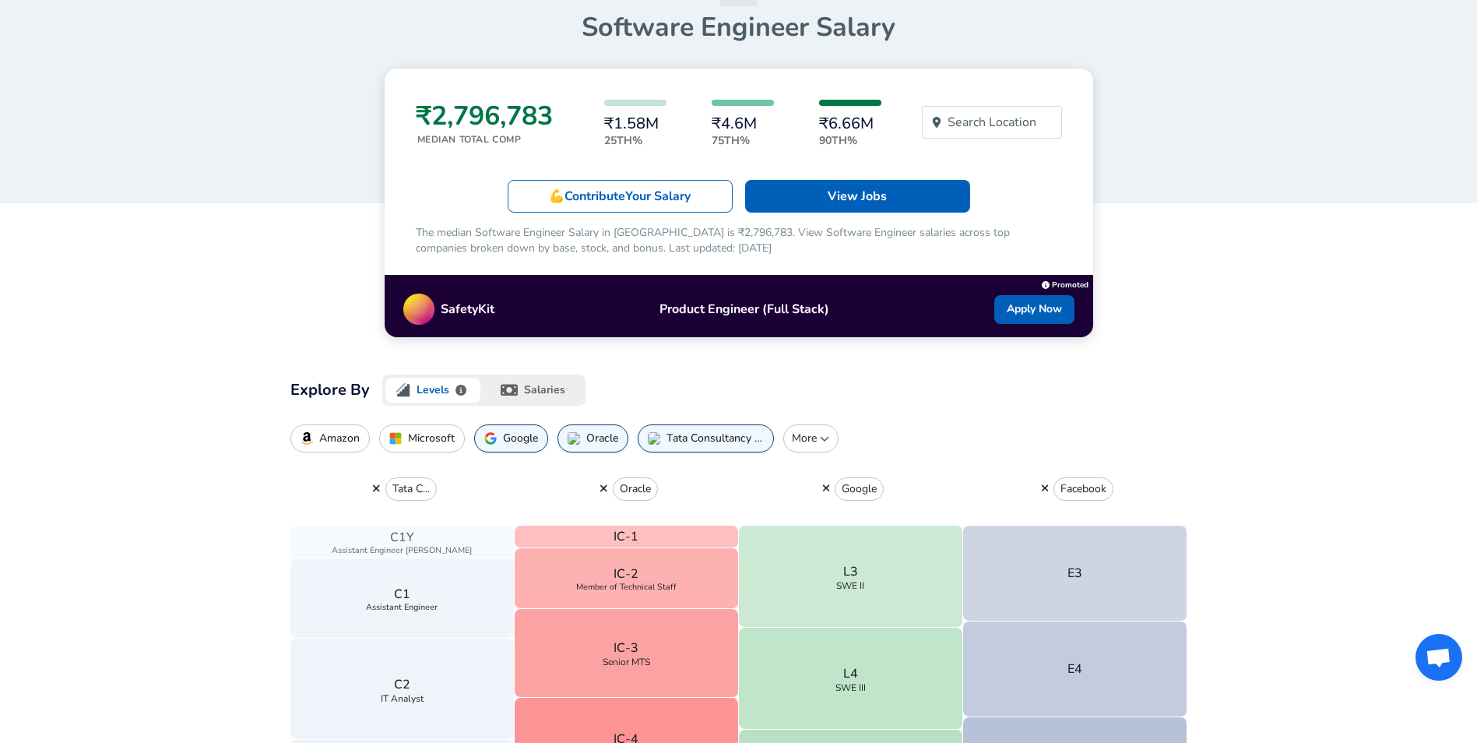
click at [440, 555] on span "Assistant Engineer [PERSON_NAME]" at bounding box center [402, 550] width 140 height 9
click at [406, 637] on button "C1 Assistant Engineer" at bounding box center [402, 598] width 224 height 80
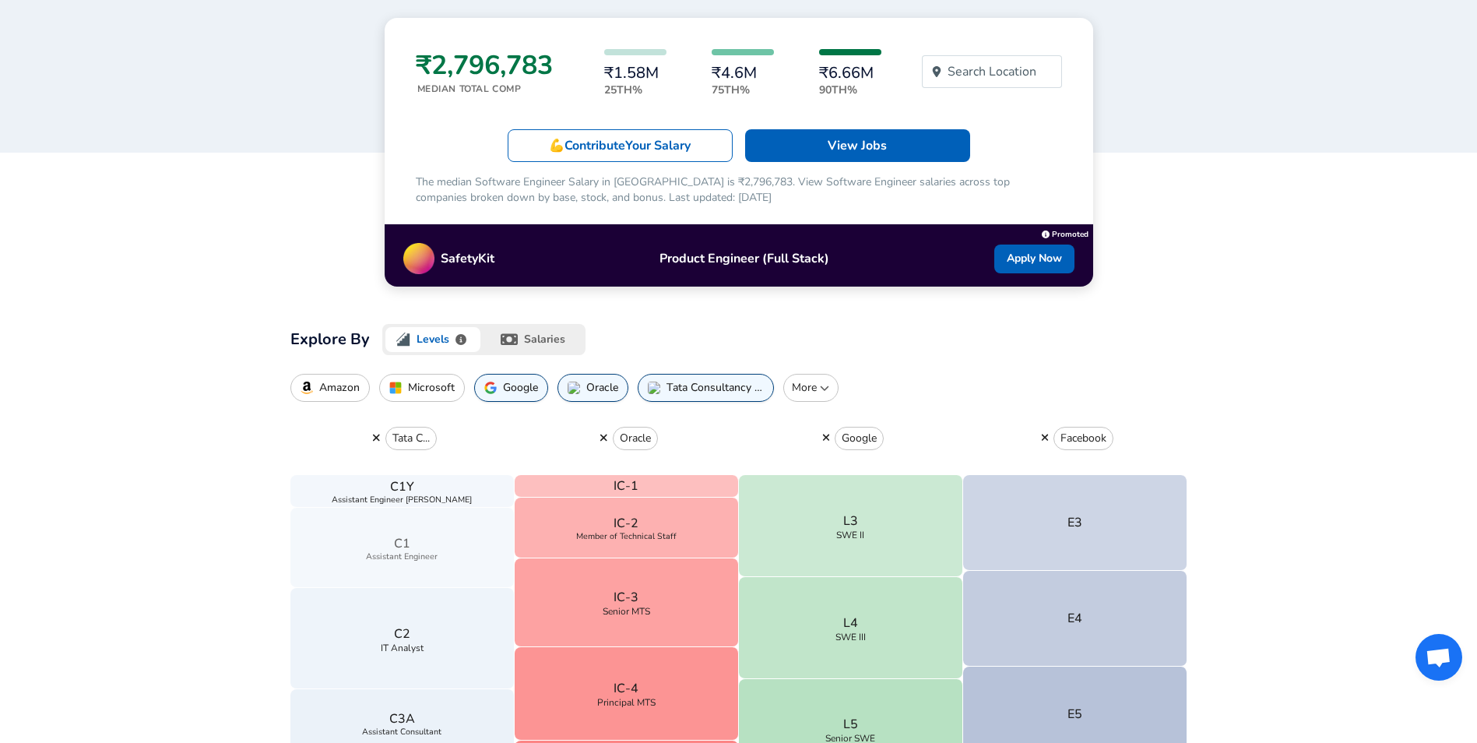
scroll to position [234, 0]
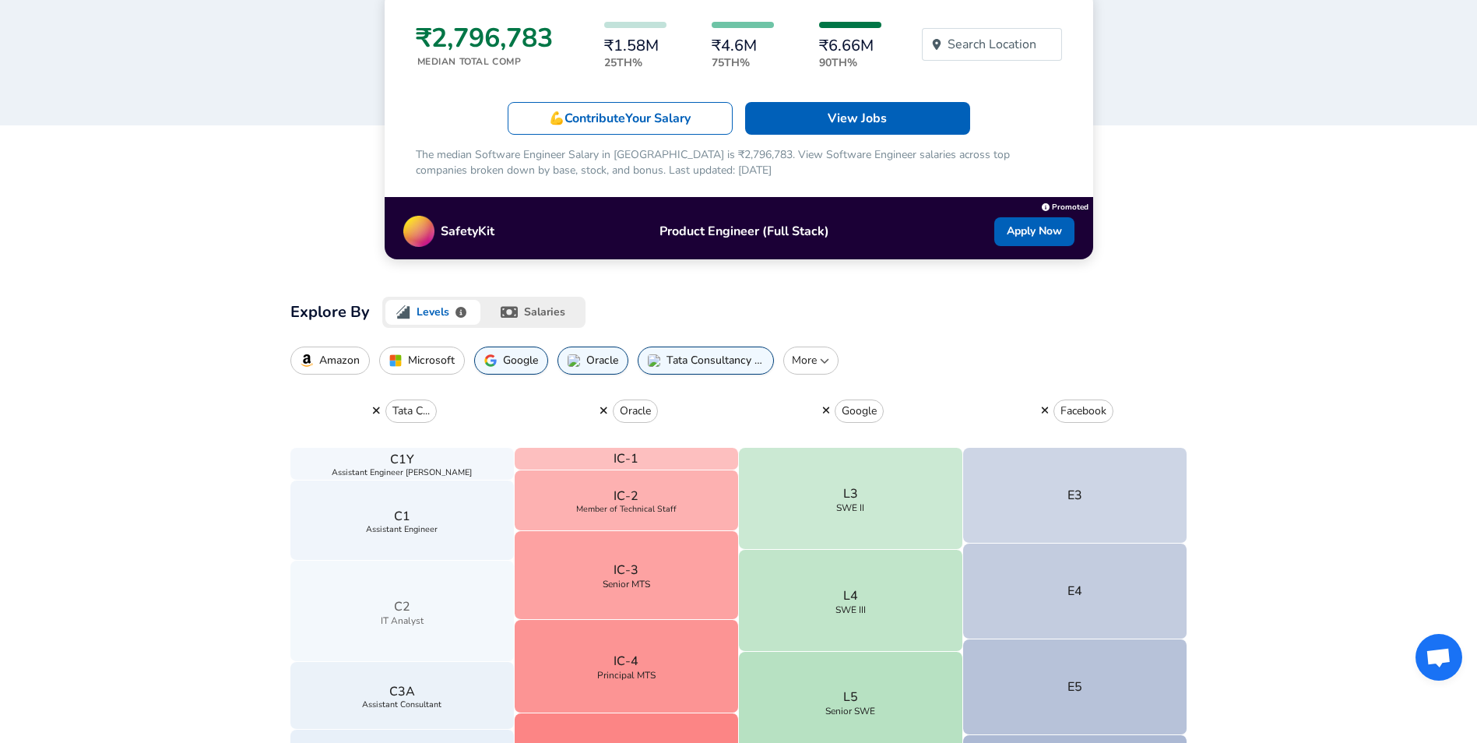
click at [421, 625] on span "IT Analyst" at bounding box center [402, 620] width 43 height 9
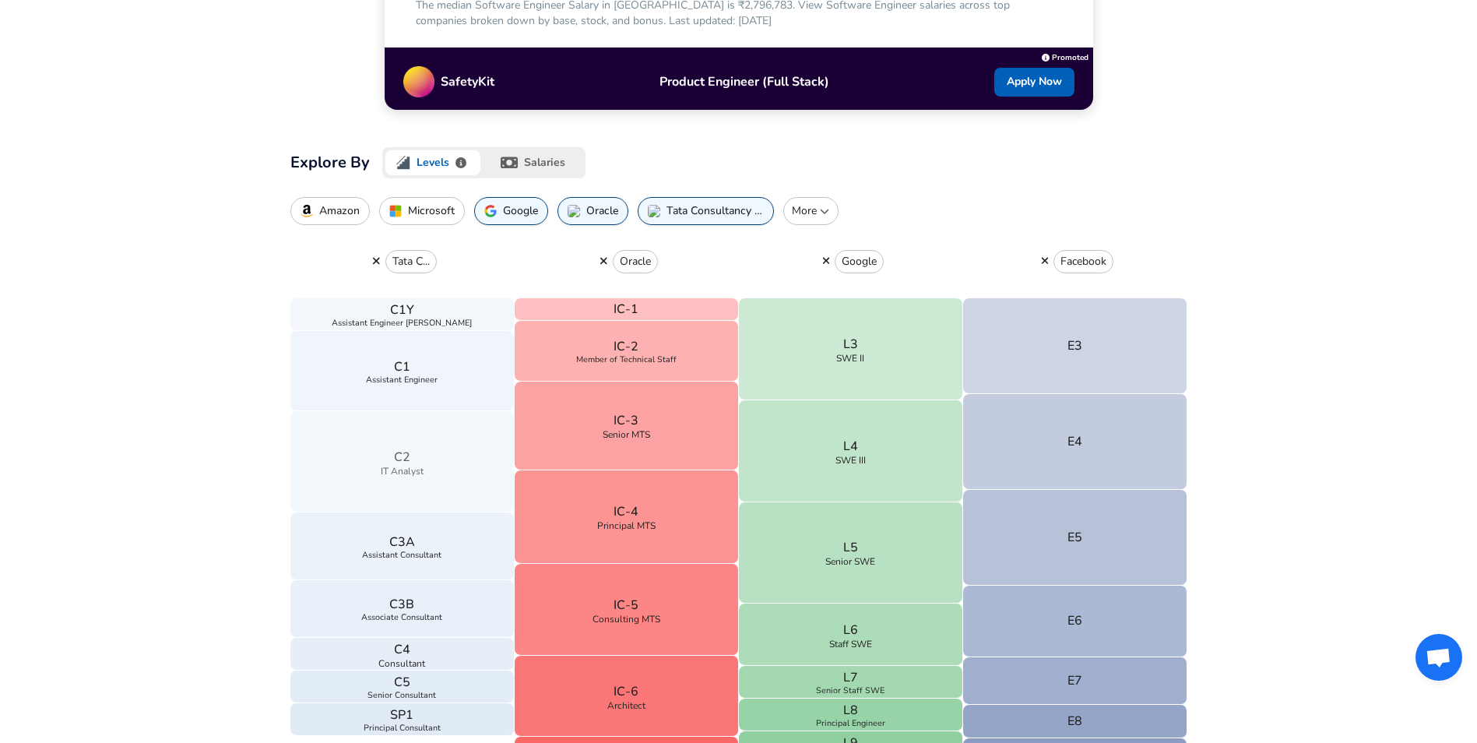
scroll to position [389, 0]
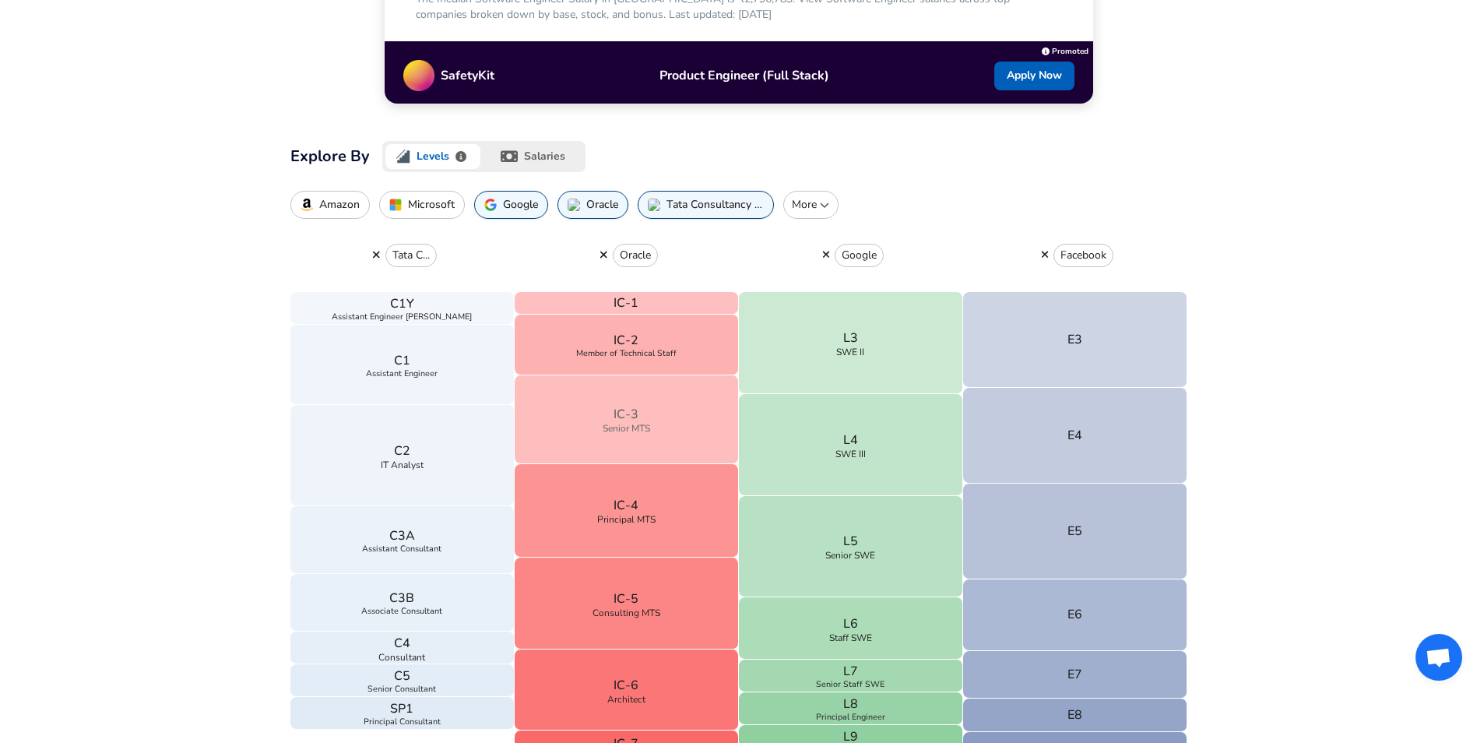
click at [588, 423] on button "IC-3 Senior MTS" at bounding box center [626, 419] width 224 height 89
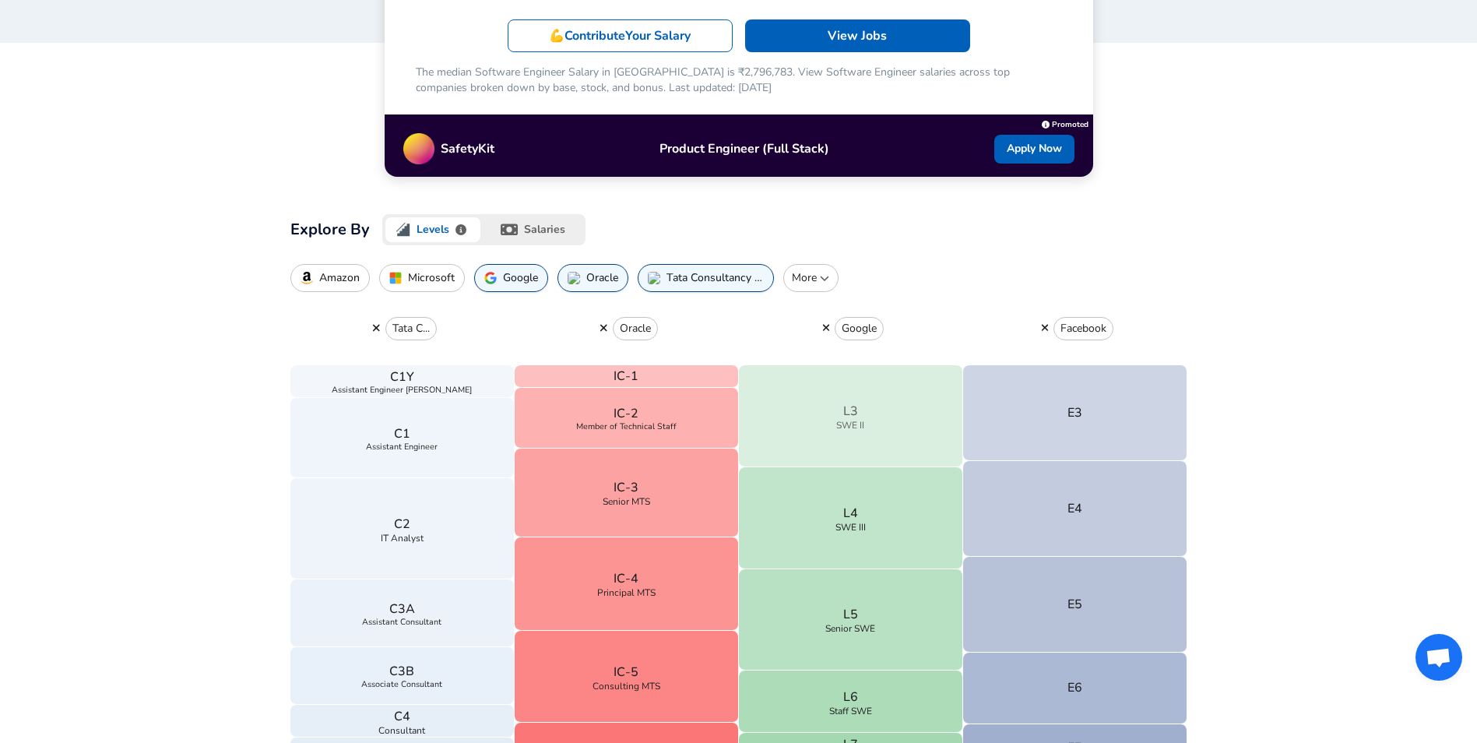
scroll to position [234, 0]
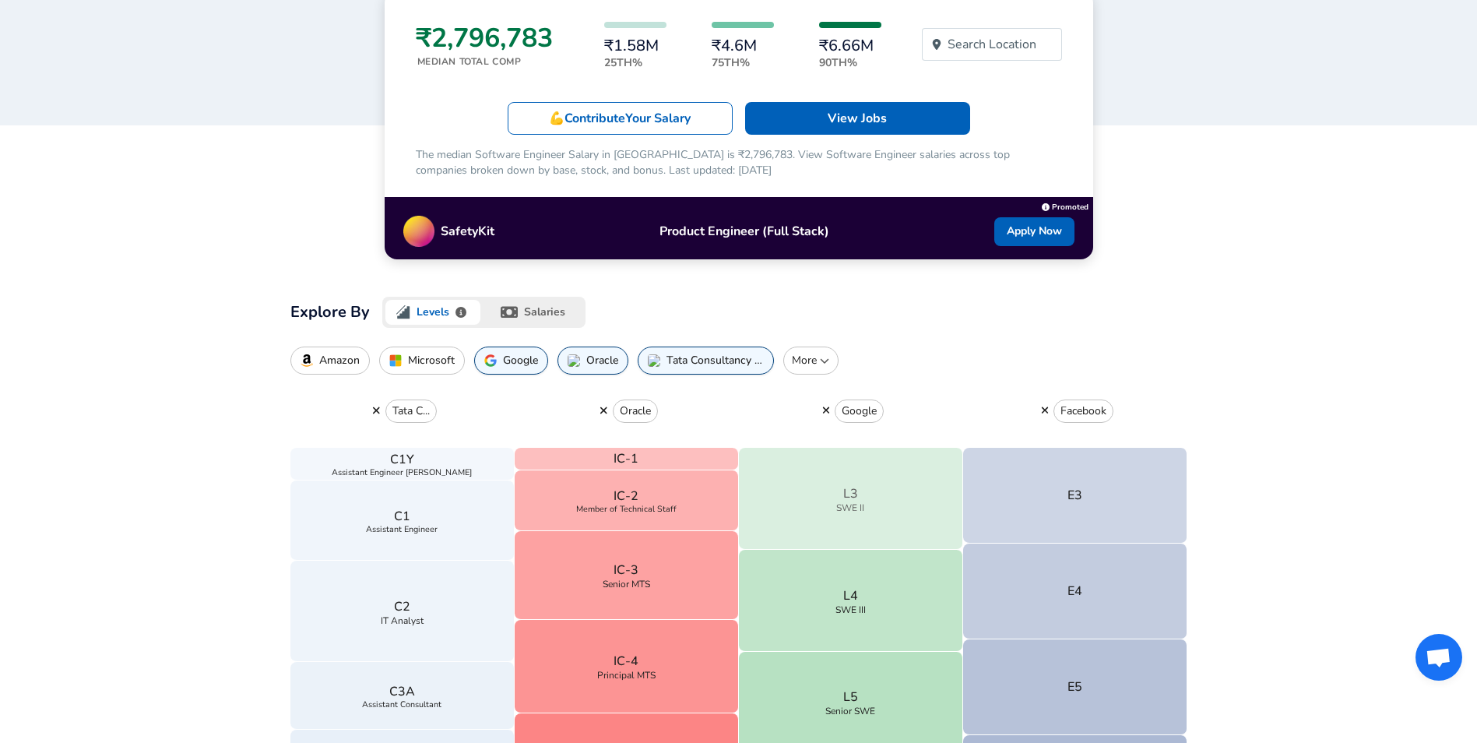
click at [835, 530] on button "L3 SWE II" at bounding box center [851, 499] width 224 height 102
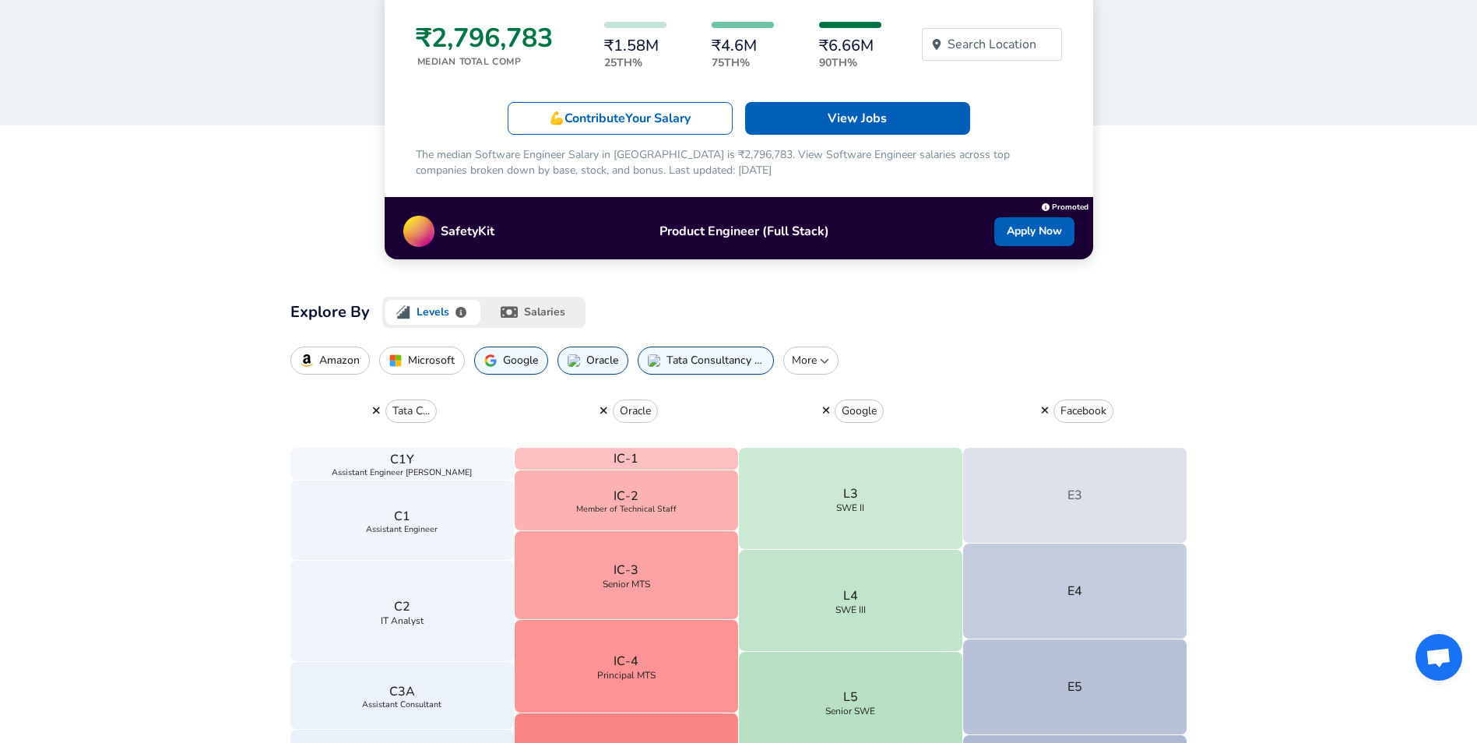
click at [1121, 516] on button "E3" at bounding box center [1075, 496] width 224 height 96
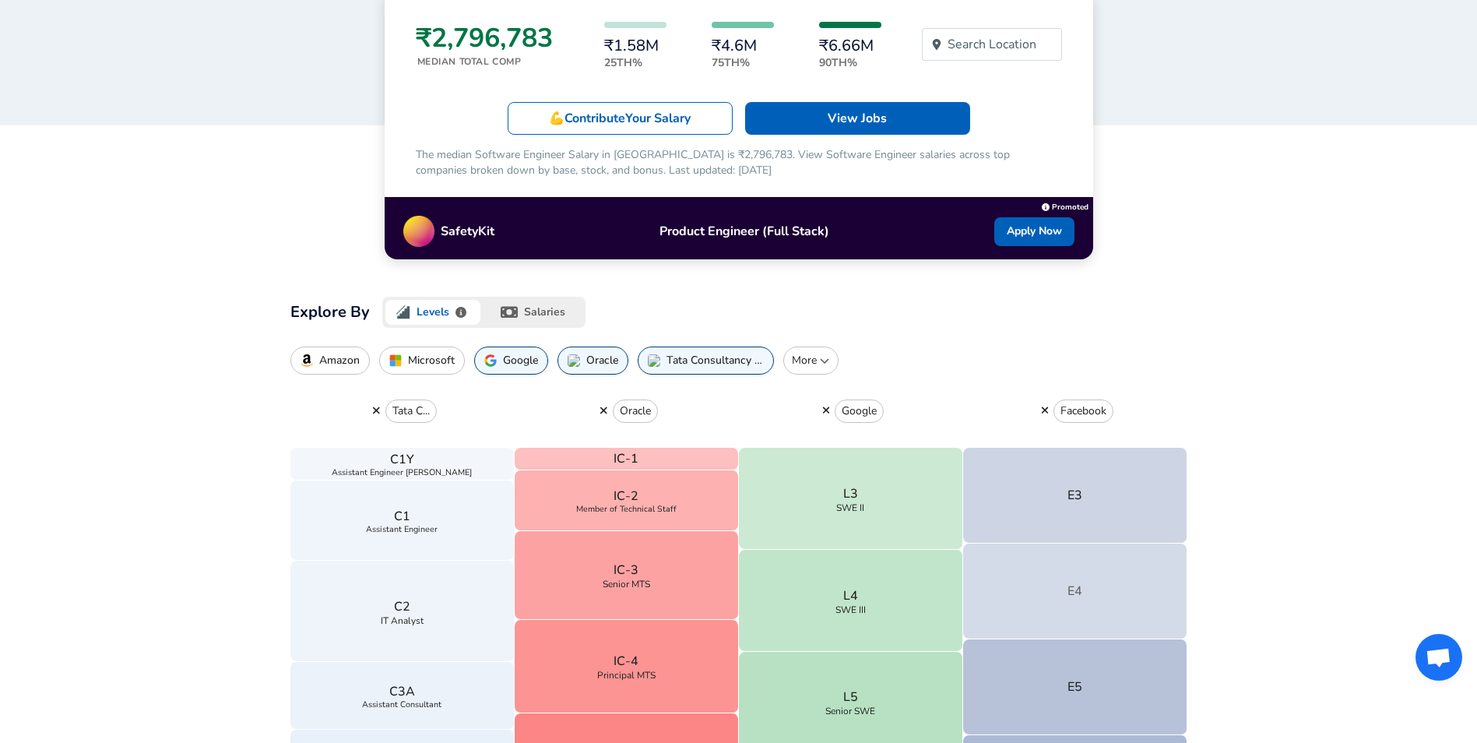
click at [1108, 602] on button "E4" at bounding box center [1075, 591] width 224 height 96
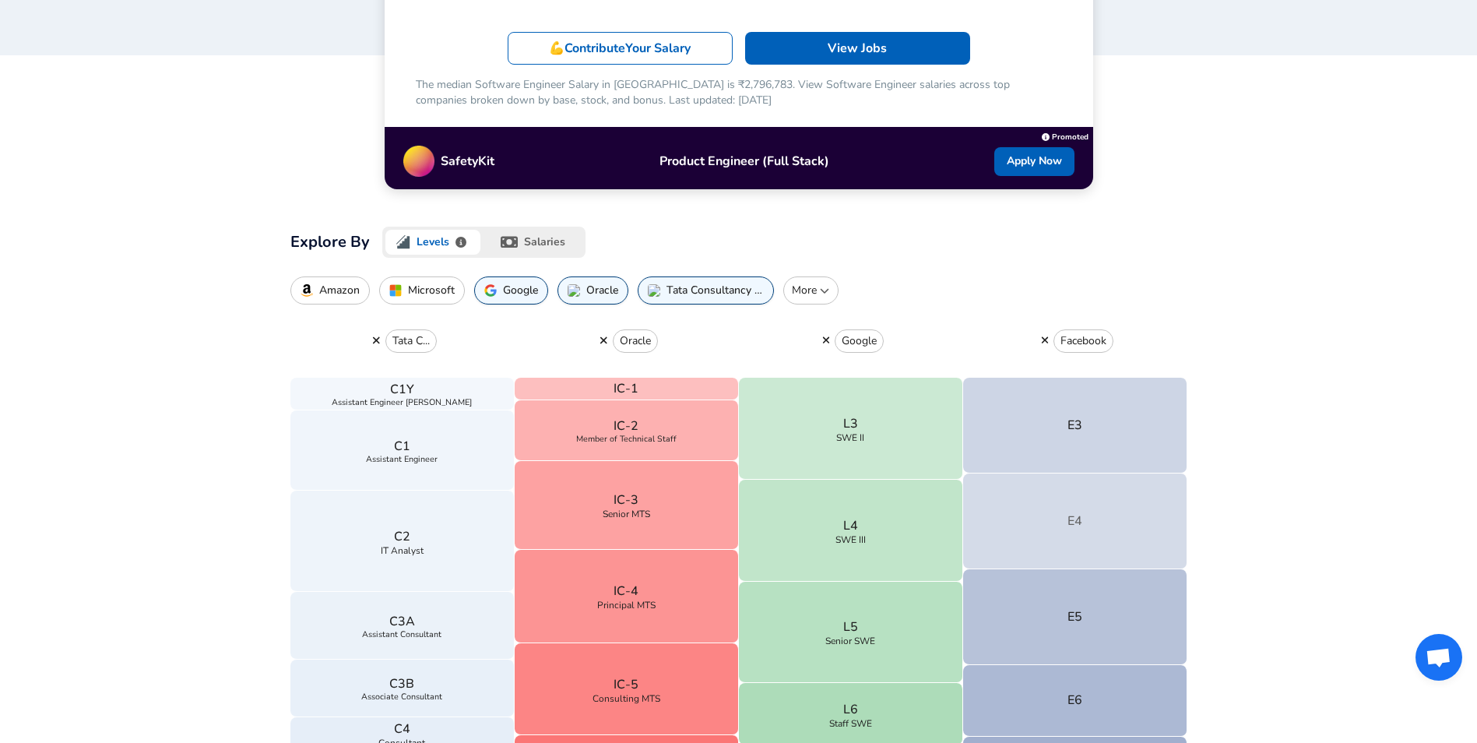
scroll to position [389, 0]
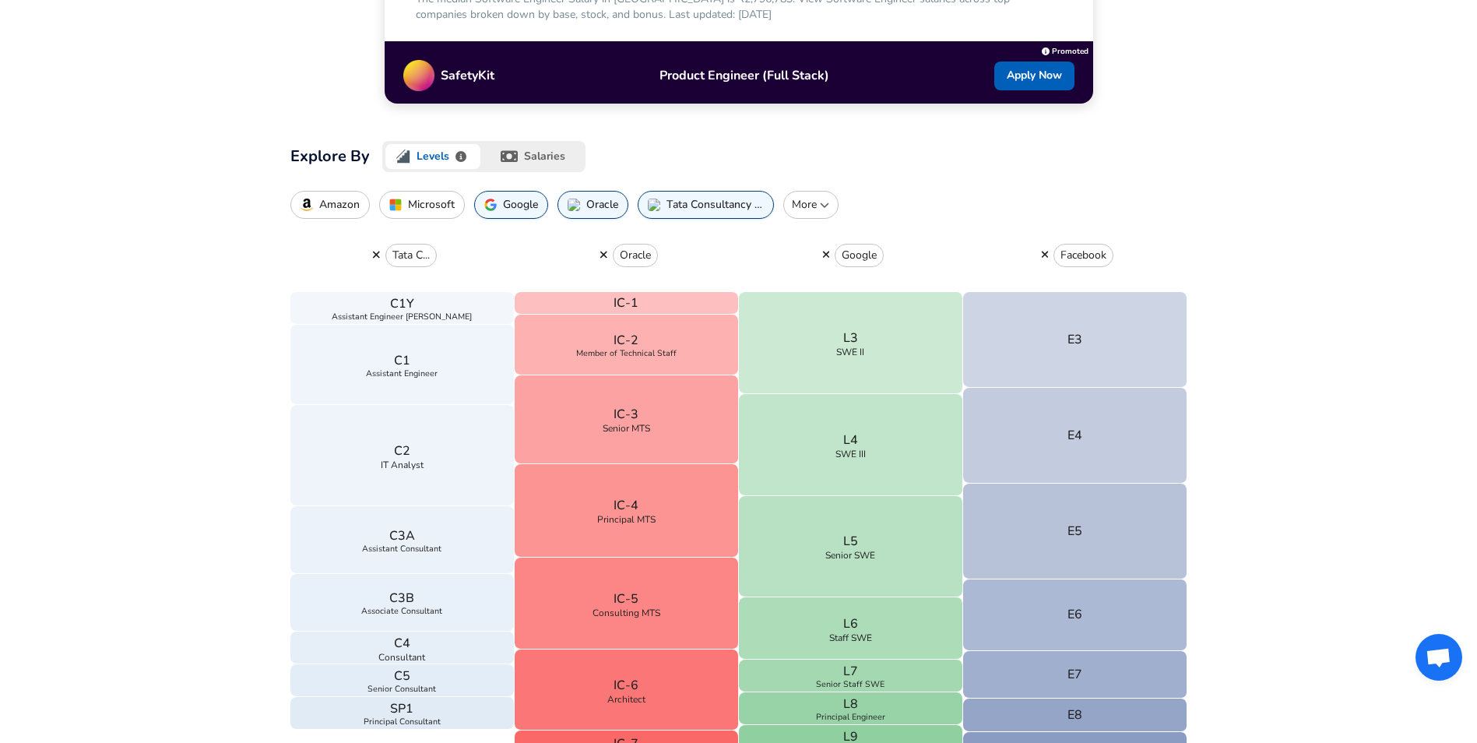
click at [309, 219] on button "Amazon" at bounding box center [329, 205] width 79 height 28
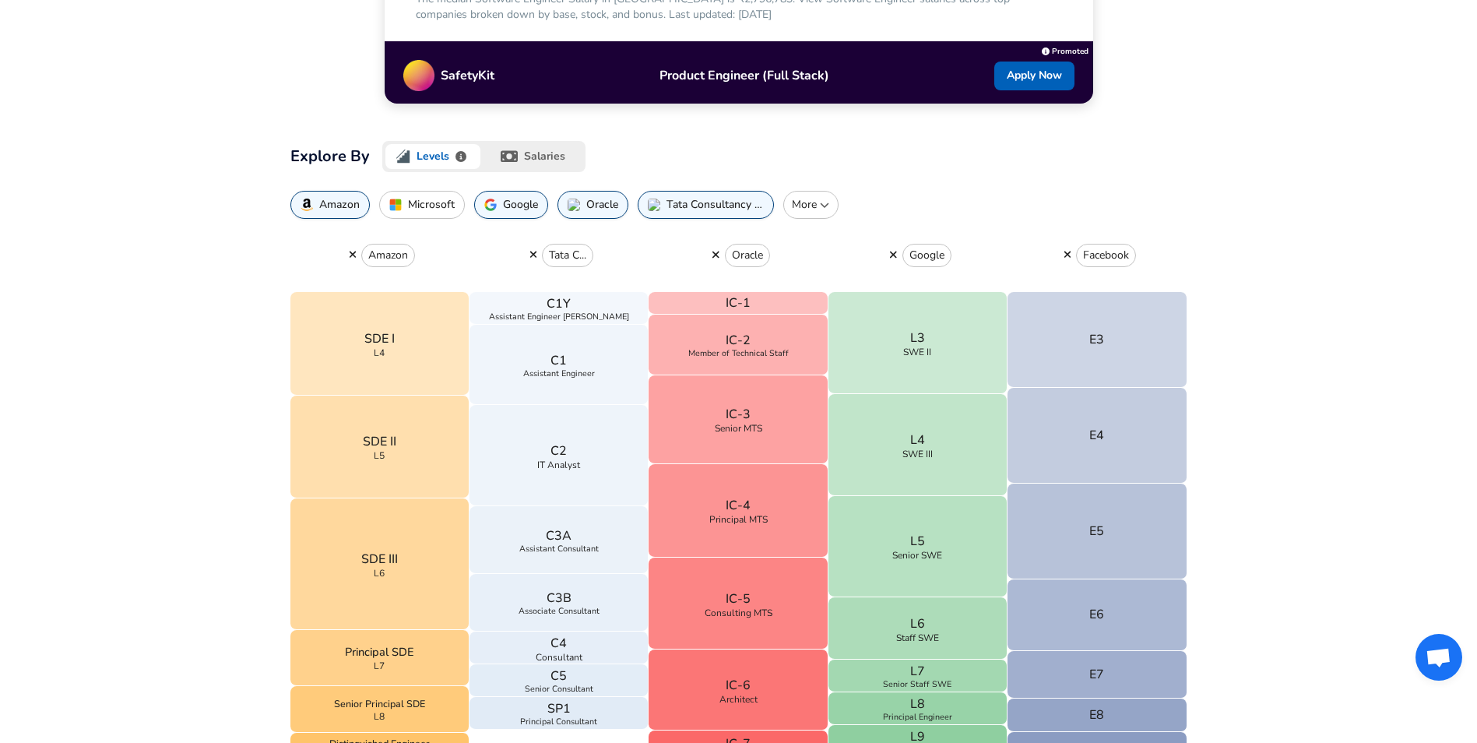
click at [448, 211] on p "Microsoft" at bounding box center [431, 204] width 47 height 12
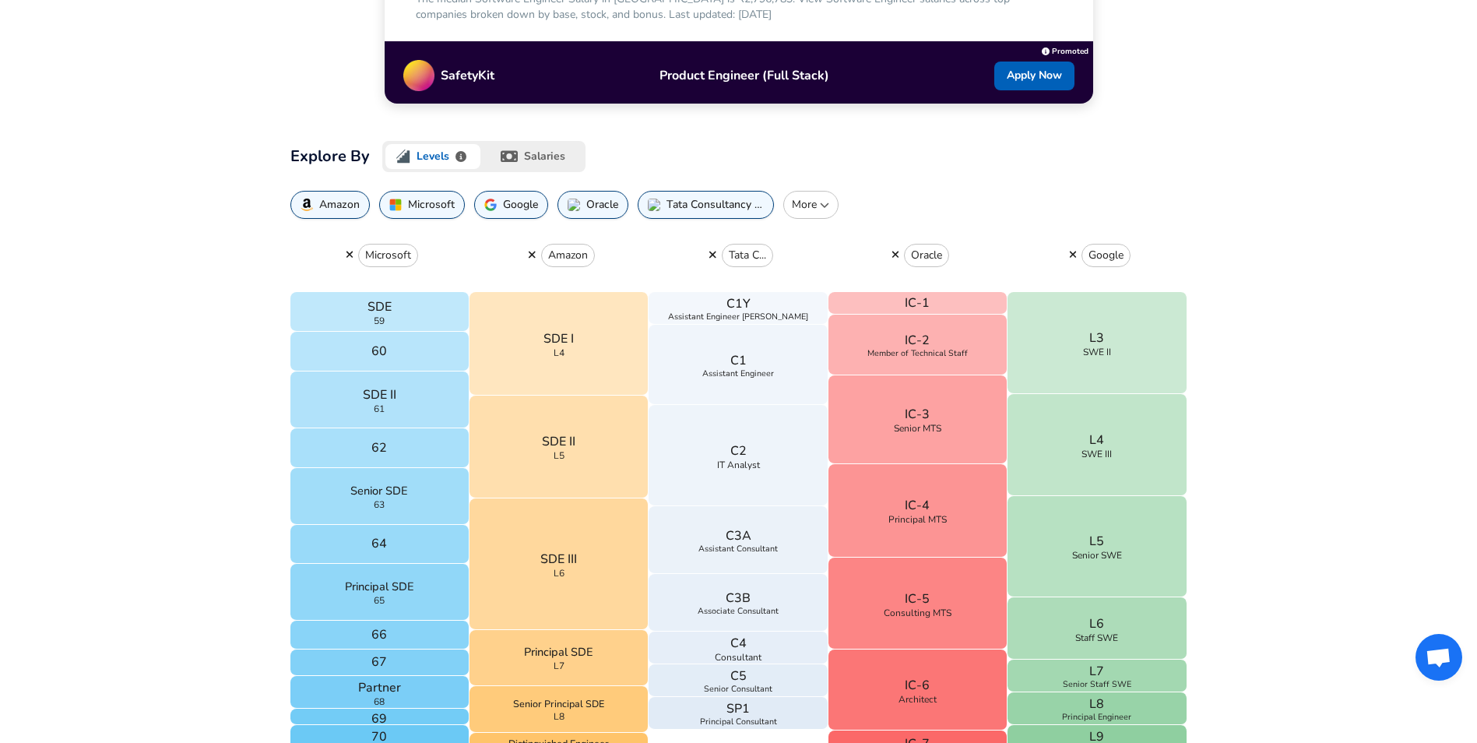
click at [682, 211] on p "Tata Consultancy Services" at bounding box center [714, 204] width 97 height 12
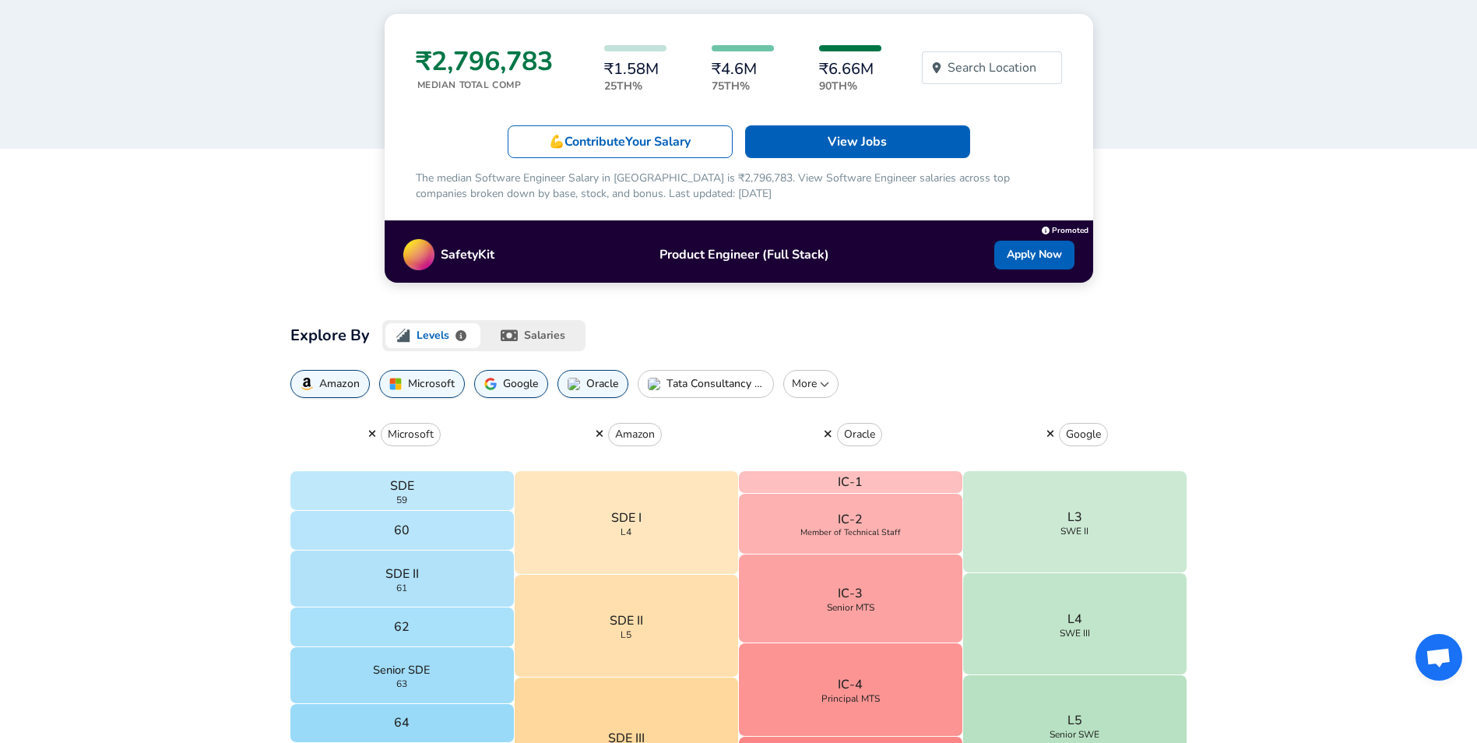
scroll to position [311, 0]
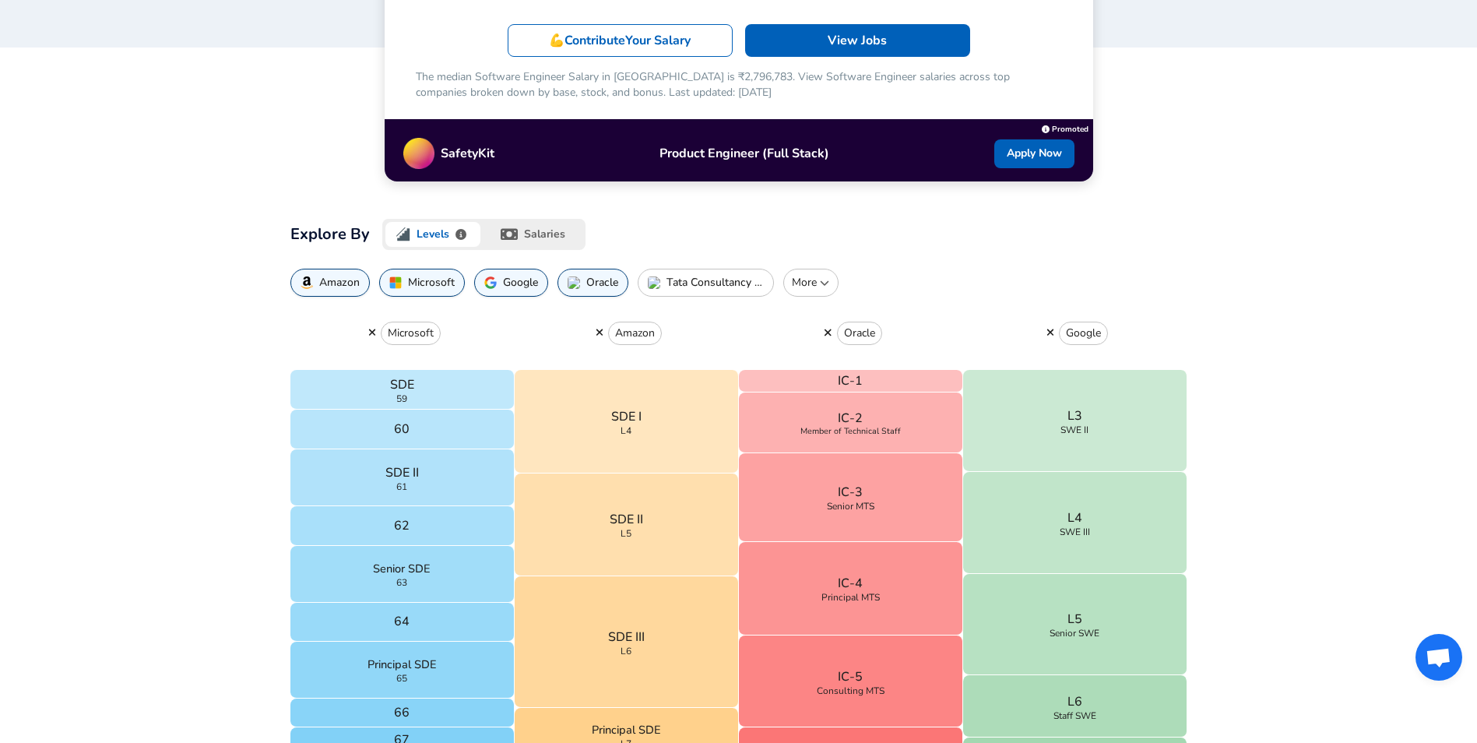
click at [526, 250] on button "salaries" at bounding box center [534, 234] width 102 height 31
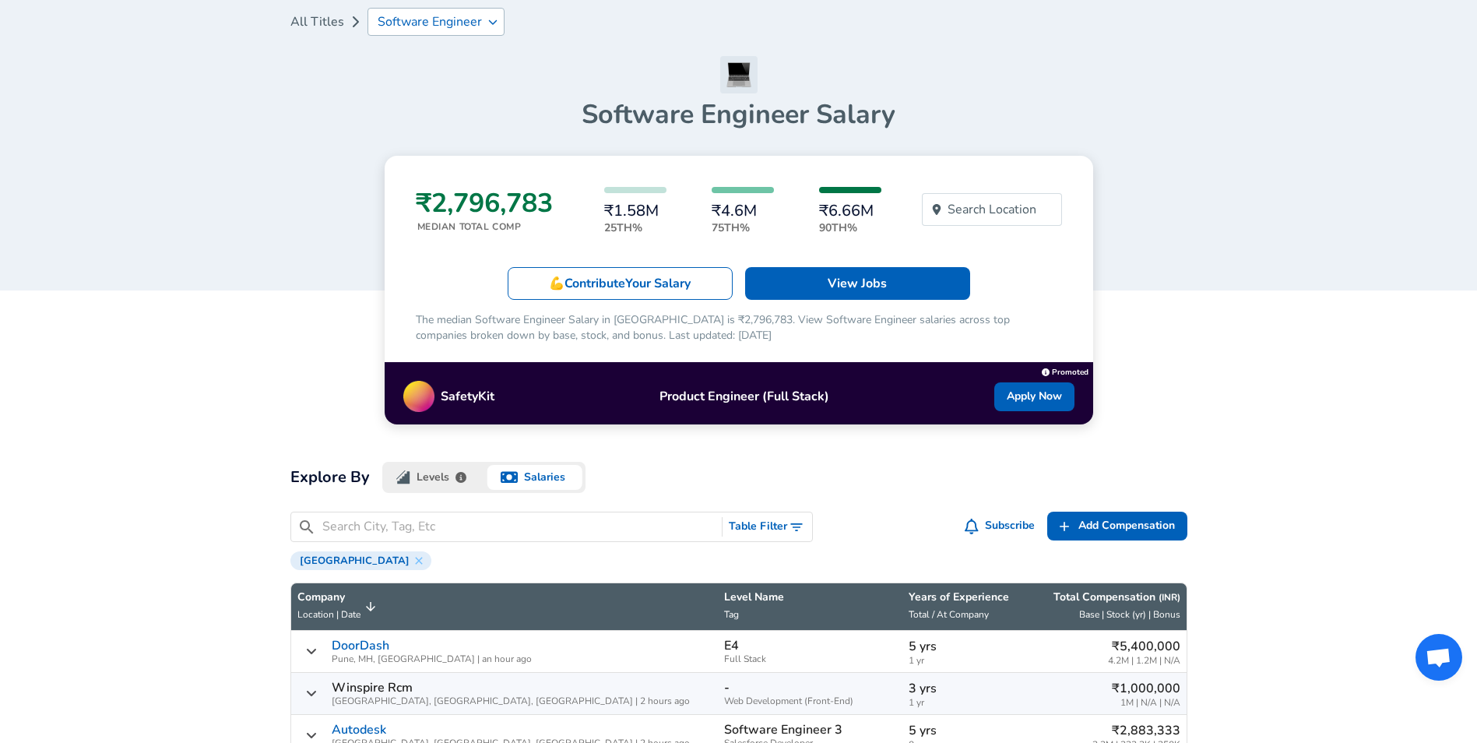
scroll to position [156, 0]
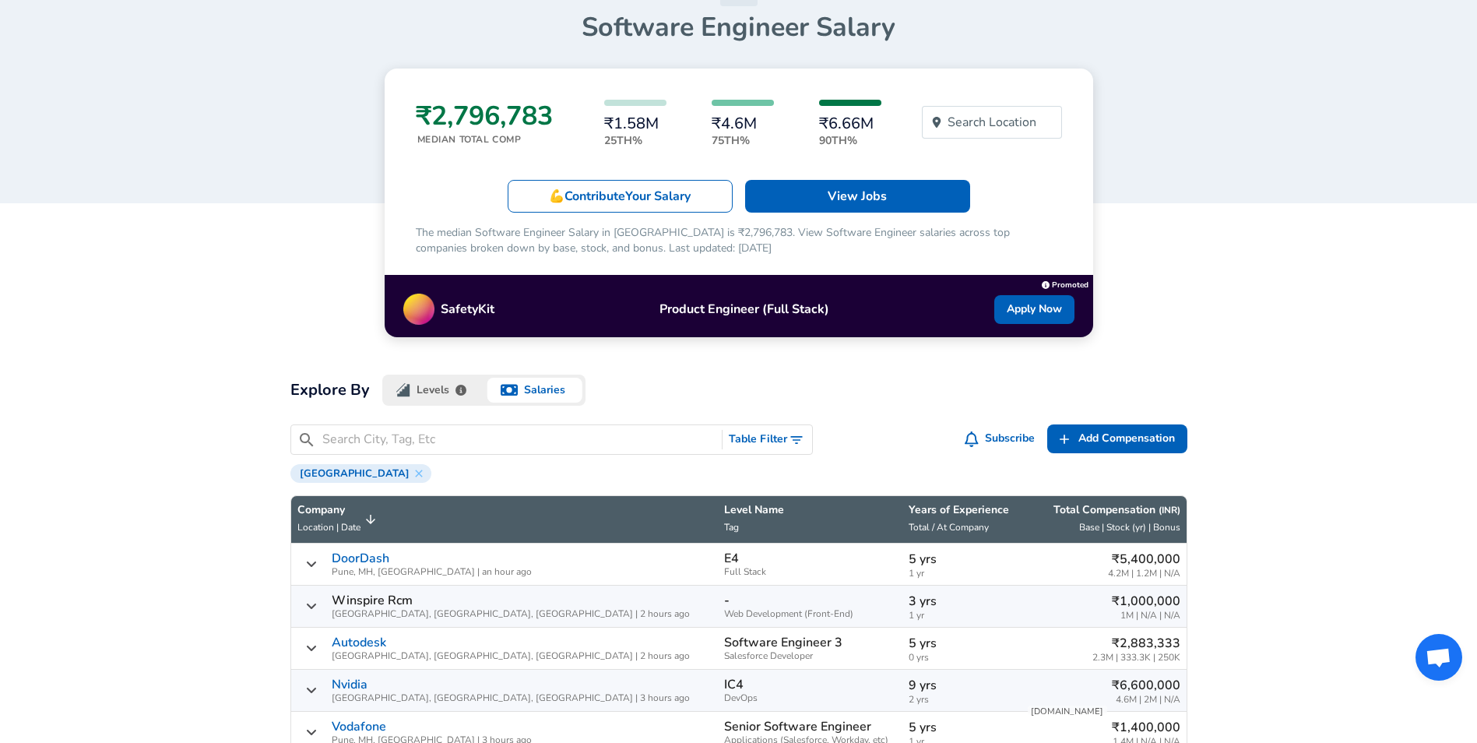
click at [437, 398] on button "Levels" at bounding box center [433, 389] width 102 height 31
